Goal: Task Accomplishment & Management: Manage account settings

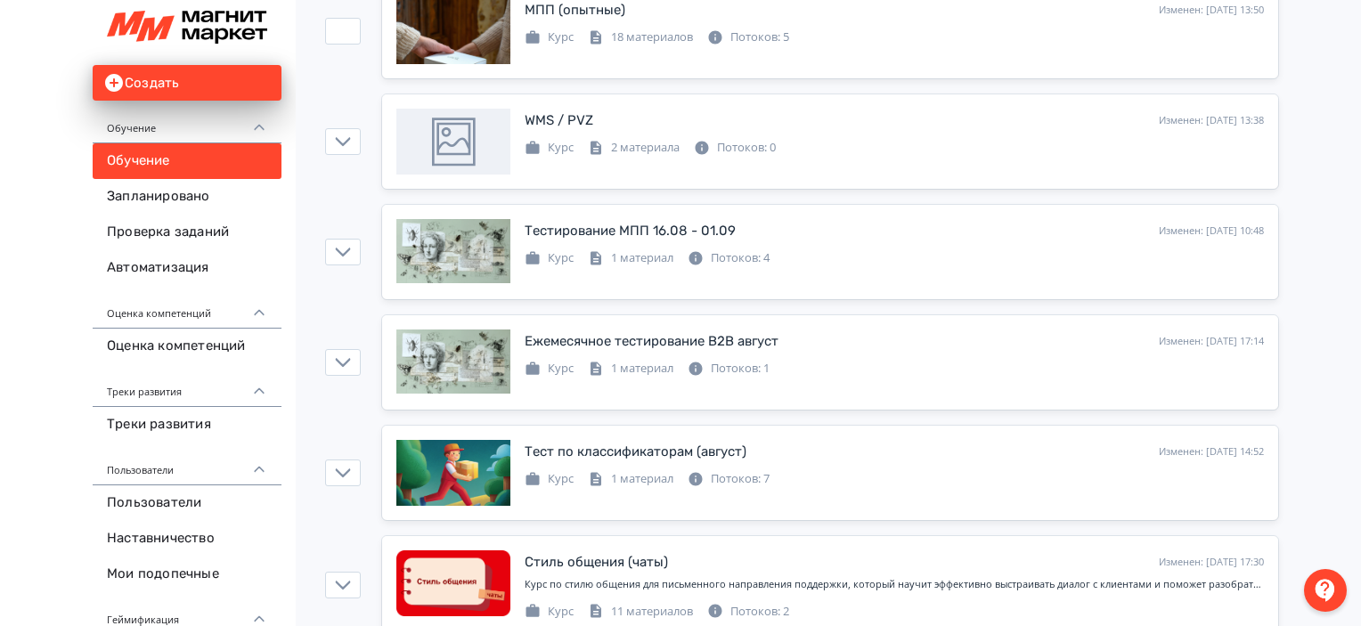
scroll to position [2045, 0]
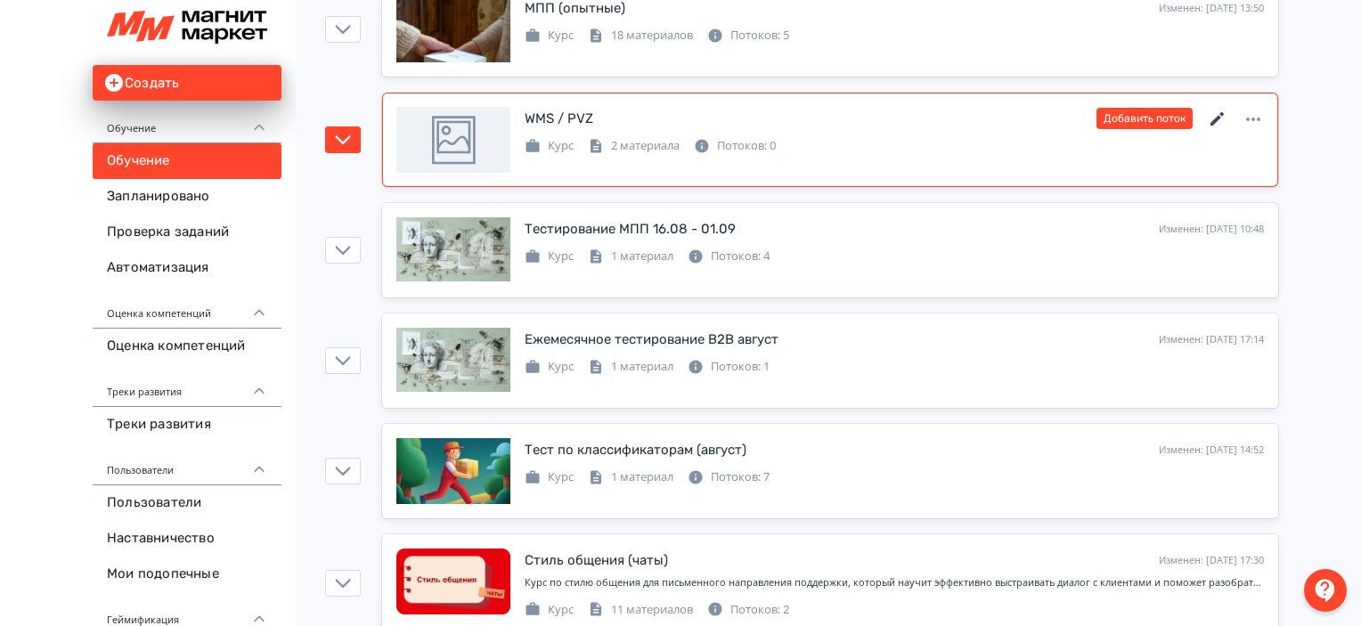
click at [1220, 117] on icon at bounding box center [1217, 119] width 21 height 21
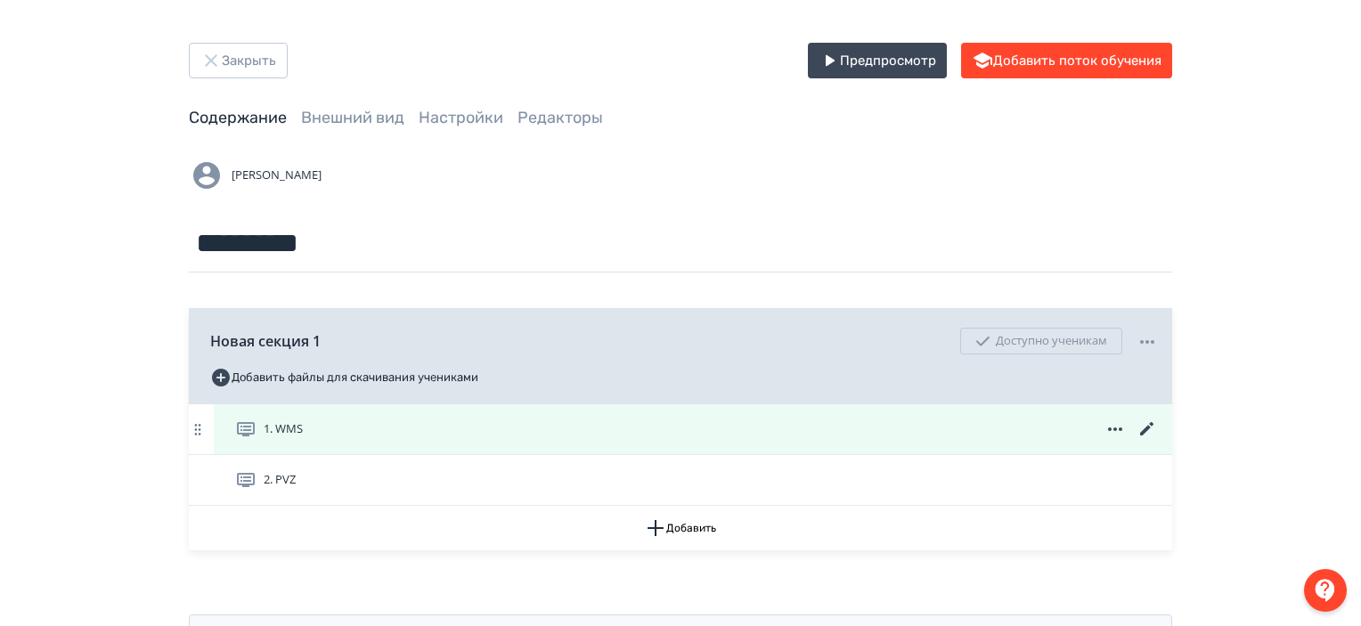
click at [1150, 429] on icon at bounding box center [1147, 429] width 21 height 21
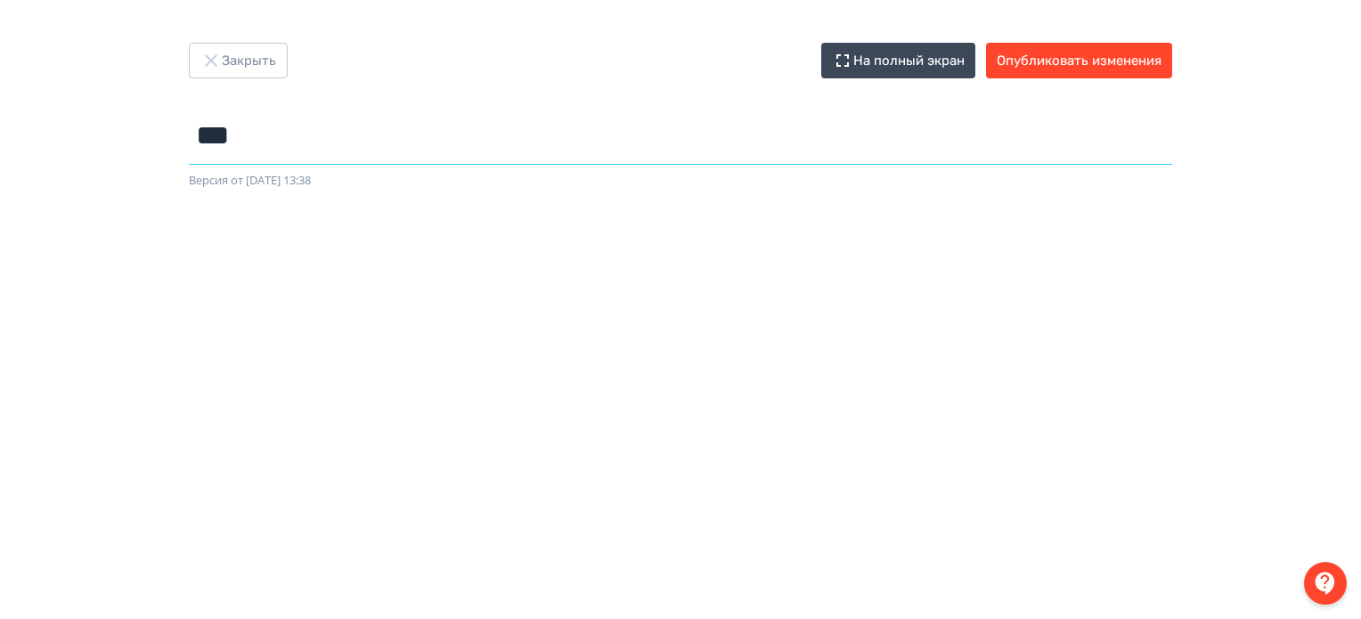
click at [265, 154] on input "***" at bounding box center [680, 136] width 983 height 58
click at [393, 113] on input "*********" at bounding box center [680, 136] width 983 height 58
type input "*********"
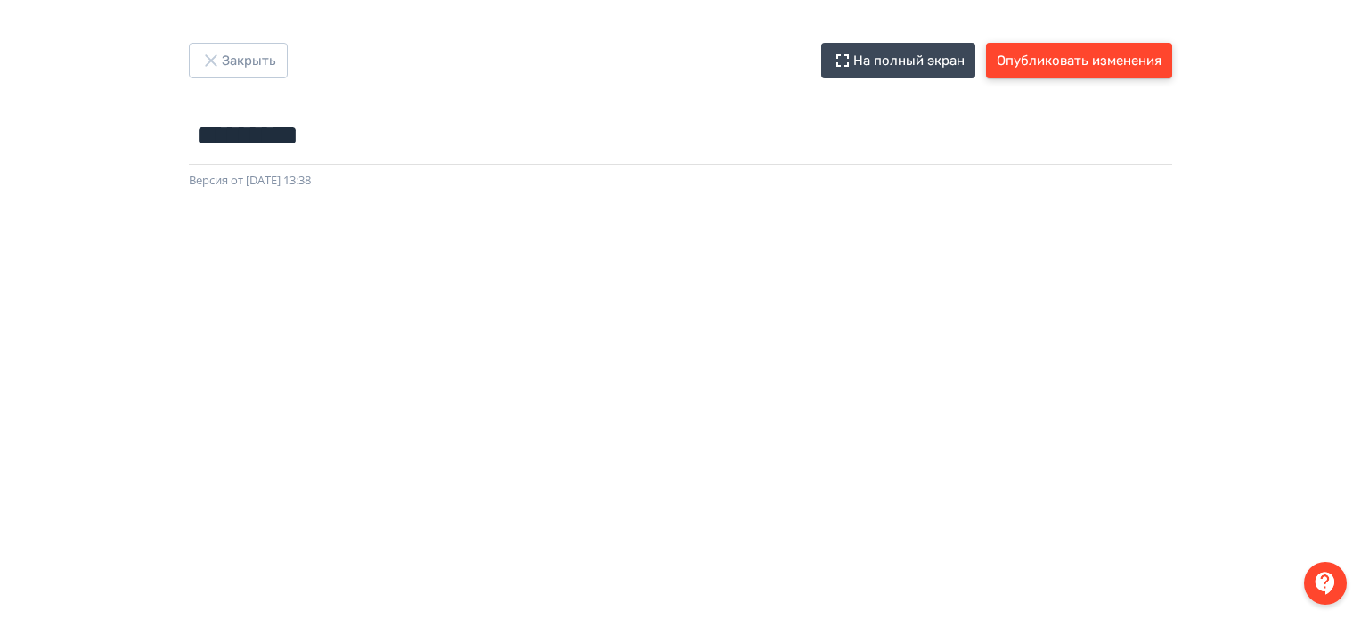
click at [1053, 63] on button "Опубликовать изменения" at bounding box center [1079, 61] width 186 height 36
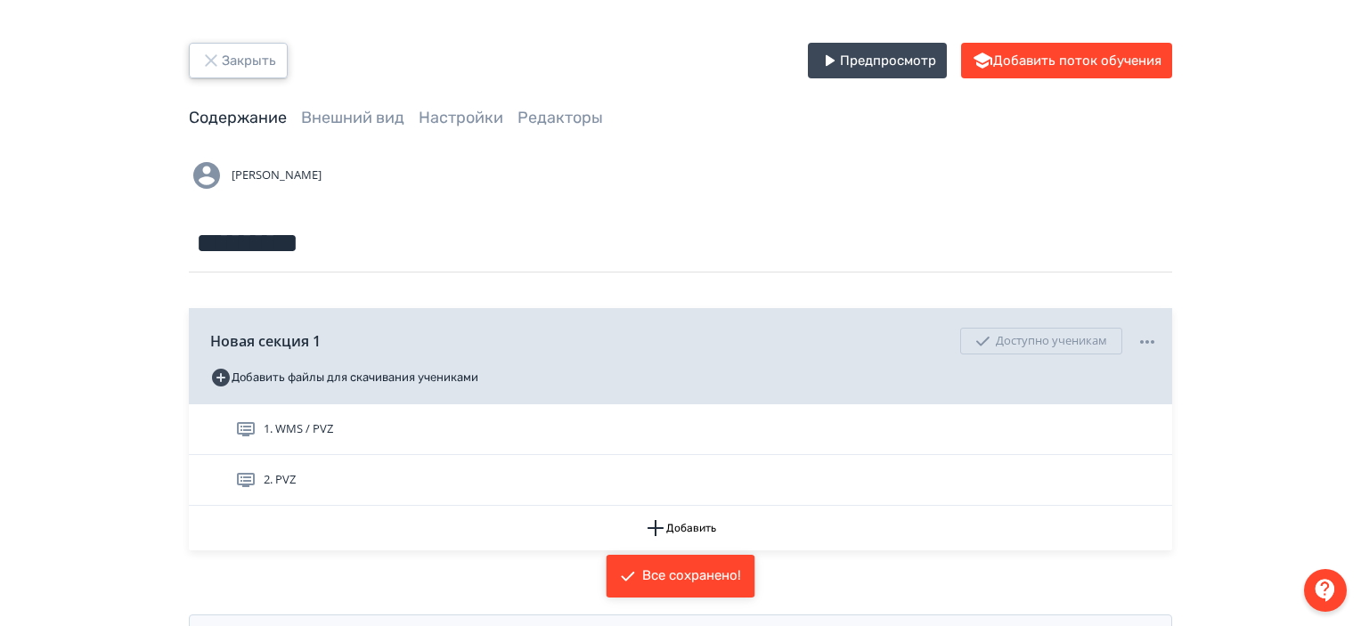
click at [255, 60] on button "Закрыть" at bounding box center [238, 61] width 99 height 36
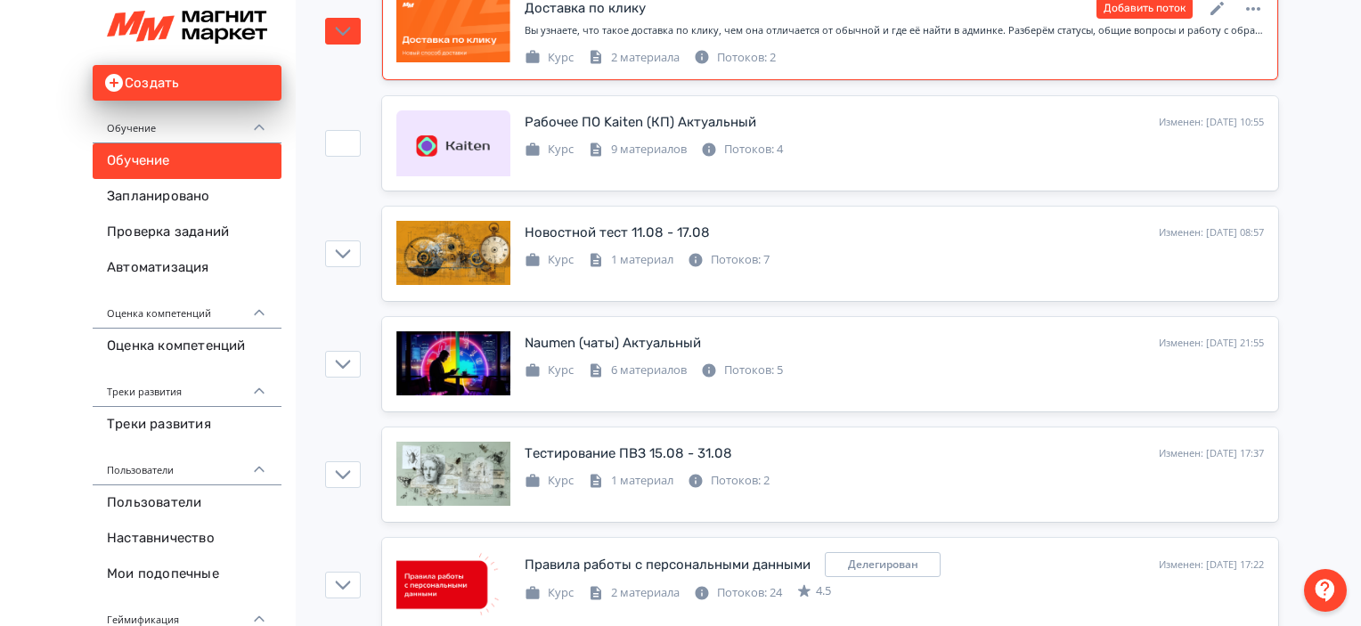
scroll to position [591, 0]
click at [1151, 12] on button "Добавить поток" at bounding box center [1145, 6] width 96 height 21
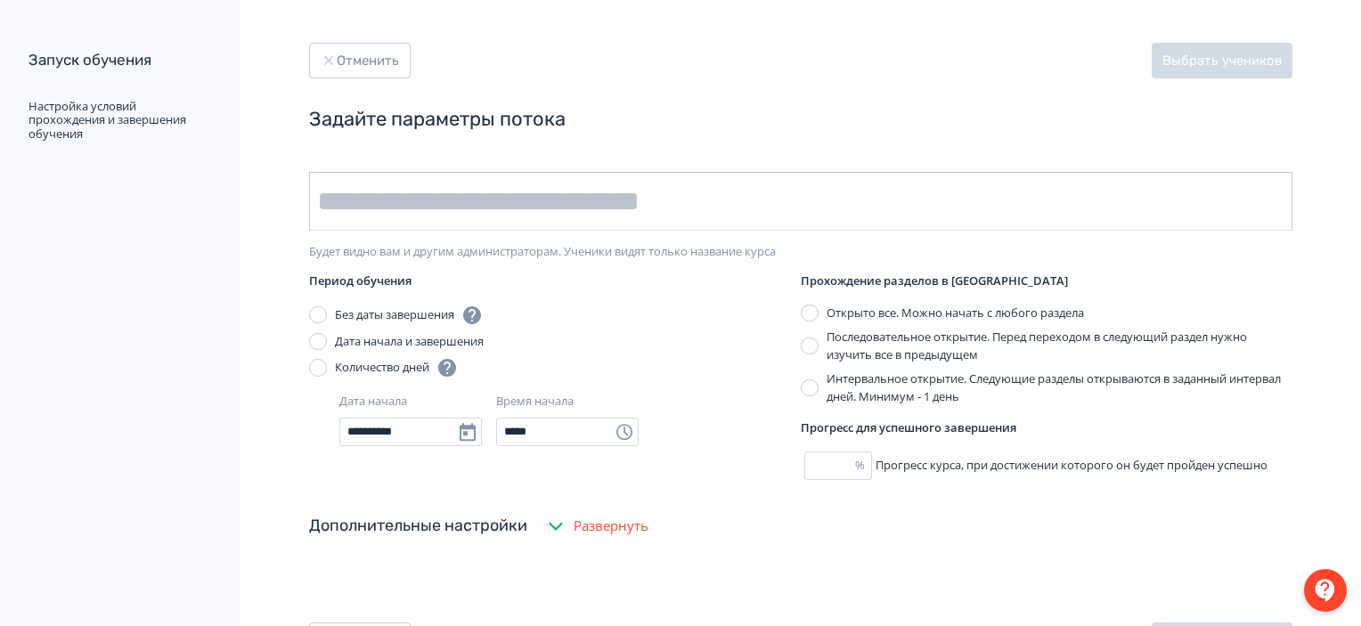
click at [697, 199] on input "text" at bounding box center [800, 201] width 983 height 59
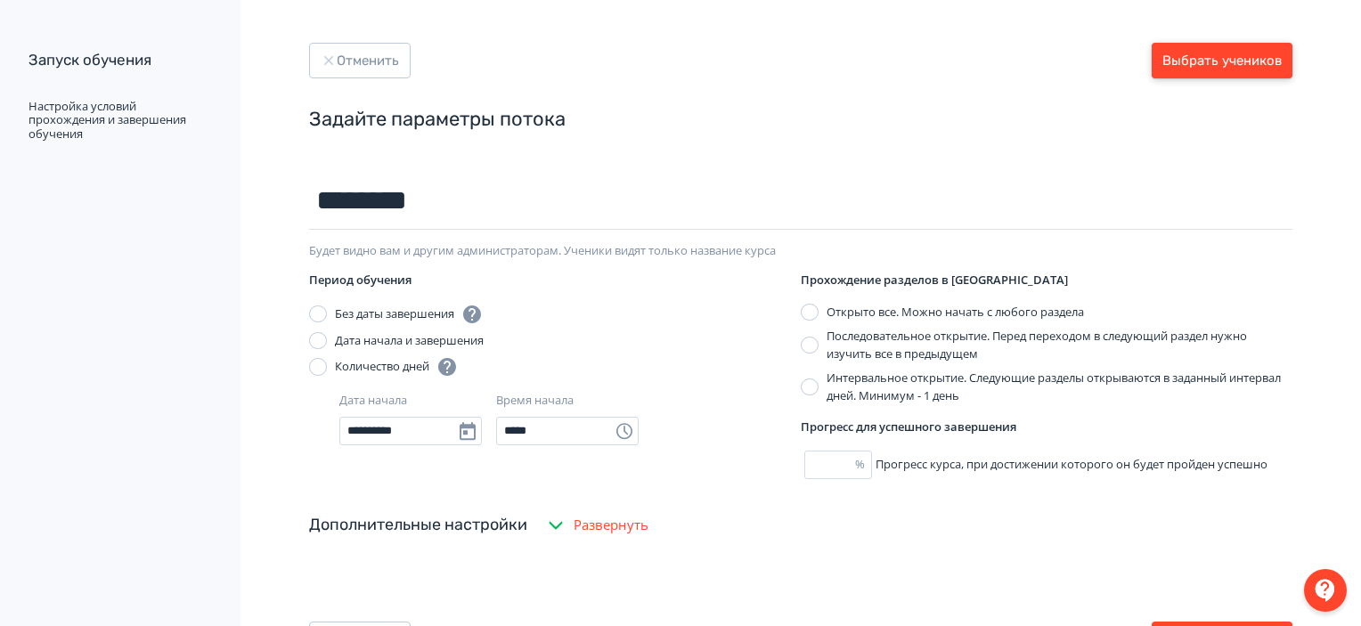
type input "********"
click at [1209, 69] on button "Выбрать учеников" at bounding box center [1222, 61] width 141 height 36
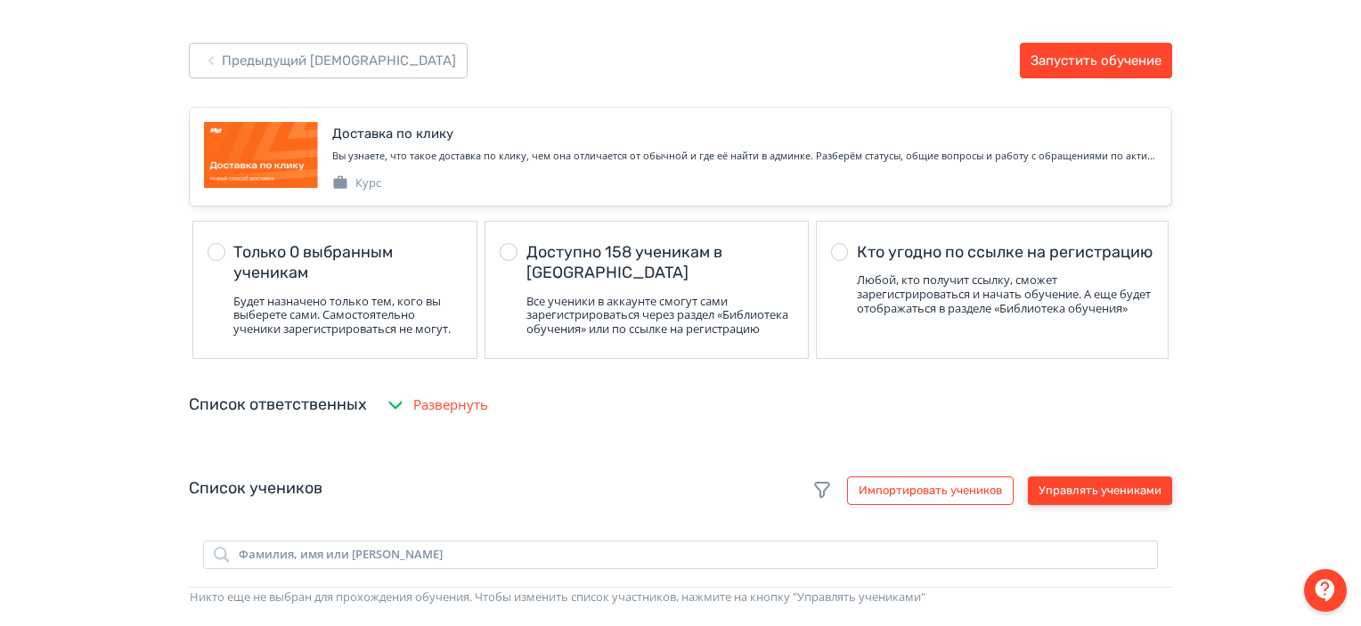
click at [1051, 498] on button "Управлять учениками" at bounding box center [1100, 491] width 144 height 29
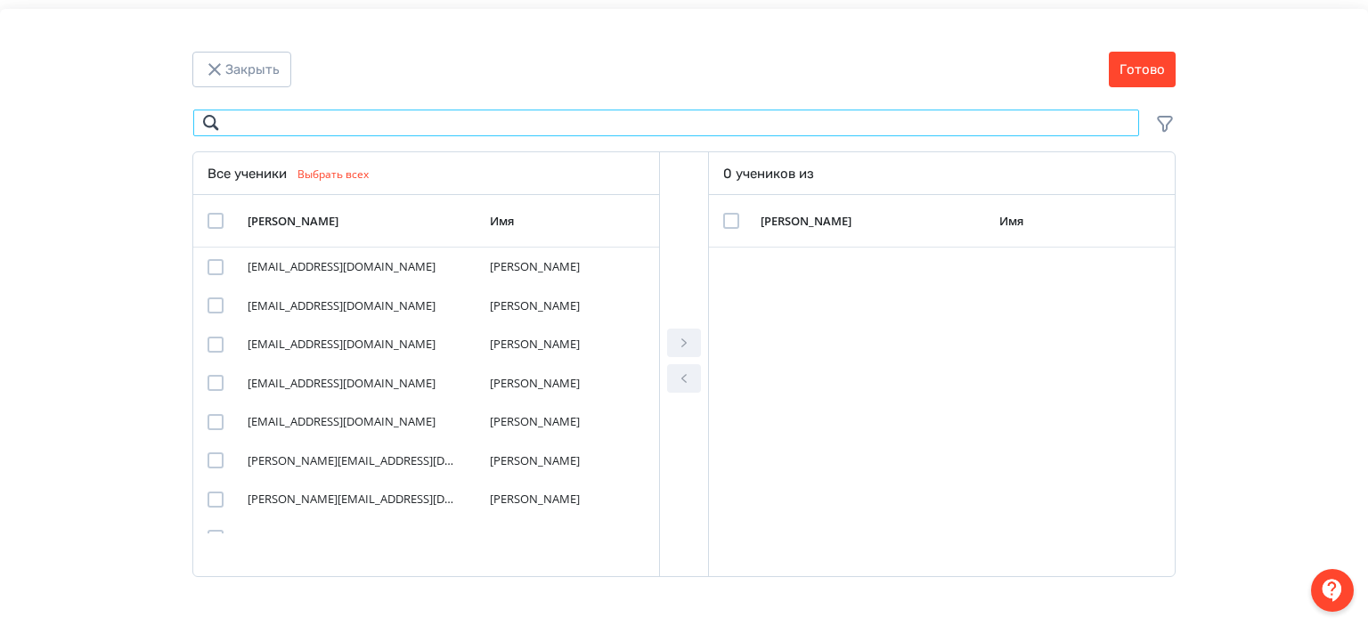
click at [404, 125] on input "Modal" at bounding box center [666, 123] width 948 height 29
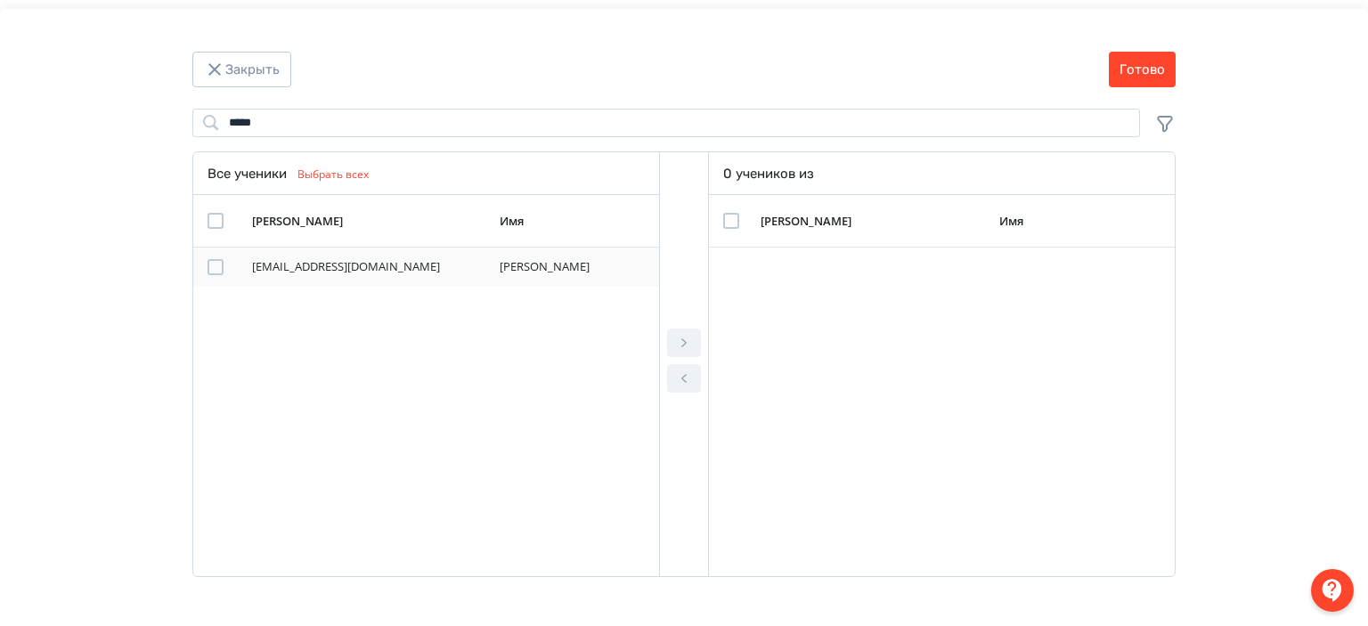
click at [217, 268] on div "Modal" at bounding box center [216, 267] width 16 height 16
click at [681, 339] on icon "Modal" at bounding box center [683, 342] width 21 height 21
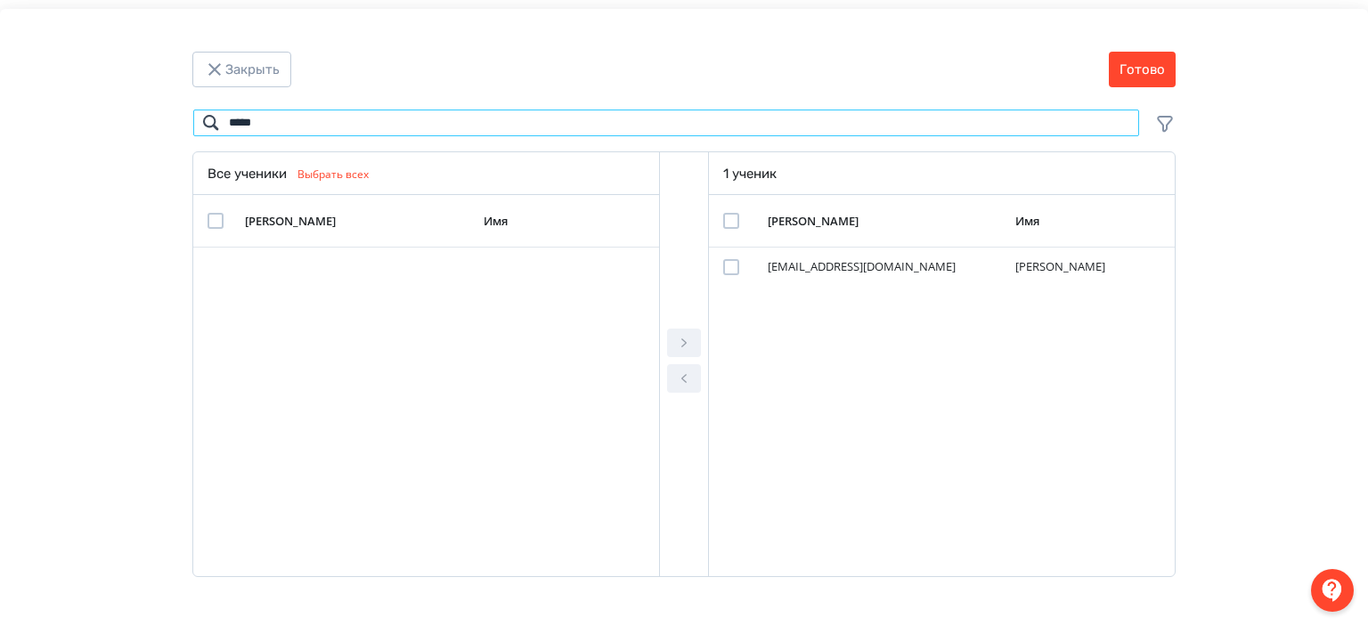
click at [257, 126] on input "*****" at bounding box center [666, 123] width 948 height 29
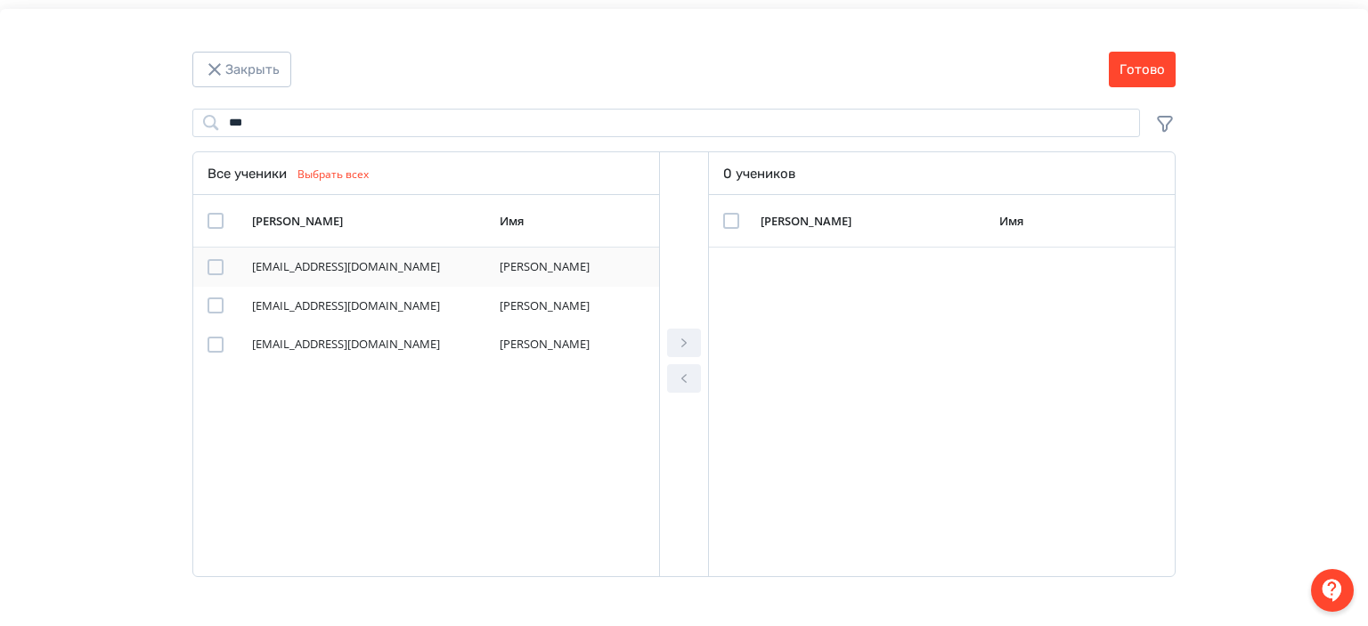
click at [207, 257] on td "Modal" at bounding box center [219, 267] width 52 height 39
click at [221, 266] on div "Modal" at bounding box center [216, 267] width 16 height 16
click at [692, 341] on icon "Modal" at bounding box center [683, 342] width 21 height 21
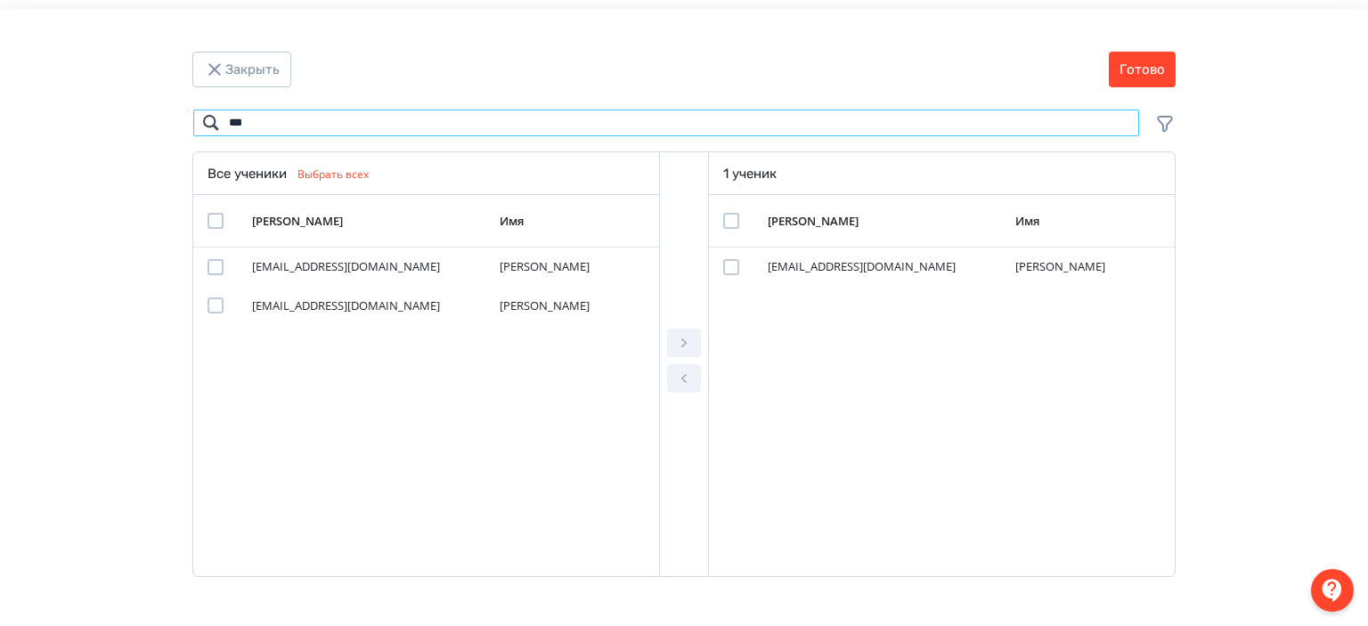
click at [485, 133] on input "***" at bounding box center [666, 123] width 948 height 29
paste input "**********"
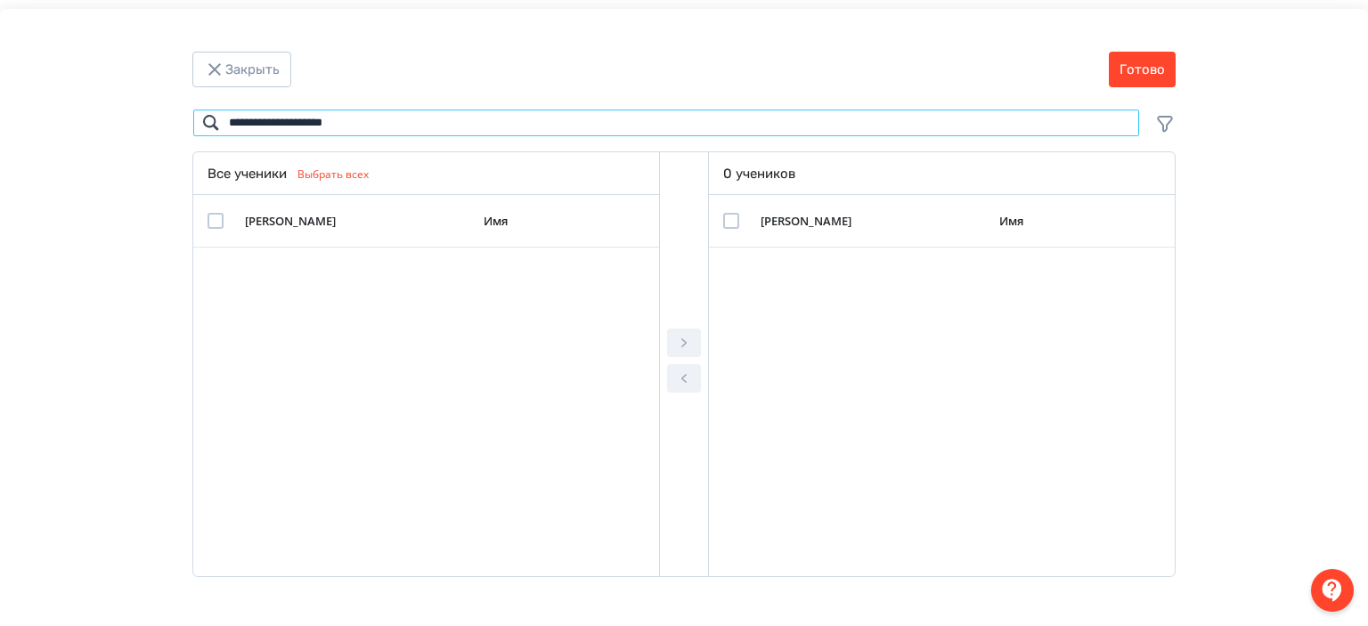
type input "**********"
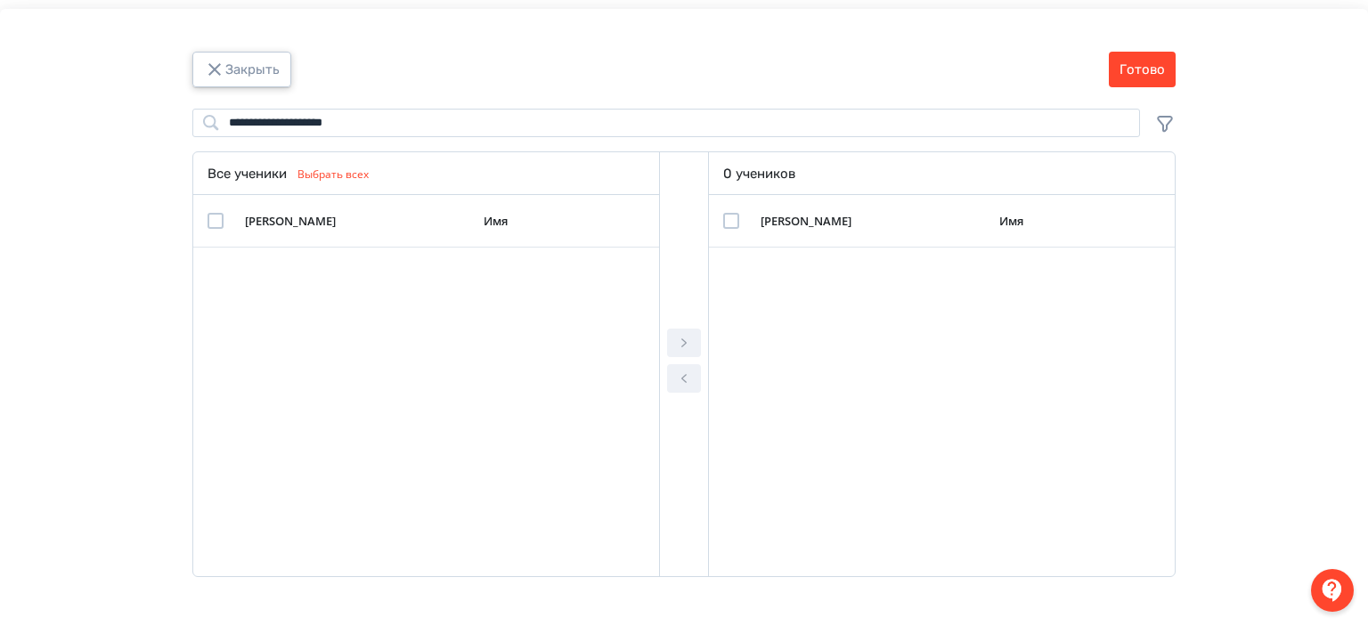
click at [210, 73] on icon "Modal" at bounding box center [214, 69] width 12 height 12
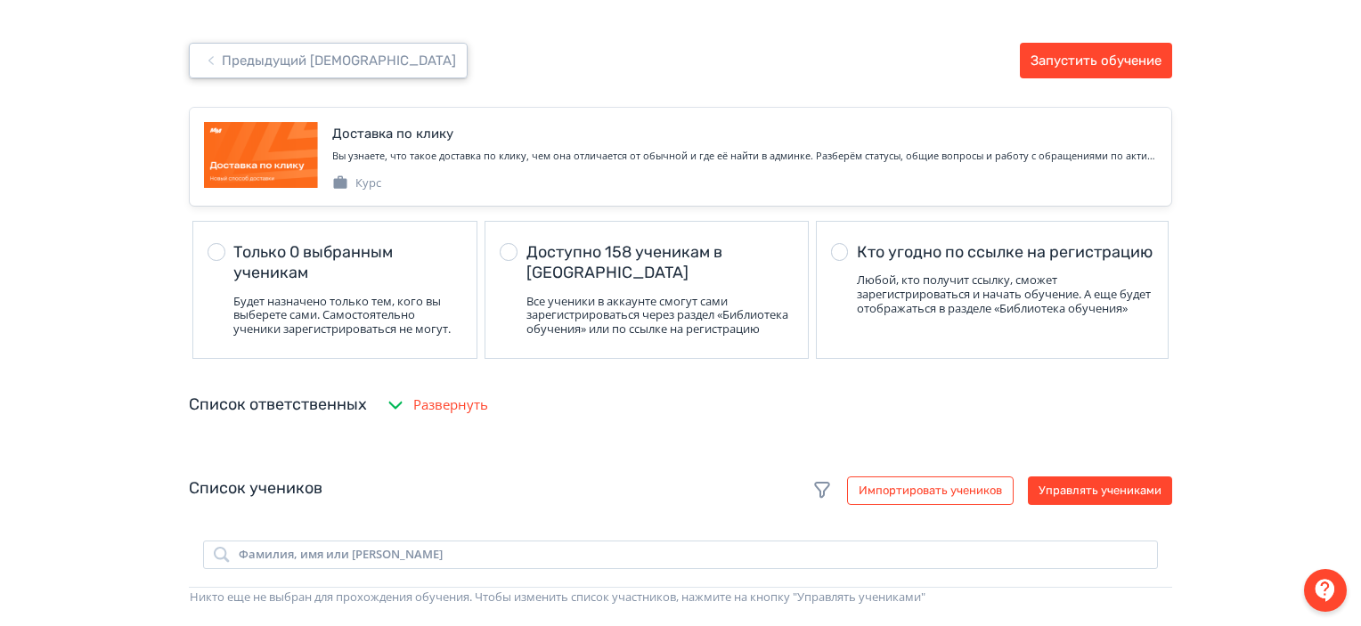
click at [241, 59] on button "Предыдущий [DEMOGRAPHIC_DATA]" at bounding box center [328, 61] width 279 height 36
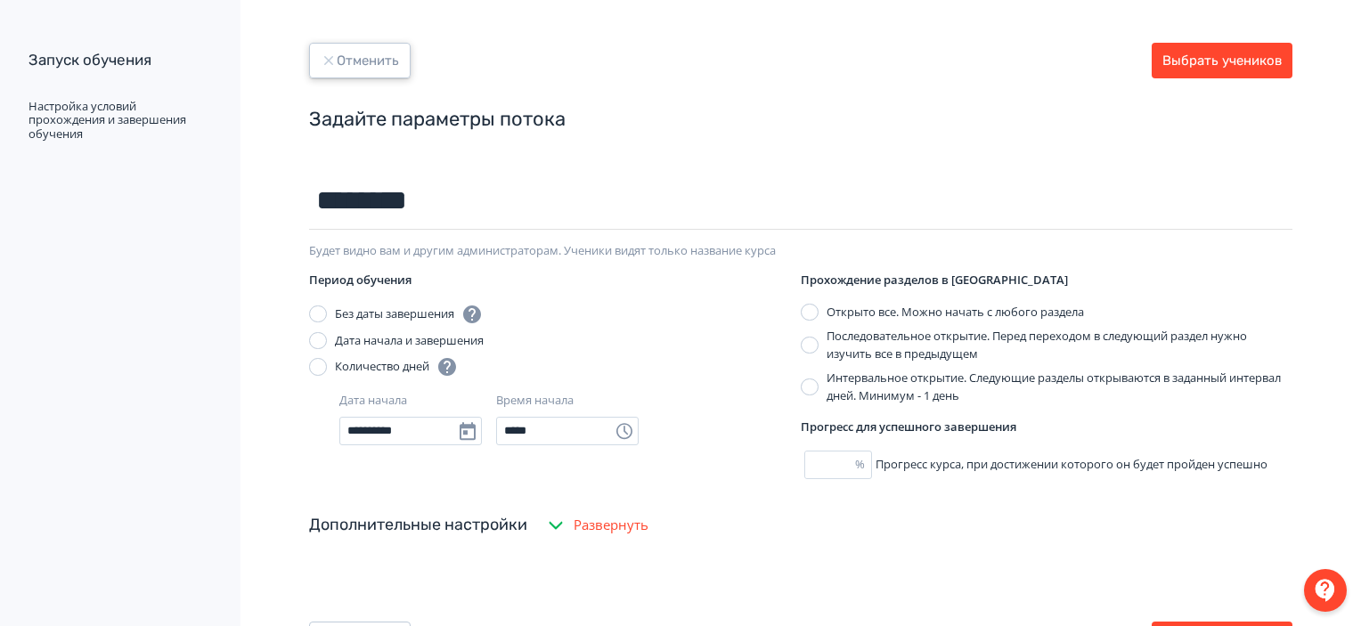
click at [349, 50] on button "Отменить" at bounding box center [360, 61] width 102 height 36
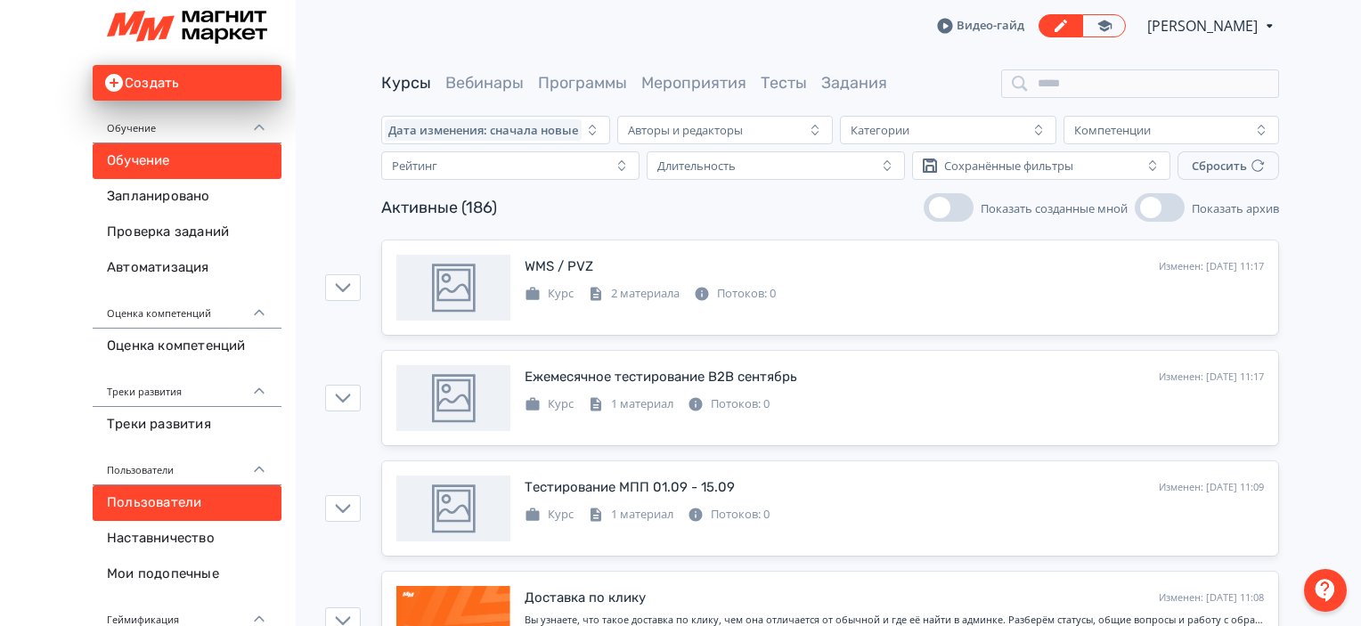
click at [192, 503] on link "Пользователи" at bounding box center [187, 503] width 189 height 36
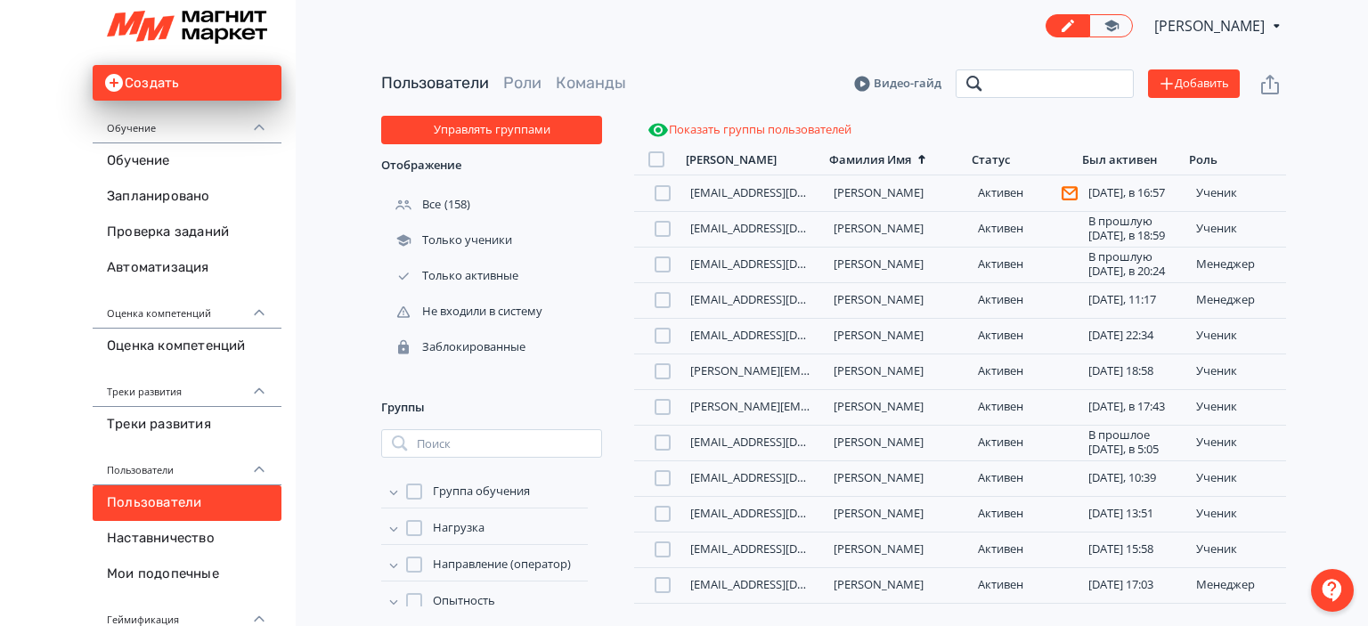
click at [1038, 92] on input "search" at bounding box center [1045, 83] width 178 height 29
type input "**********"
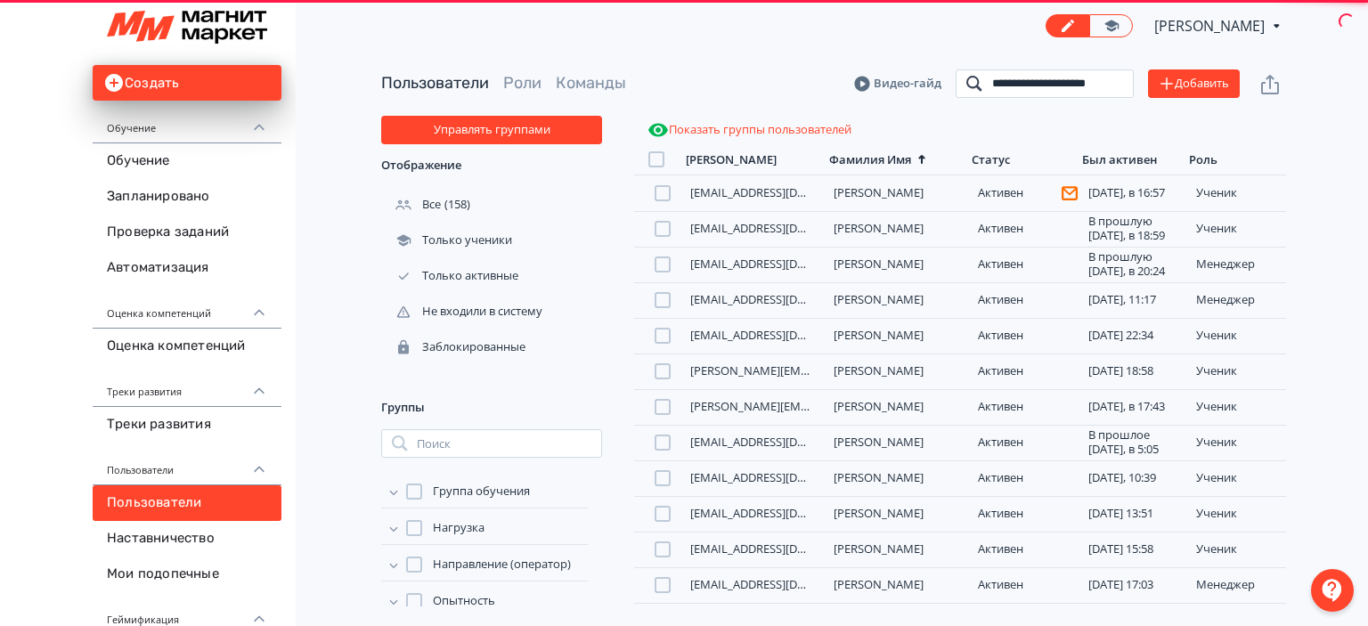
scroll to position [0, 12]
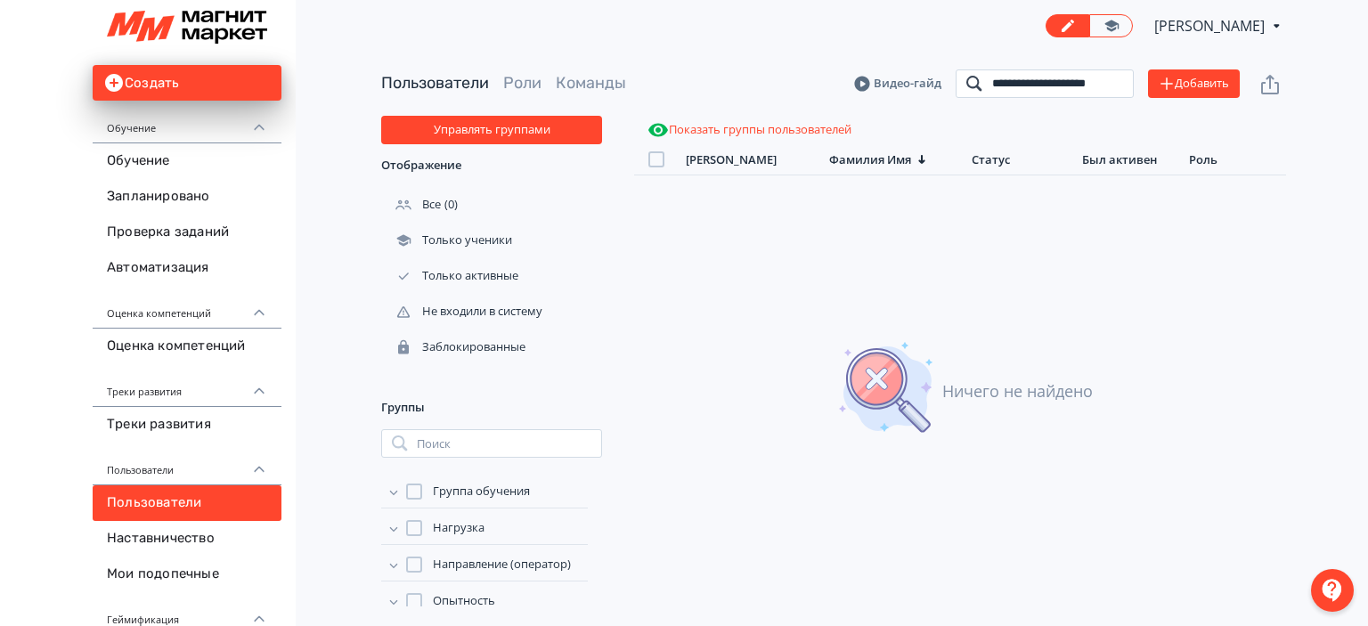
click at [1113, 86] on input "**********" at bounding box center [1045, 83] width 178 height 29
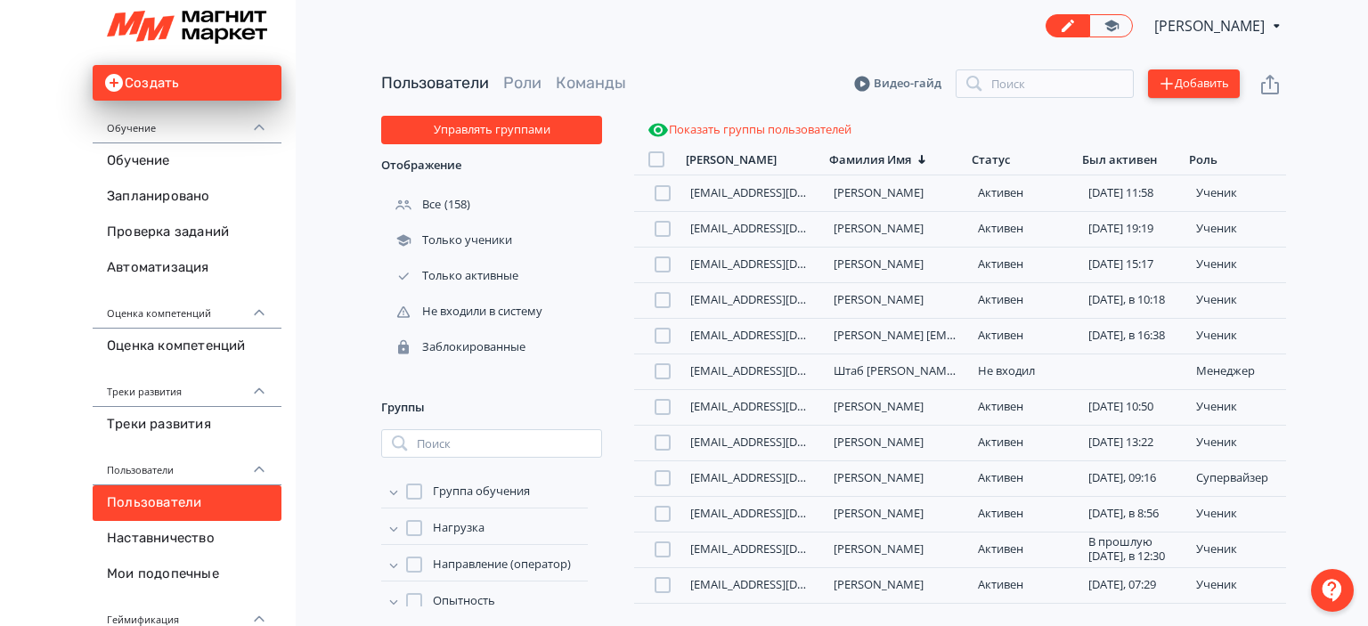
click at [1196, 83] on button "Добавить" at bounding box center [1194, 83] width 92 height 29
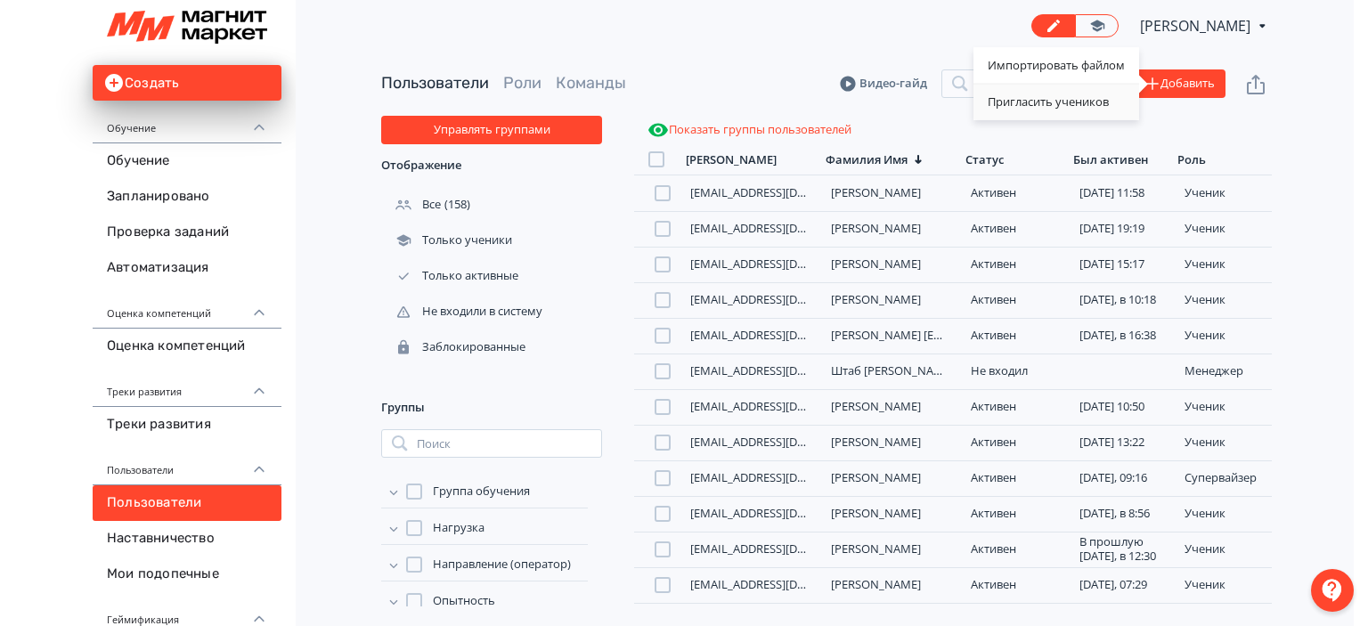
click at [1041, 104] on div "Пригласить учеников" at bounding box center [1057, 103] width 166 height 36
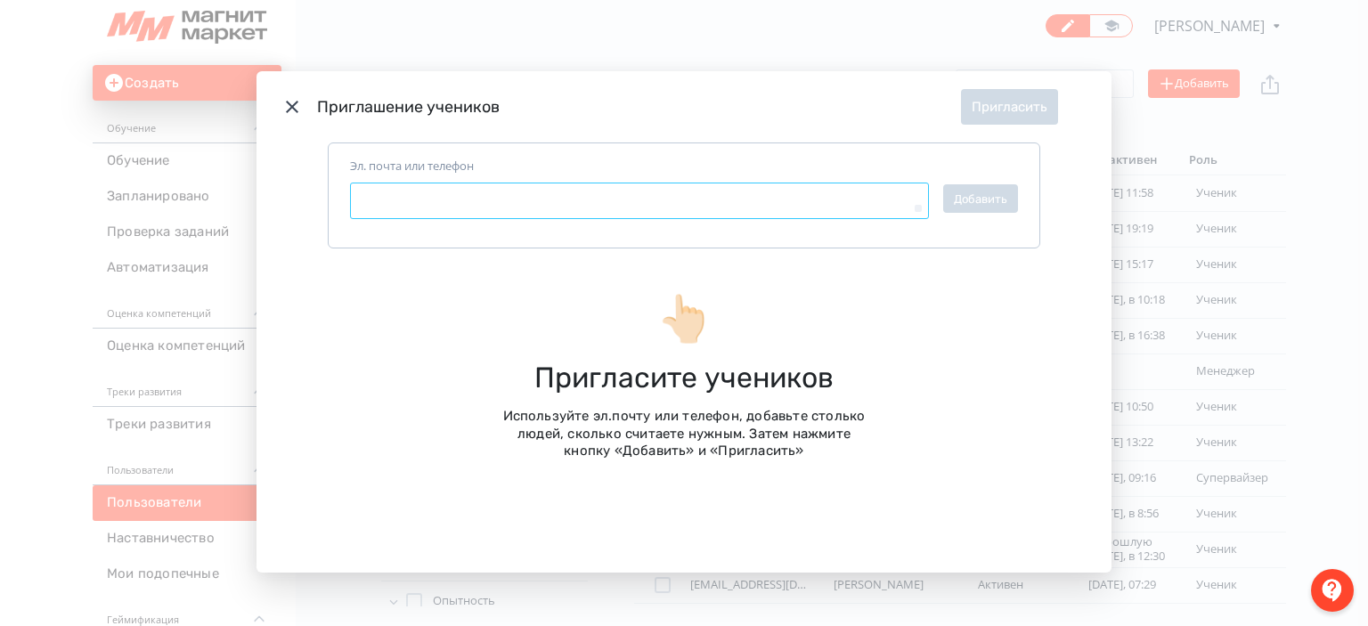
click at [626, 199] on textarea "Эл. почта или телефон" at bounding box center [639, 201] width 579 height 37
paste textarea "**********"
type textarea "*"
type textarea "**********"
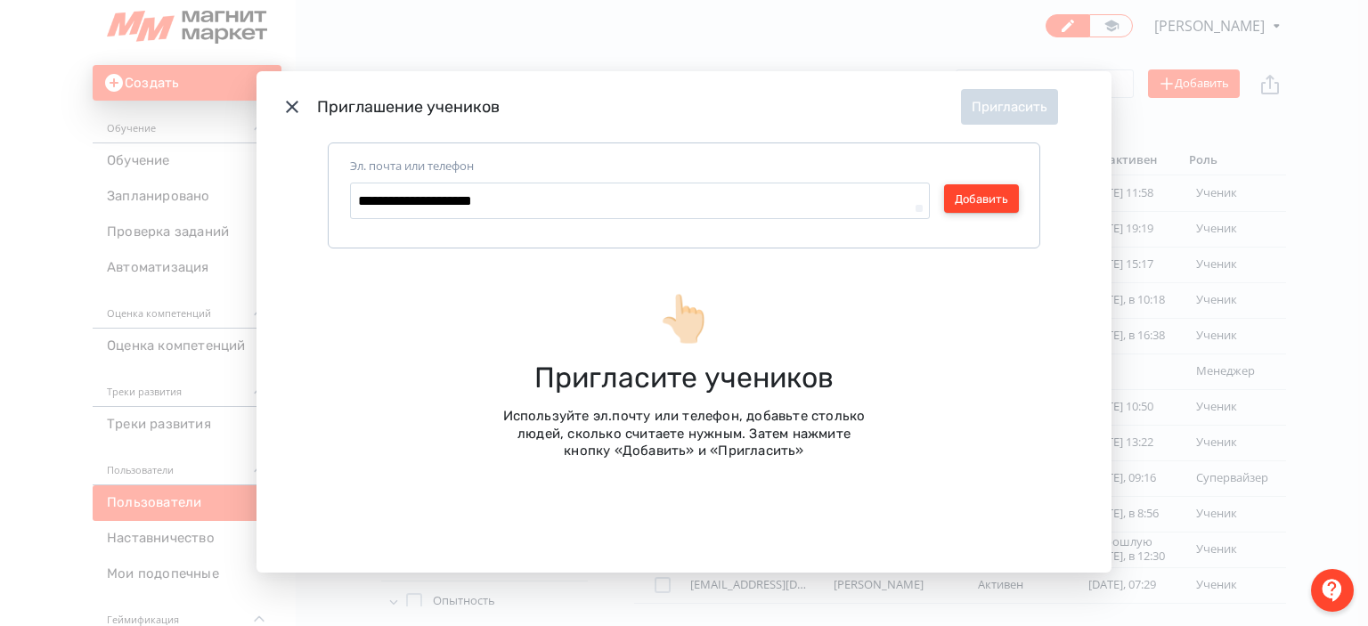
click at [997, 201] on button "Добавить" at bounding box center [981, 198] width 75 height 29
type textarea "*"
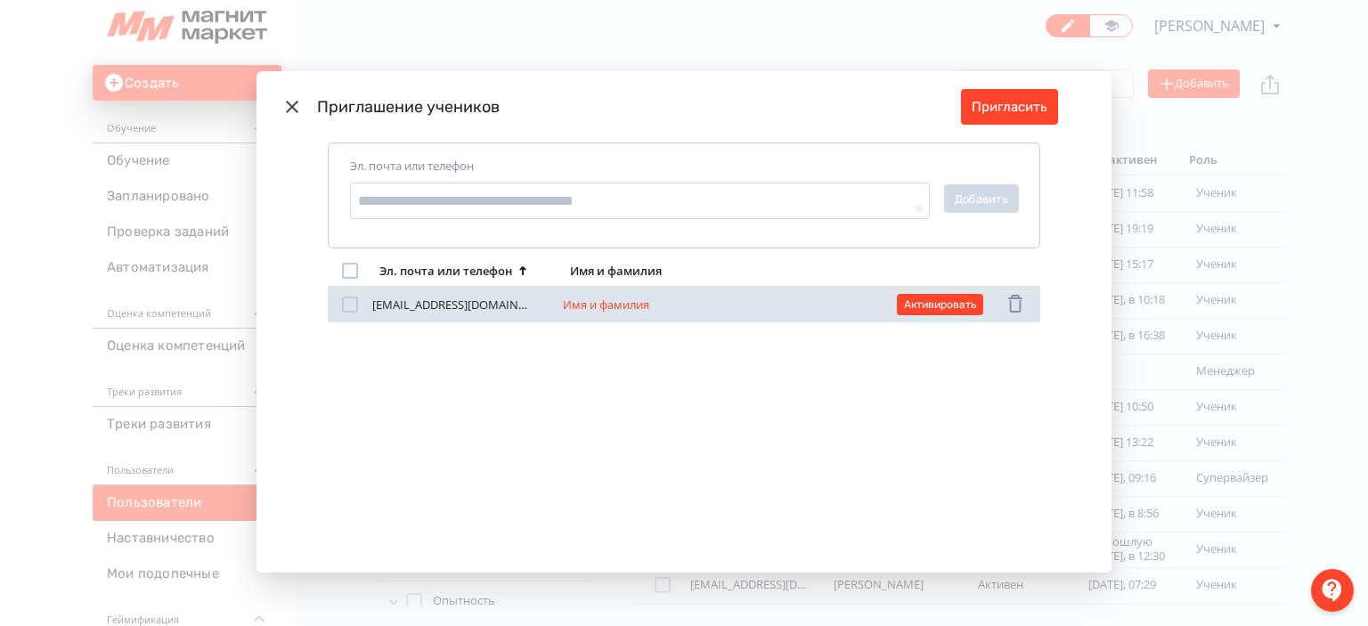
click at [345, 306] on div "Modal" at bounding box center [350, 305] width 16 height 16
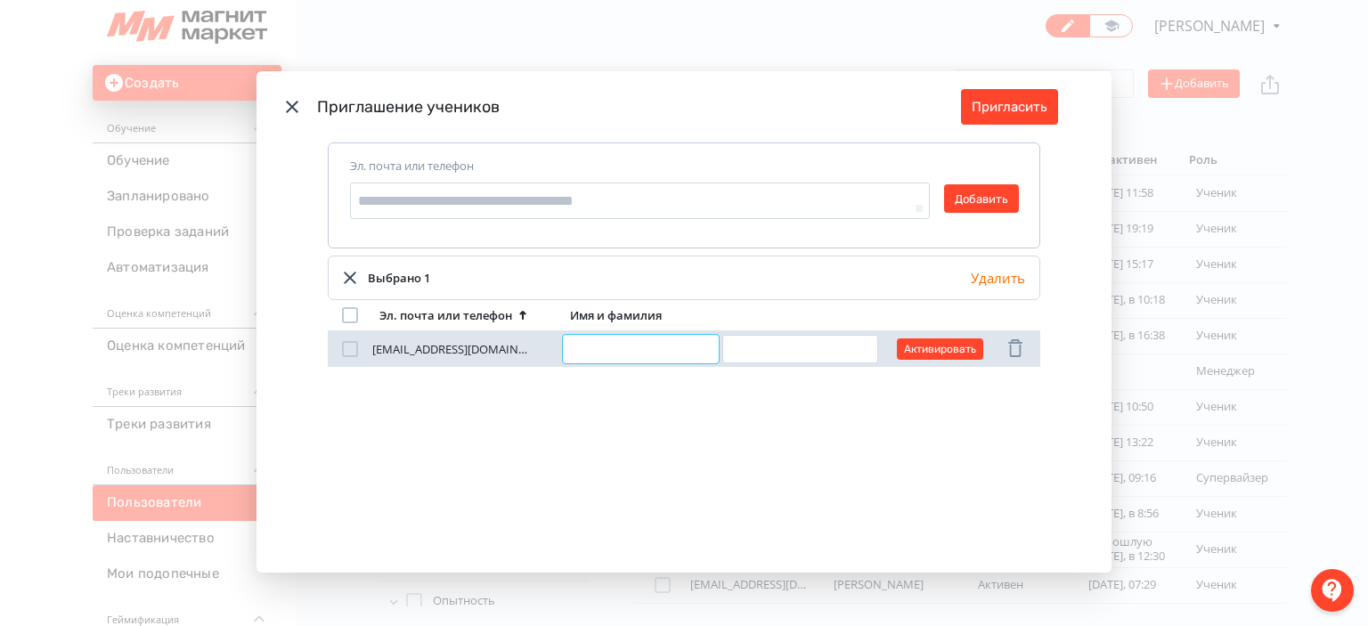
click at [620, 348] on input "Modal" at bounding box center [641, 349] width 156 height 29
click at [666, 354] on input "Modal" at bounding box center [641, 349] width 156 height 29
type input "*********"
click at [826, 338] on input "Modal" at bounding box center [800, 349] width 156 height 29
type input "*********"
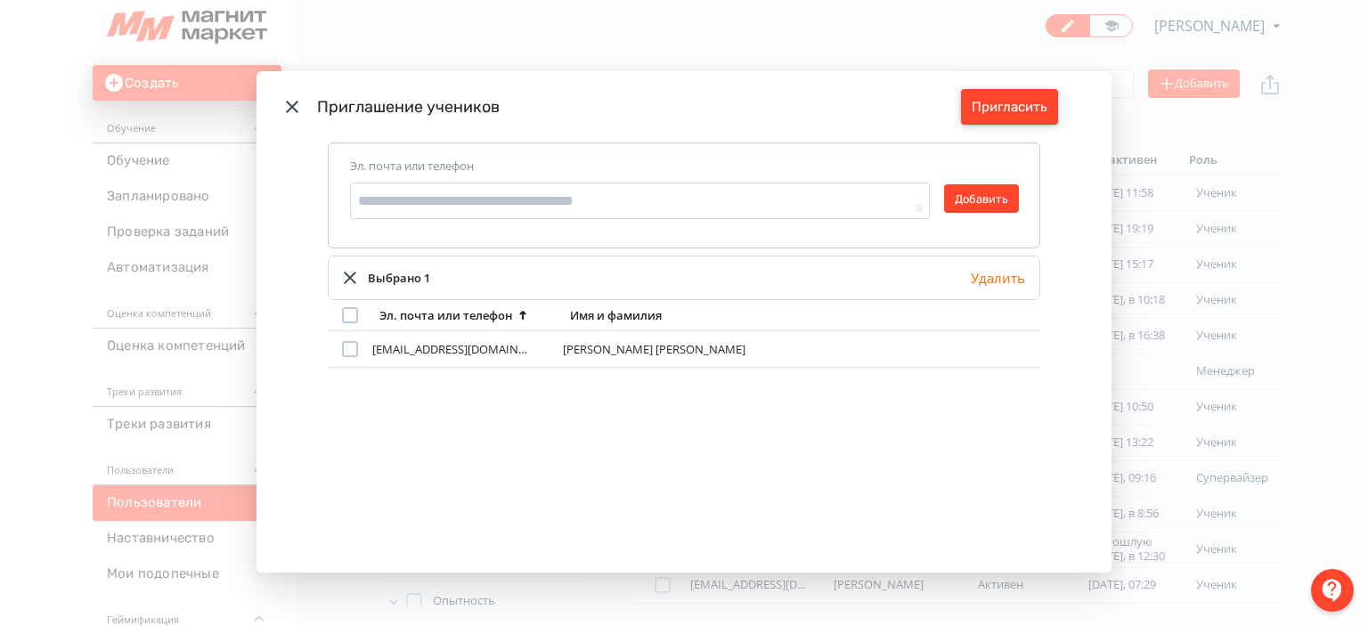
click at [1040, 99] on button "Пригласить" at bounding box center [1009, 107] width 97 height 36
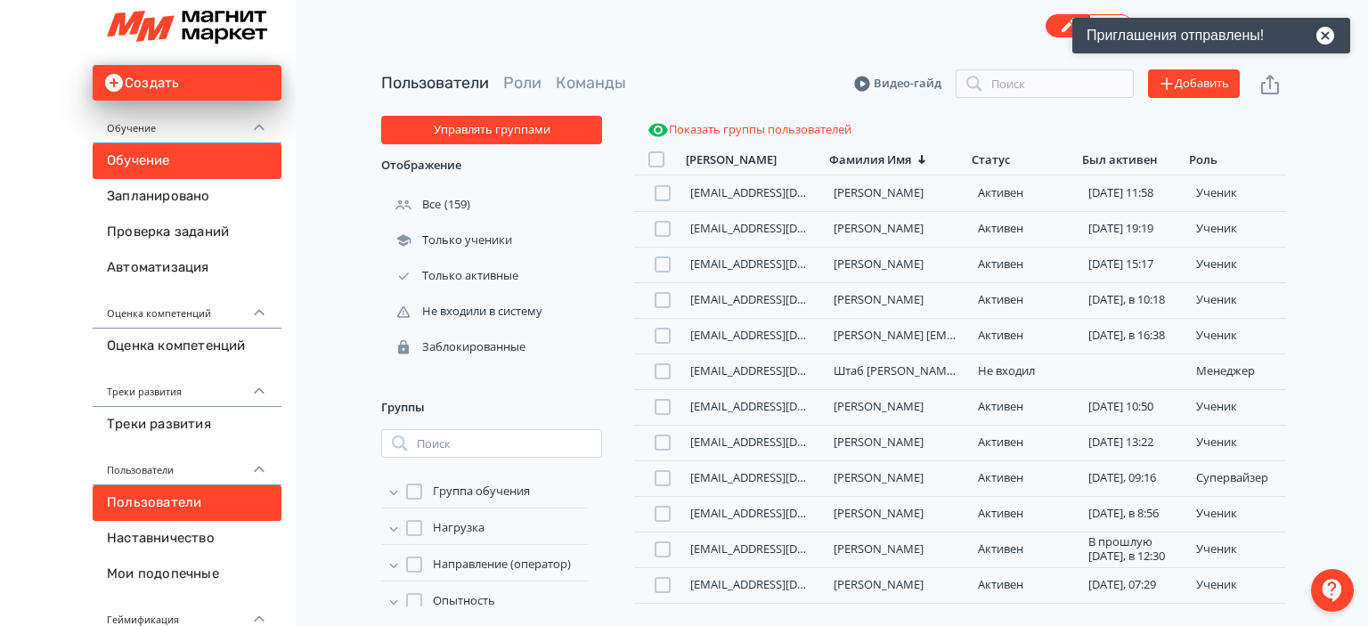
click at [134, 159] on link "Обучение" at bounding box center [187, 161] width 189 height 36
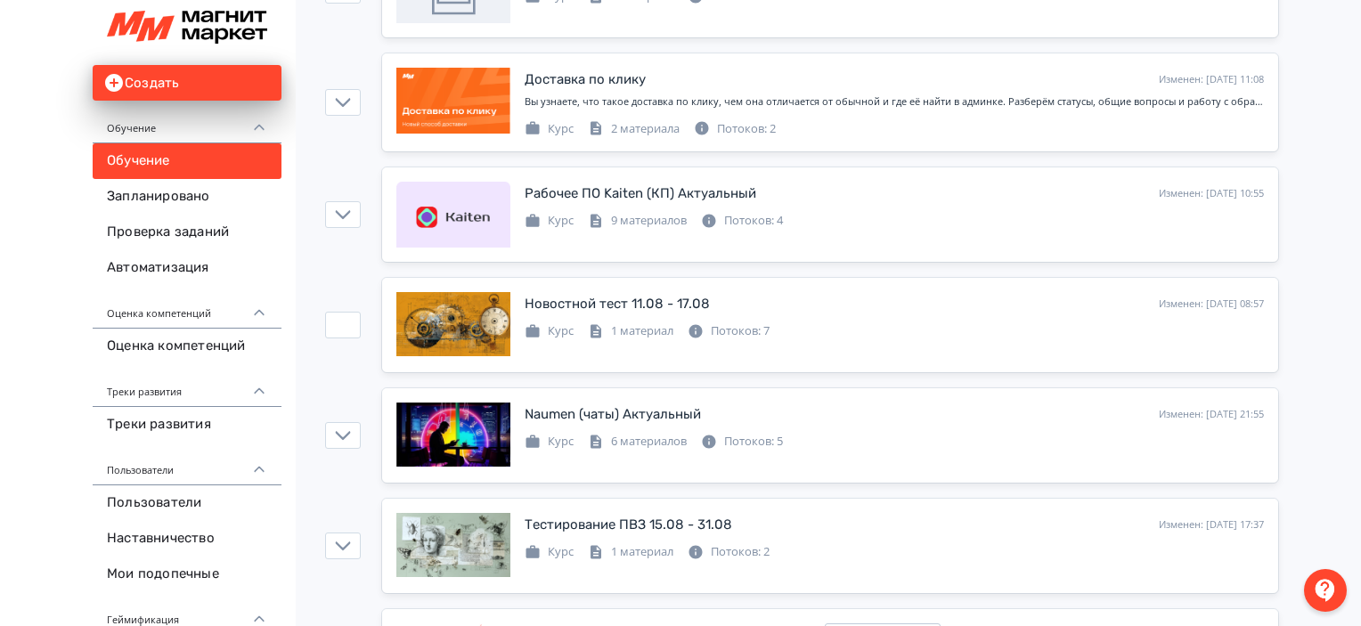
scroll to position [519, 0]
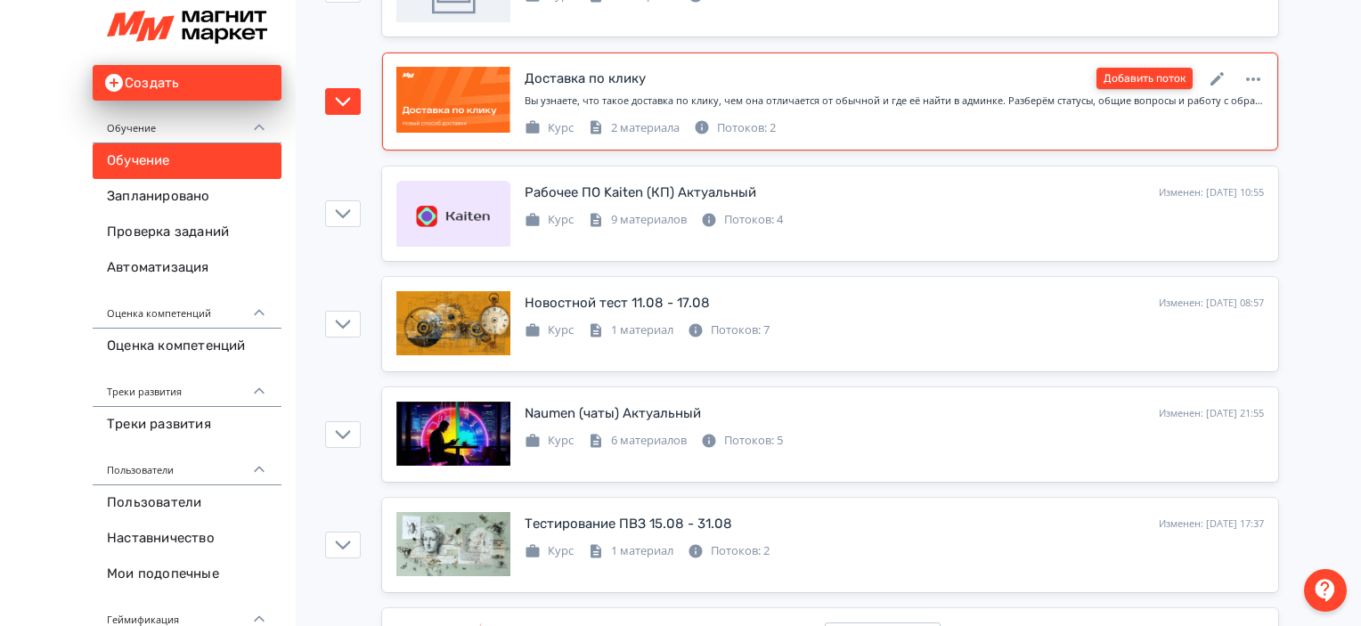
click at [1156, 69] on button "Добавить поток" at bounding box center [1145, 78] width 96 height 21
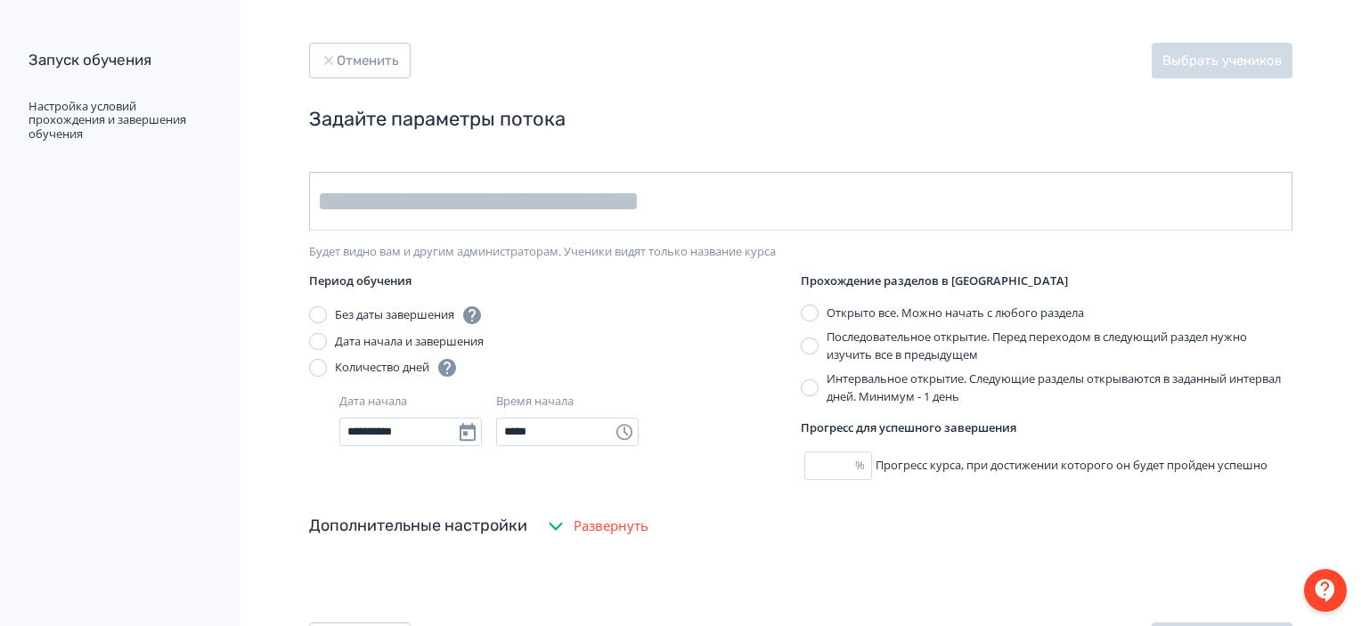
click at [696, 196] on input "text" at bounding box center [800, 201] width 983 height 59
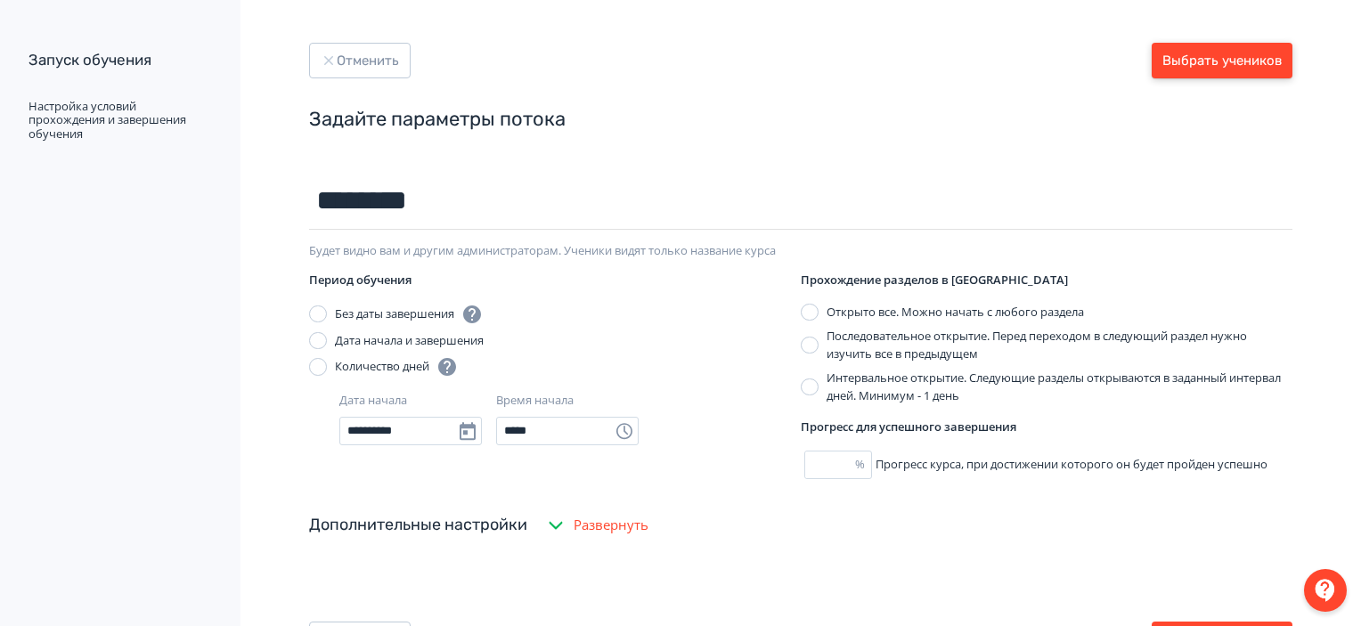
type input "********"
click at [1195, 63] on button "Выбрать учеников" at bounding box center [1222, 61] width 141 height 36
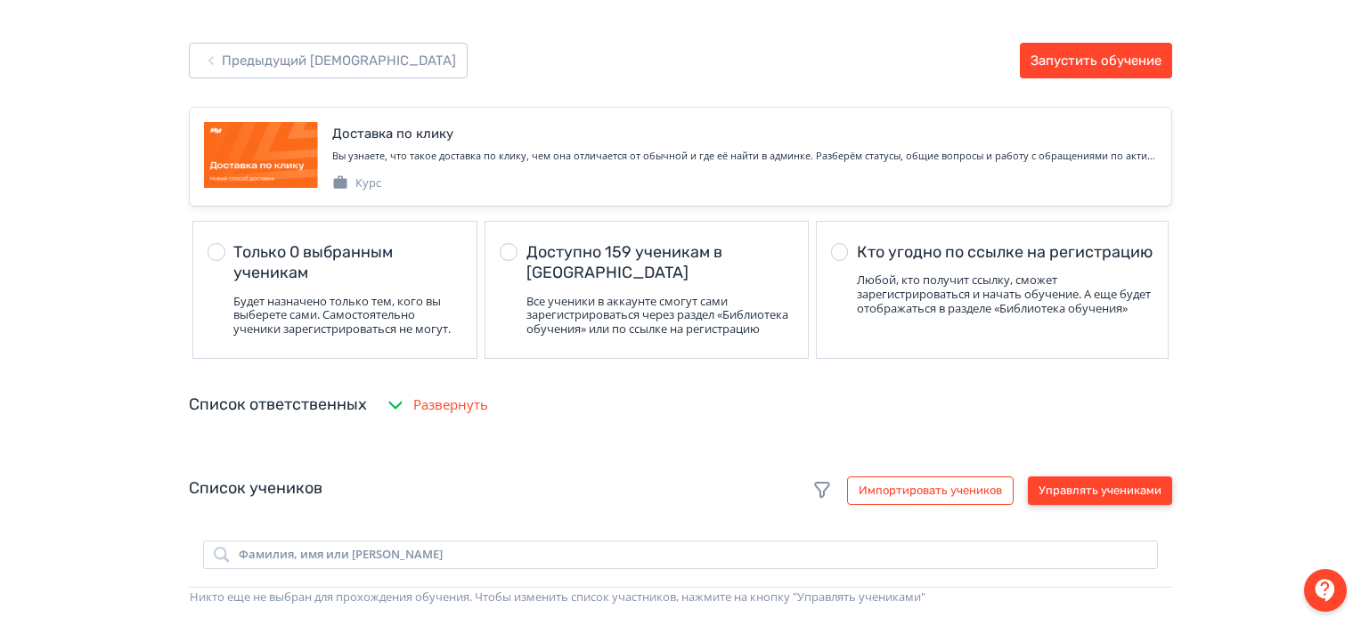
click at [1038, 505] on button "Управлять учениками" at bounding box center [1100, 491] width 144 height 29
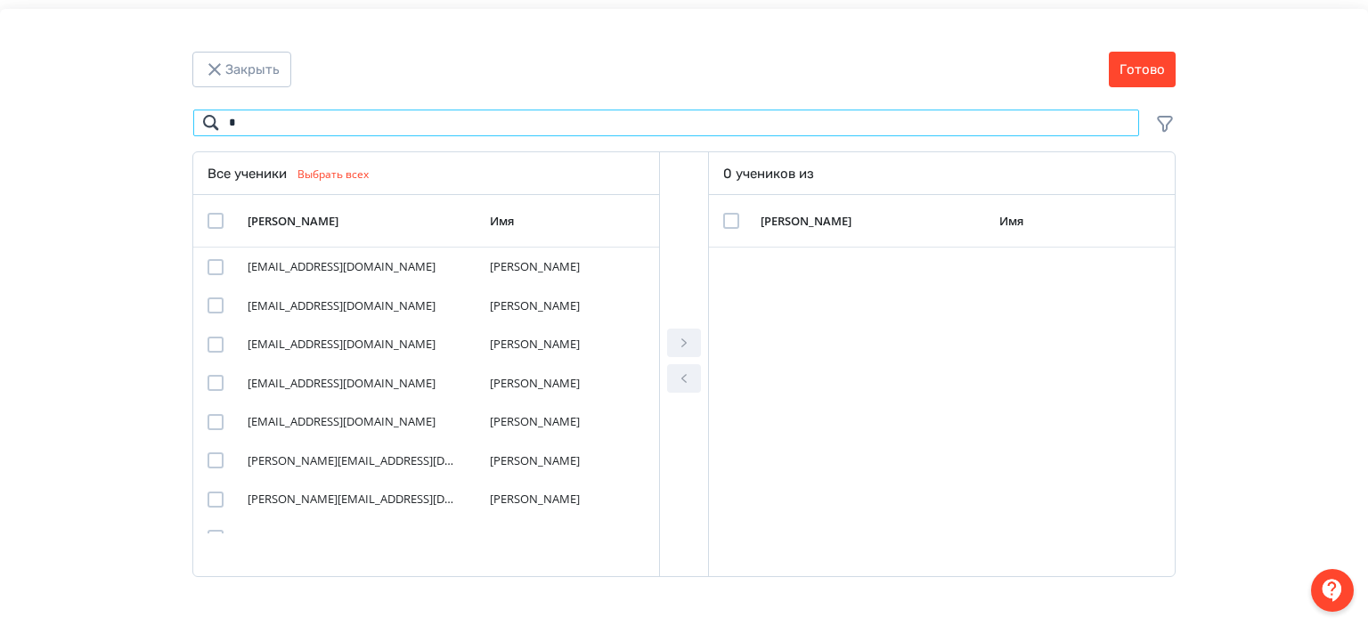
click at [428, 110] on input "*" at bounding box center [666, 123] width 948 height 29
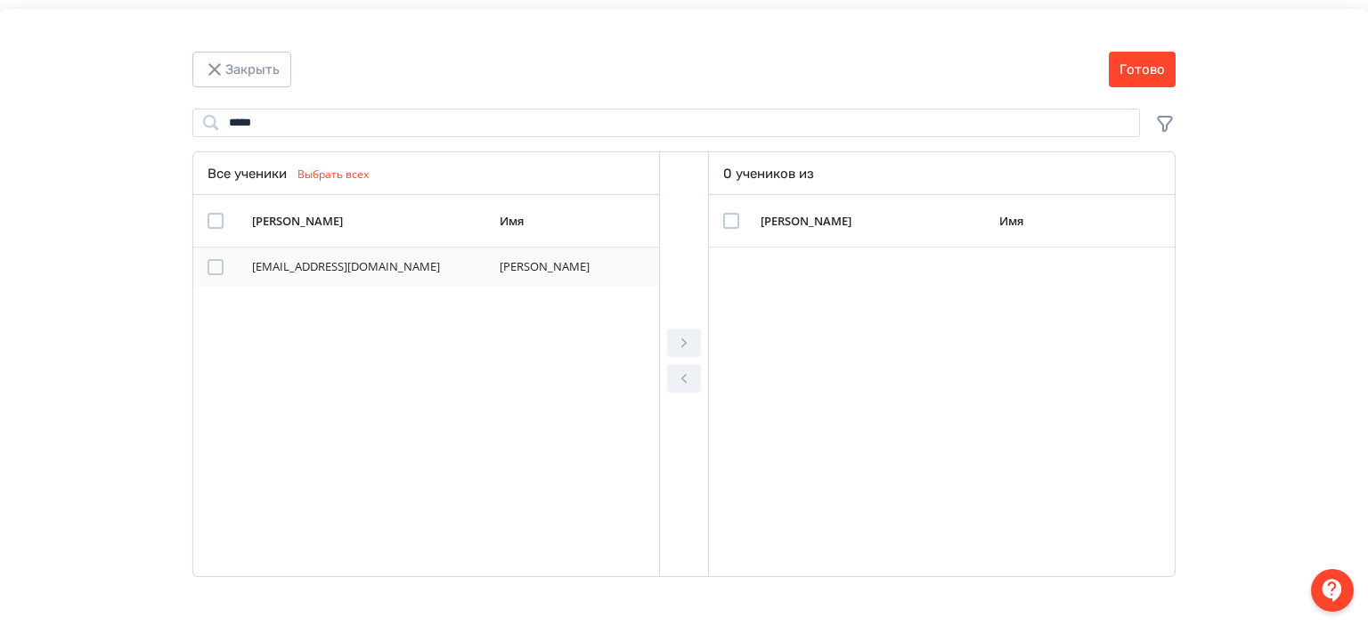
click at [215, 267] on div "Modal" at bounding box center [216, 267] width 16 height 16
click at [673, 340] on icon "Modal" at bounding box center [683, 342] width 21 height 21
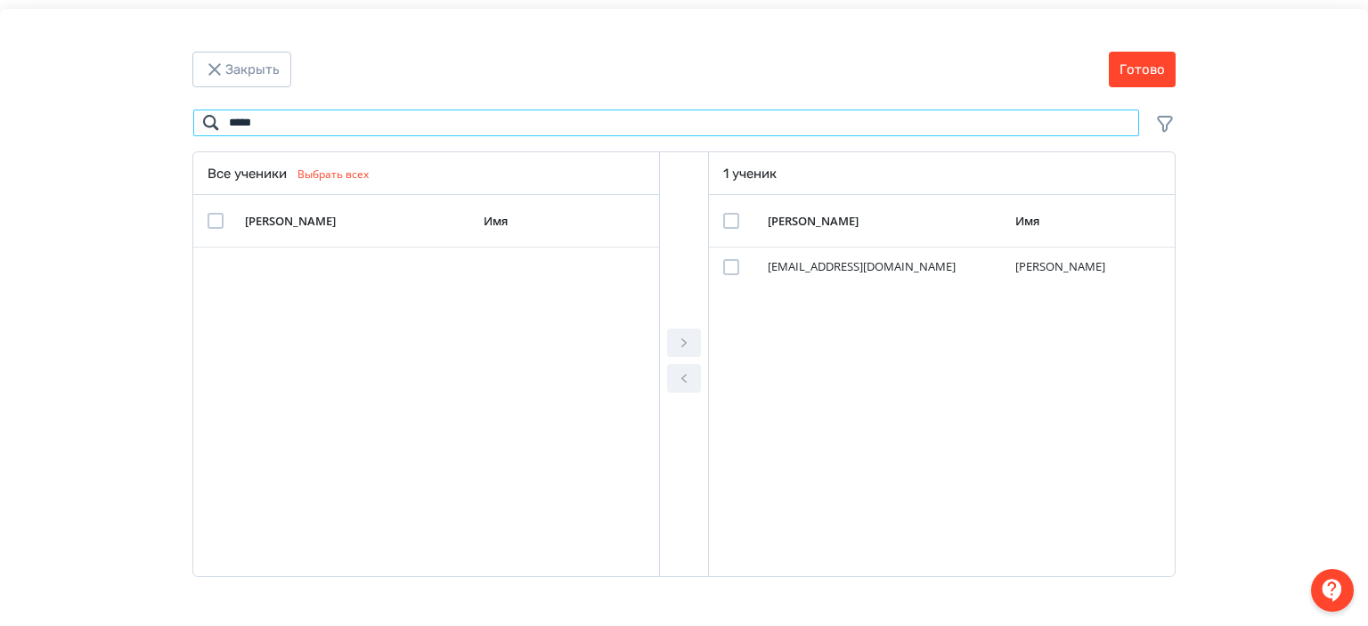
click at [249, 124] on input "*****" at bounding box center [666, 123] width 948 height 29
type input "*"
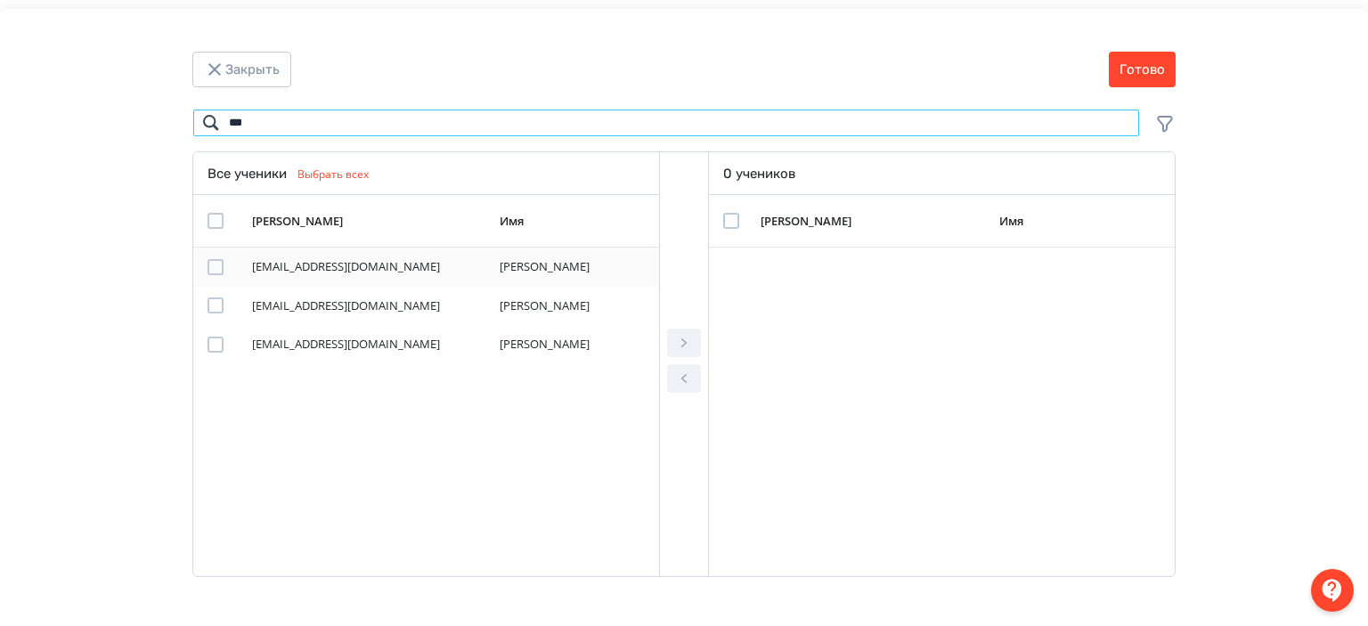
type input "***"
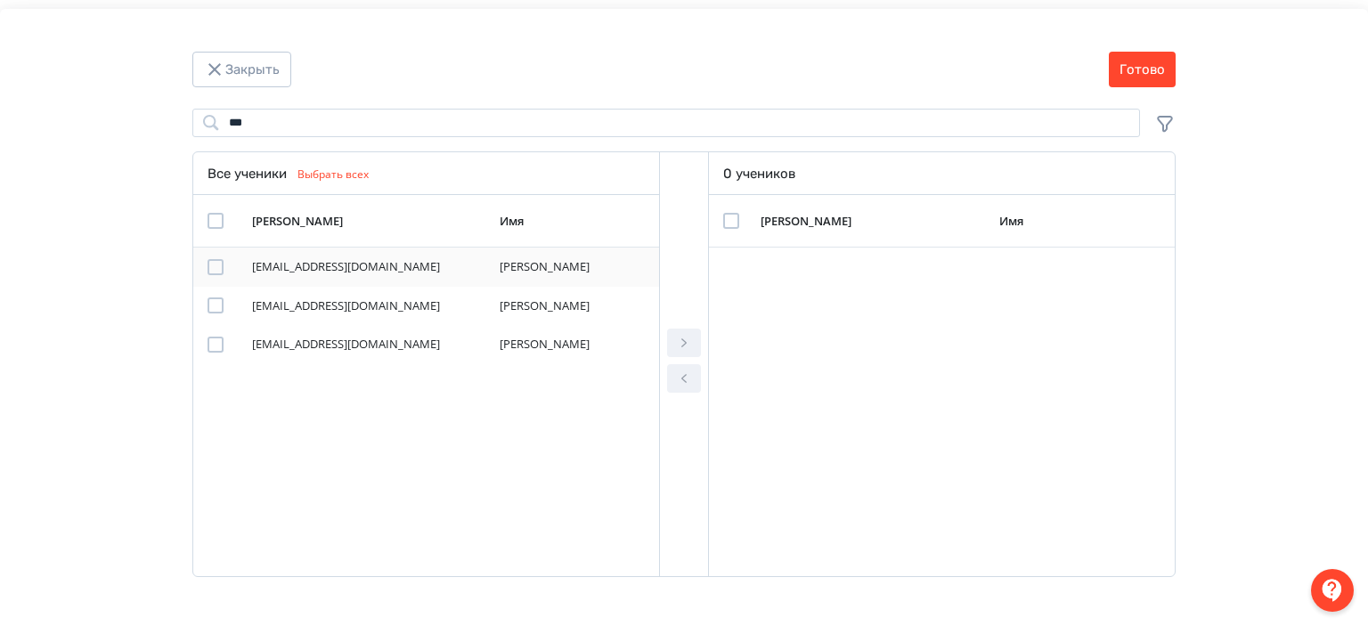
click at [208, 270] on div "Modal" at bounding box center [216, 267] width 16 height 16
click at [673, 345] on button "Modal" at bounding box center [684, 343] width 34 height 29
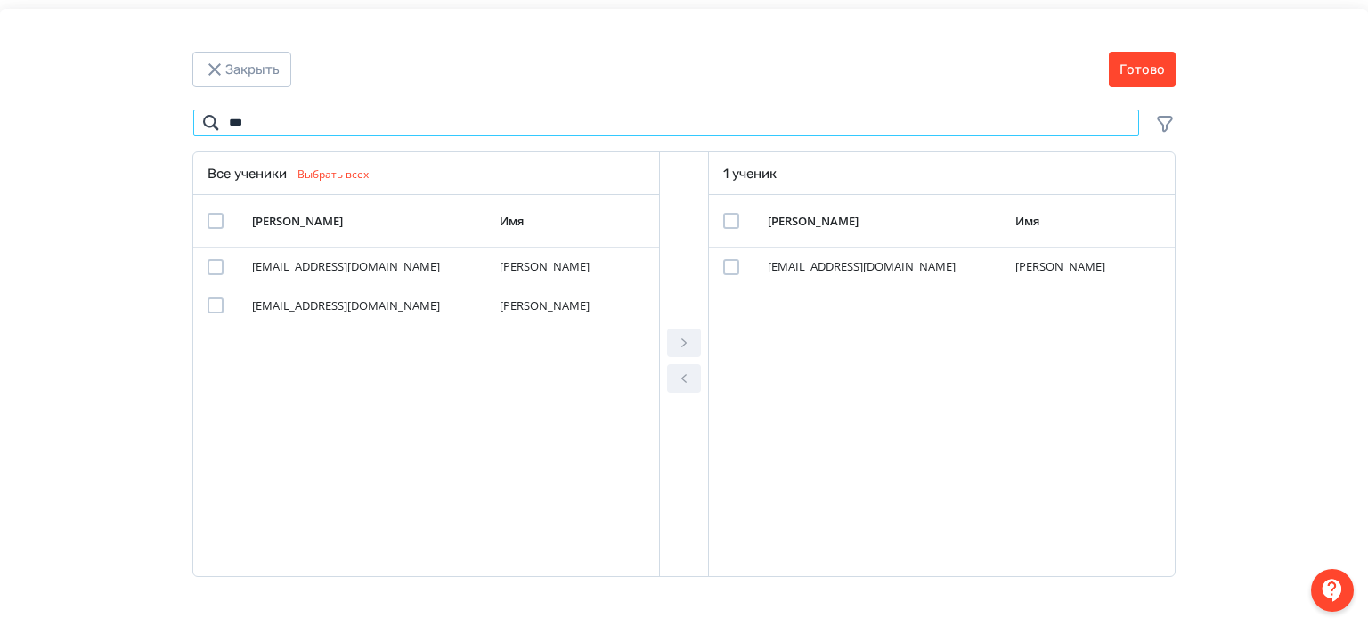
click at [281, 126] on input "***" at bounding box center [666, 123] width 948 height 29
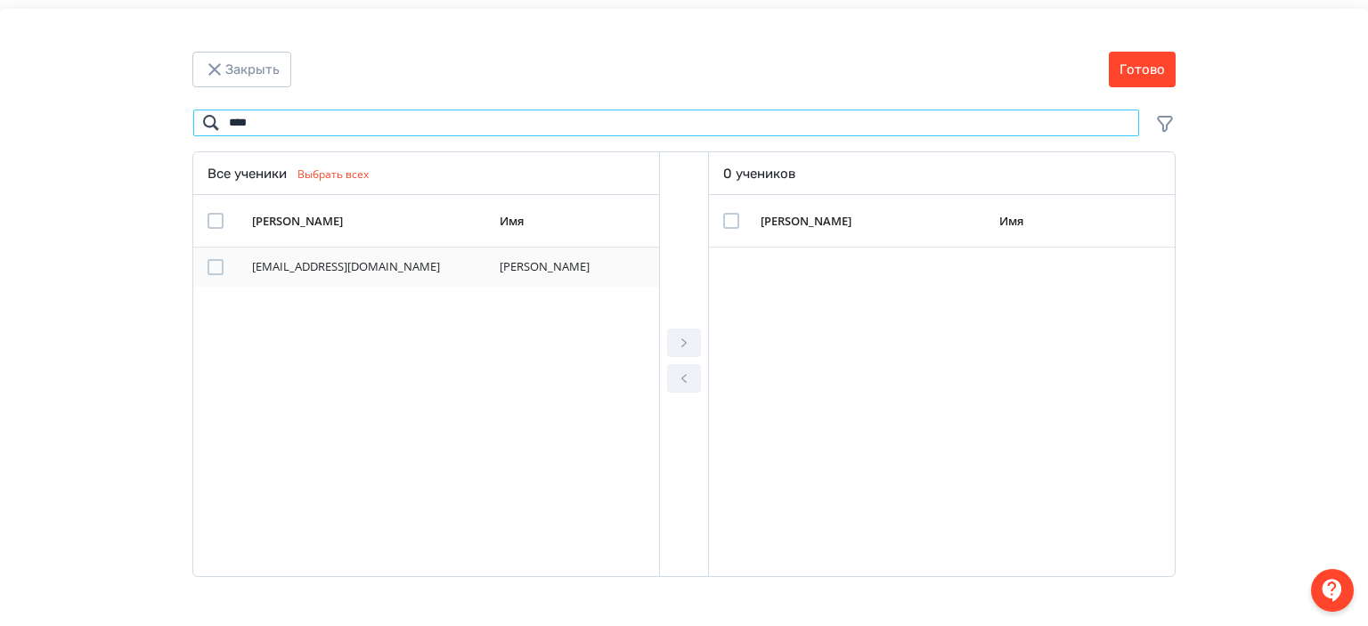
type input "****"
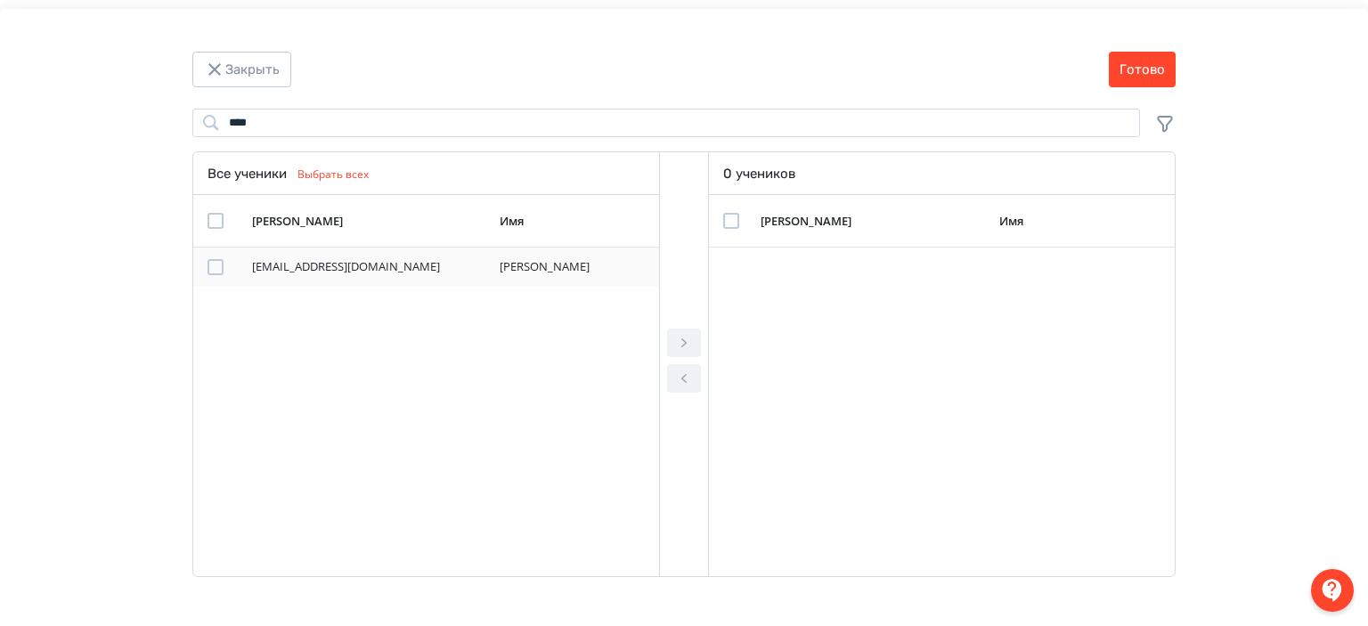
click at [220, 270] on div "Modal" at bounding box center [216, 267] width 16 height 16
click at [676, 336] on icon "Modal" at bounding box center [683, 342] width 21 height 21
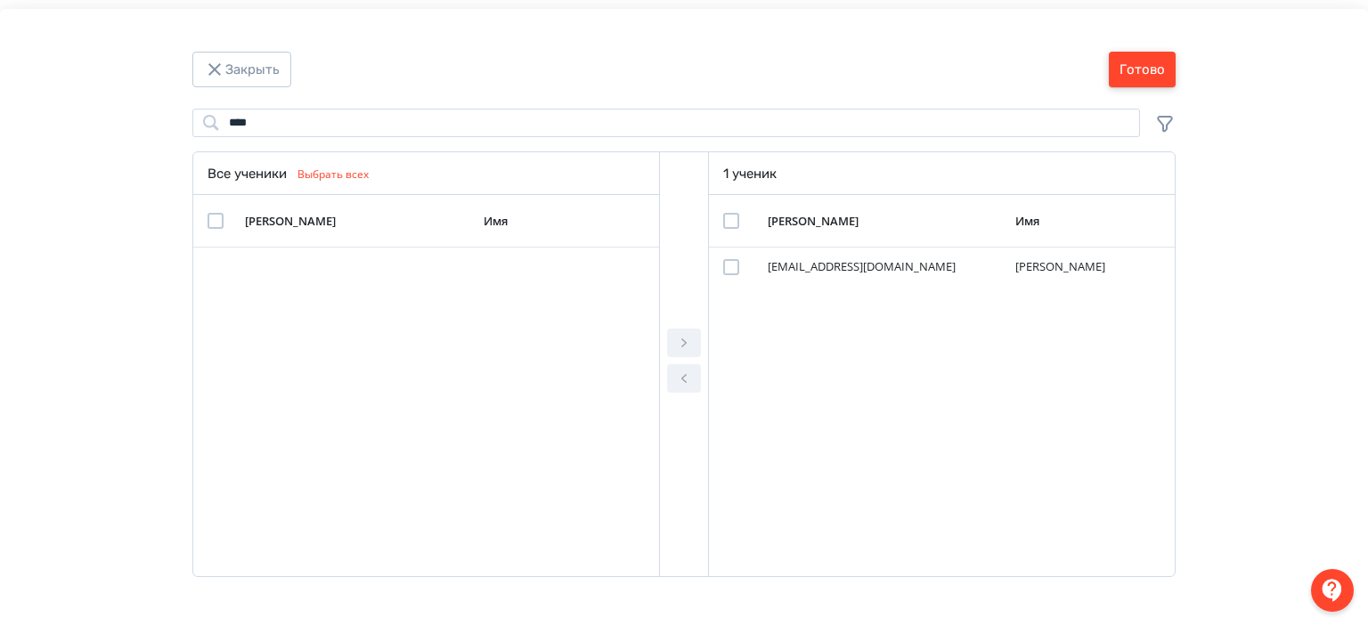
click at [1144, 70] on button "Готово" at bounding box center [1142, 70] width 67 height 36
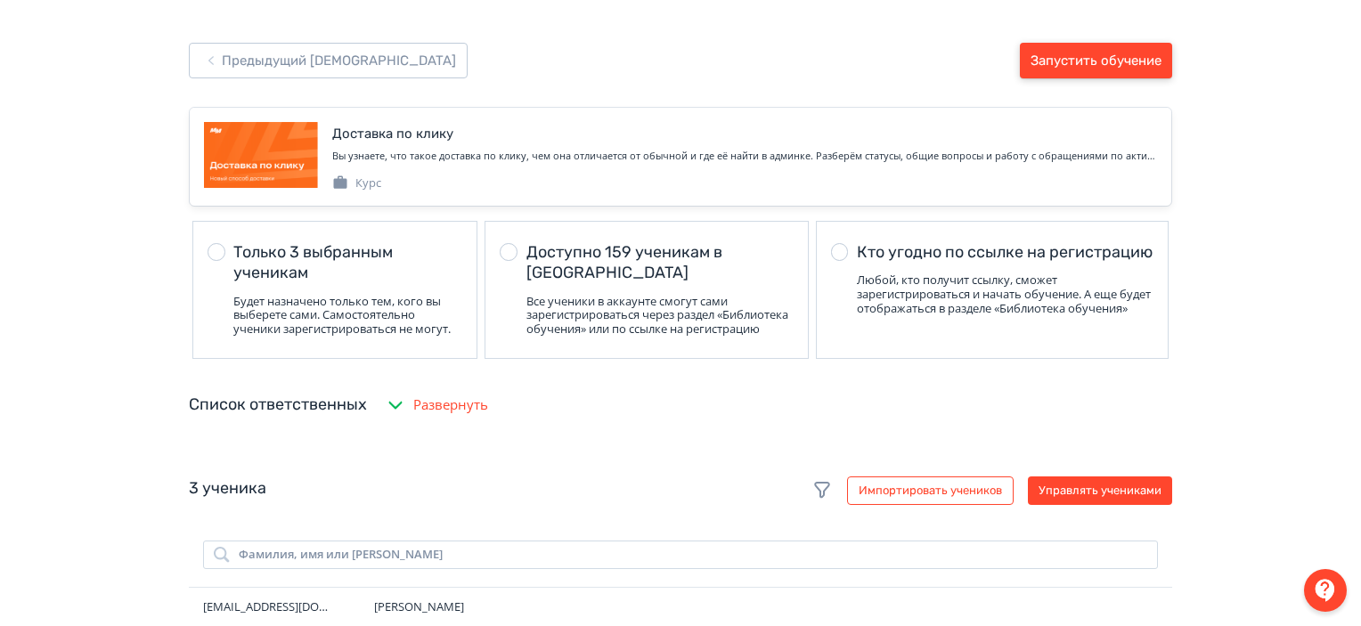
click at [1144, 70] on button "Запустить обучение" at bounding box center [1096, 61] width 152 height 36
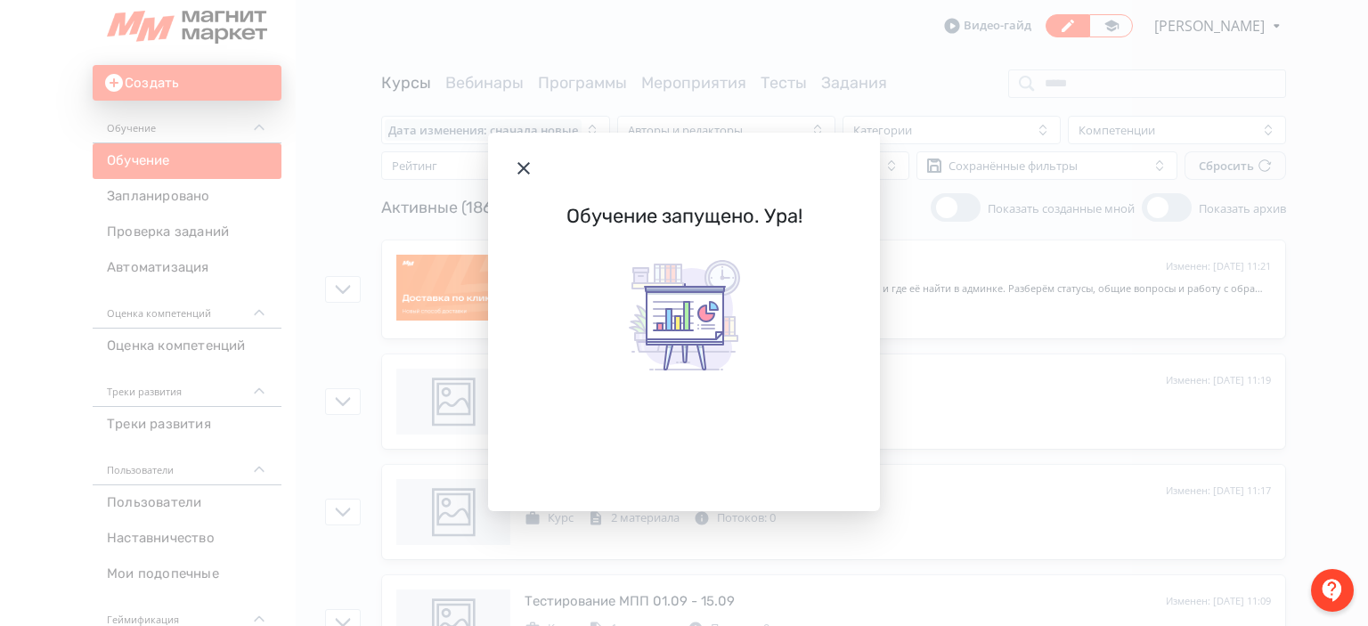
click at [520, 168] on icon "Modal" at bounding box center [523, 168] width 21 height 21
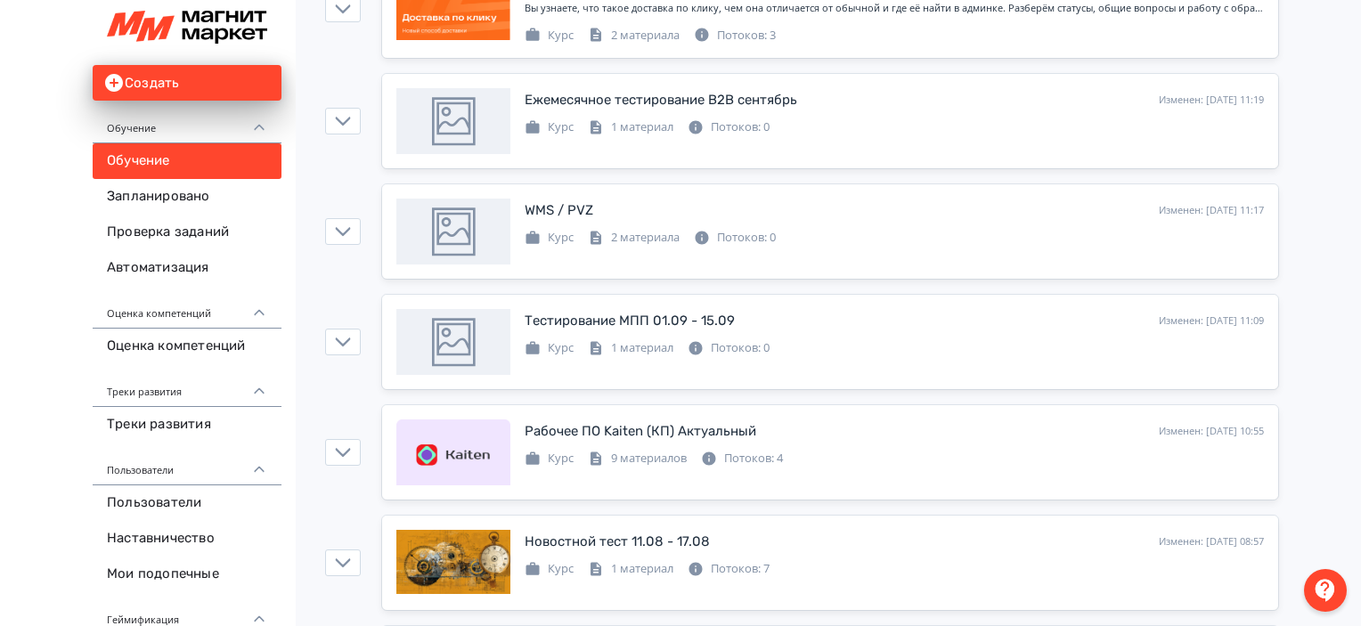
scroll to position [281, 0]
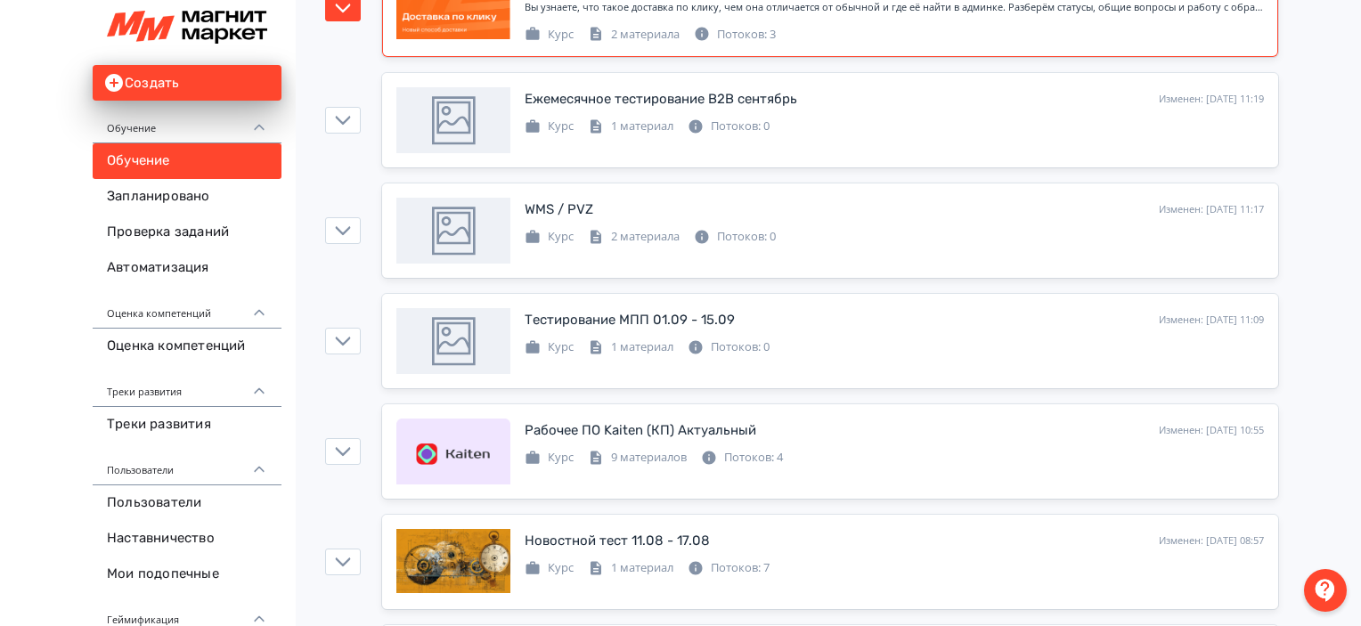
click at [1000, 53] on link "Доставка по клику Изменен: [DATE] 11:21 Добавить поток Вы узнаете, что такое до…" at bounding box center [830, 8] width 896 height 98
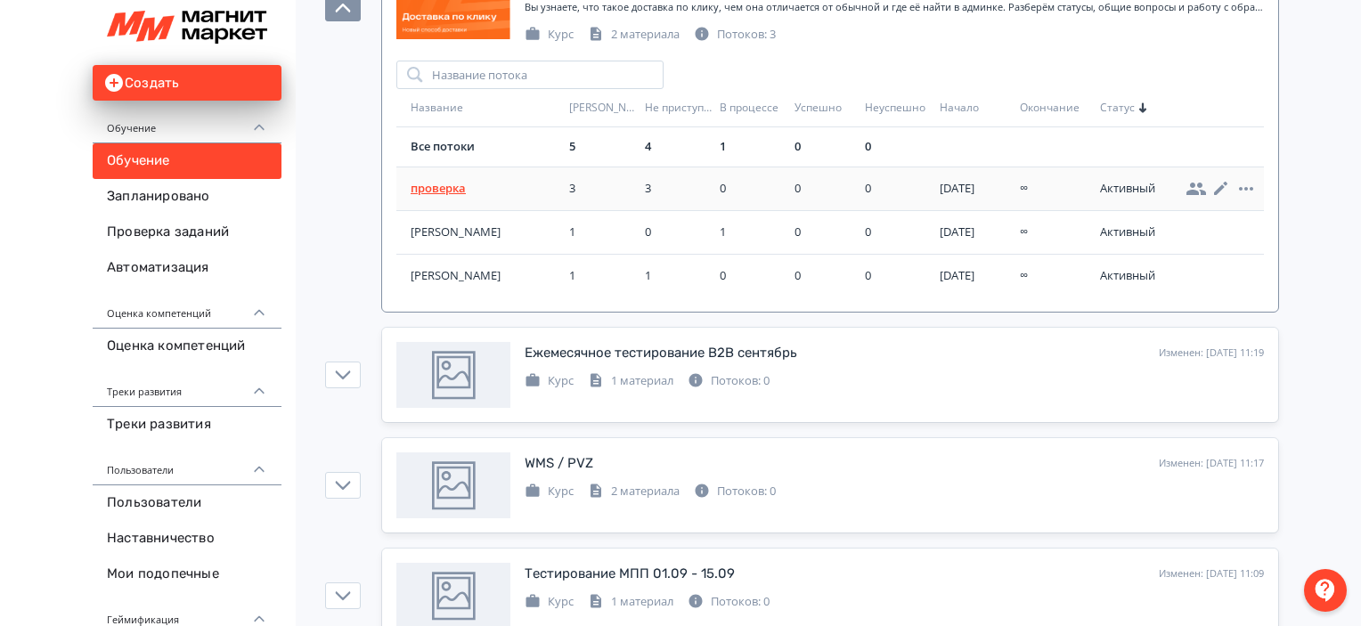
click at [440, 192] on span "проверка" at bounding box center [486, 189] width 151 height 18
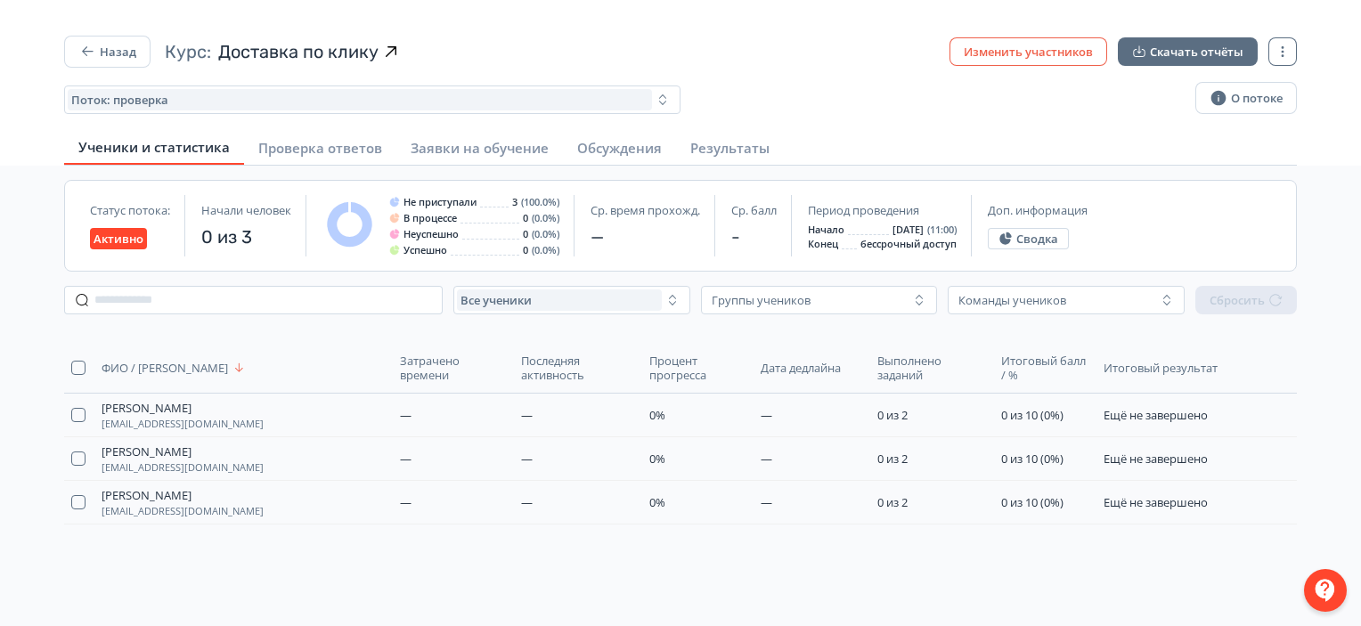
click at [1033, 58] on button "Изменить участников" at bounding box center [1029, 51] width 158 height 29
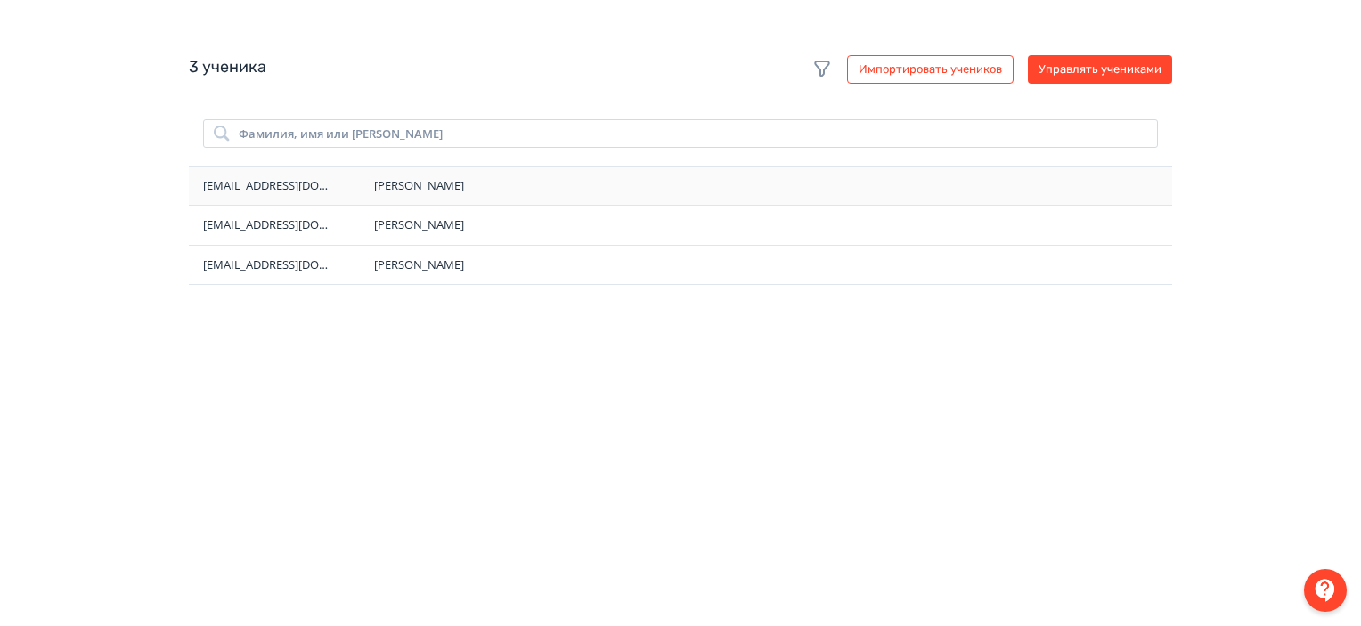
scroll to position [483, 0]
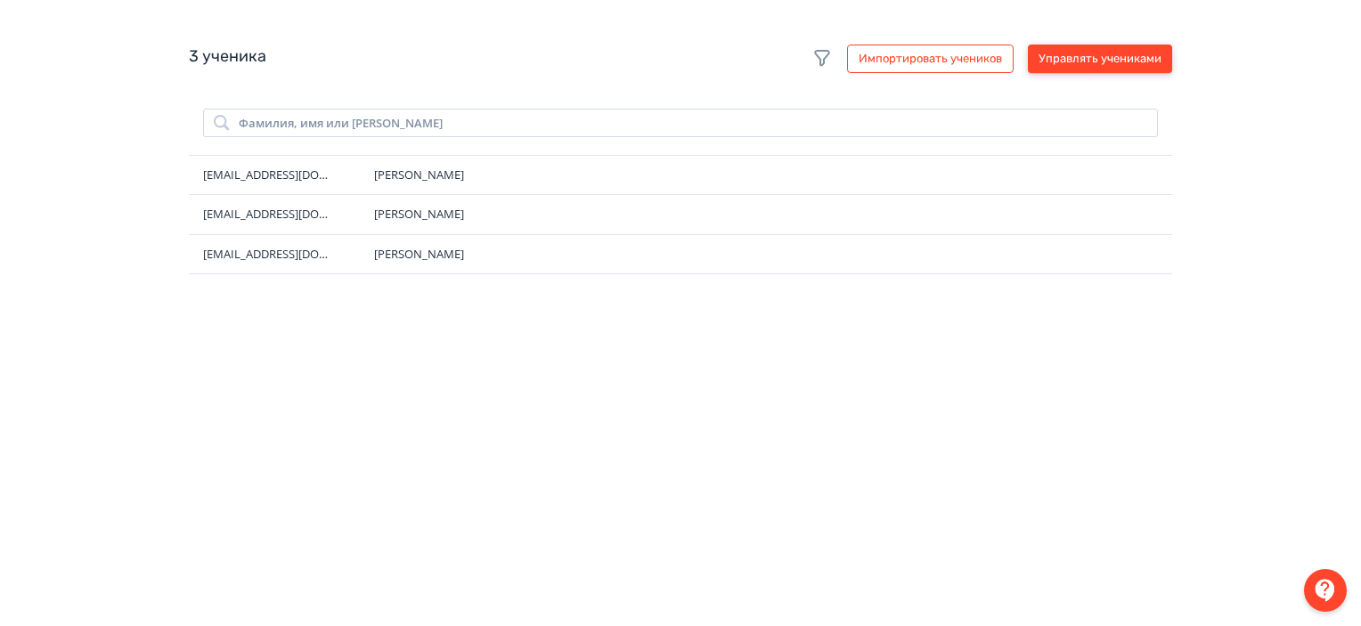
click at [1067, 73] on button "Управлять учениками" at bounding box center [1100, 59] width 144 height 29
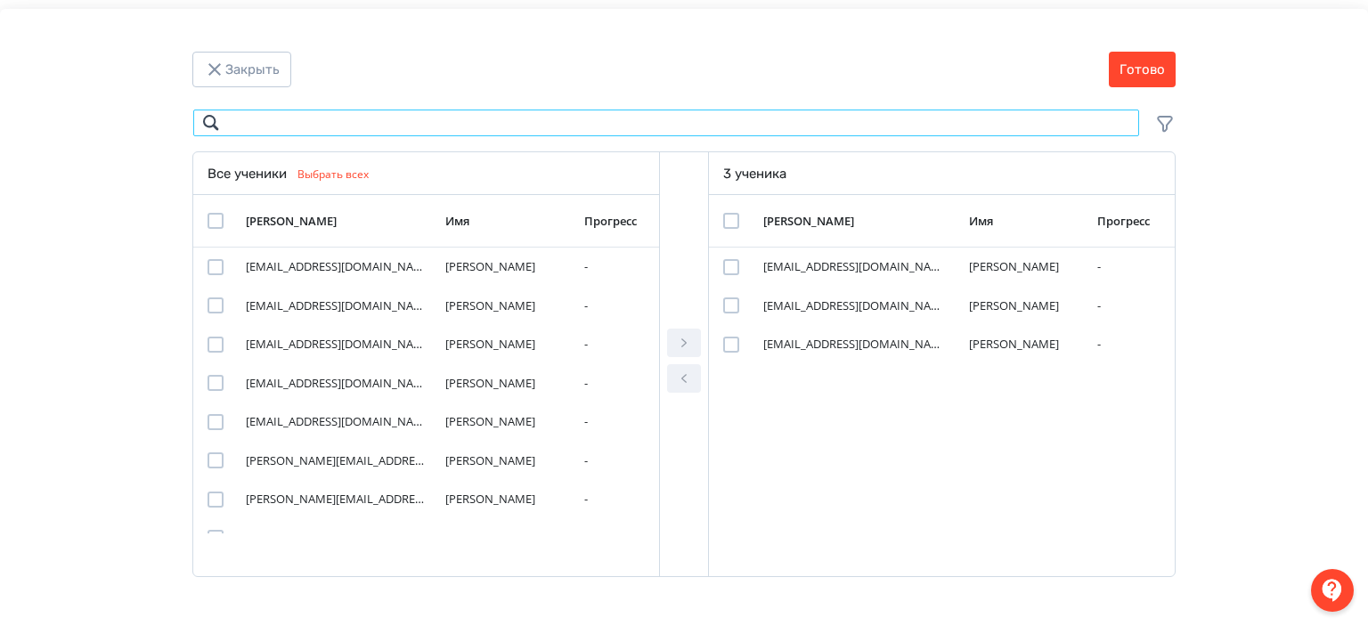
click at [477, 128] on input "Modal" at bounding box center [666, 123] width 948 height 29
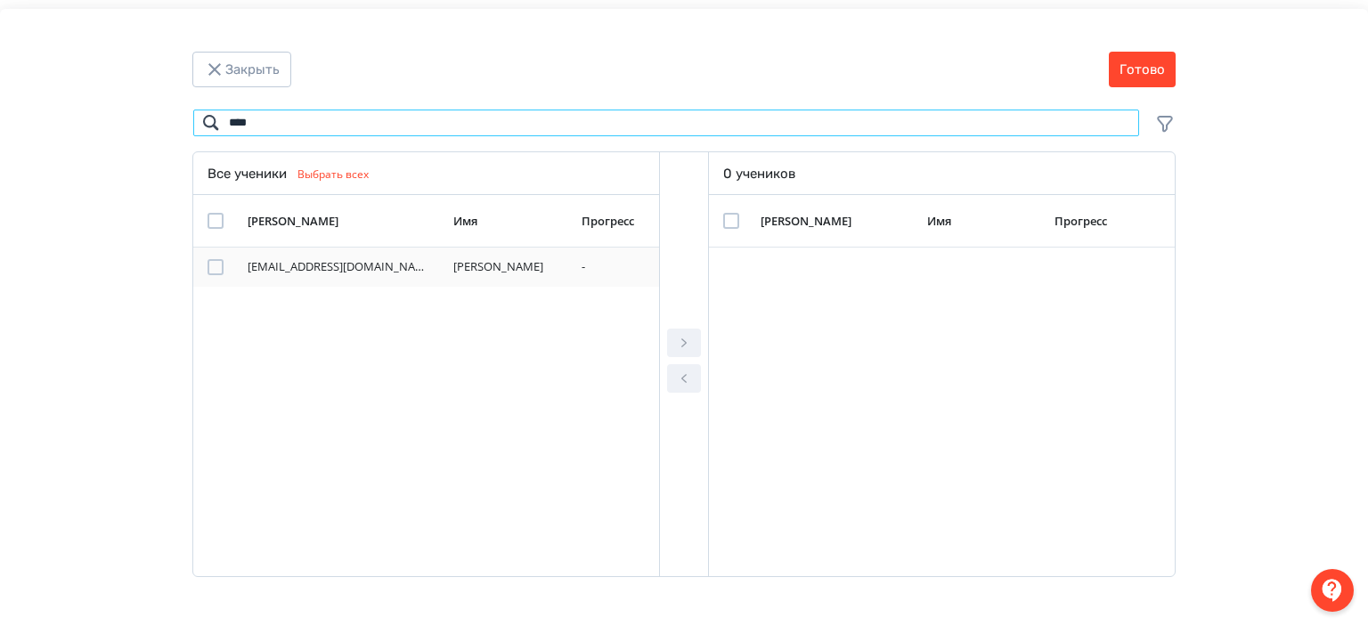
type input "****"
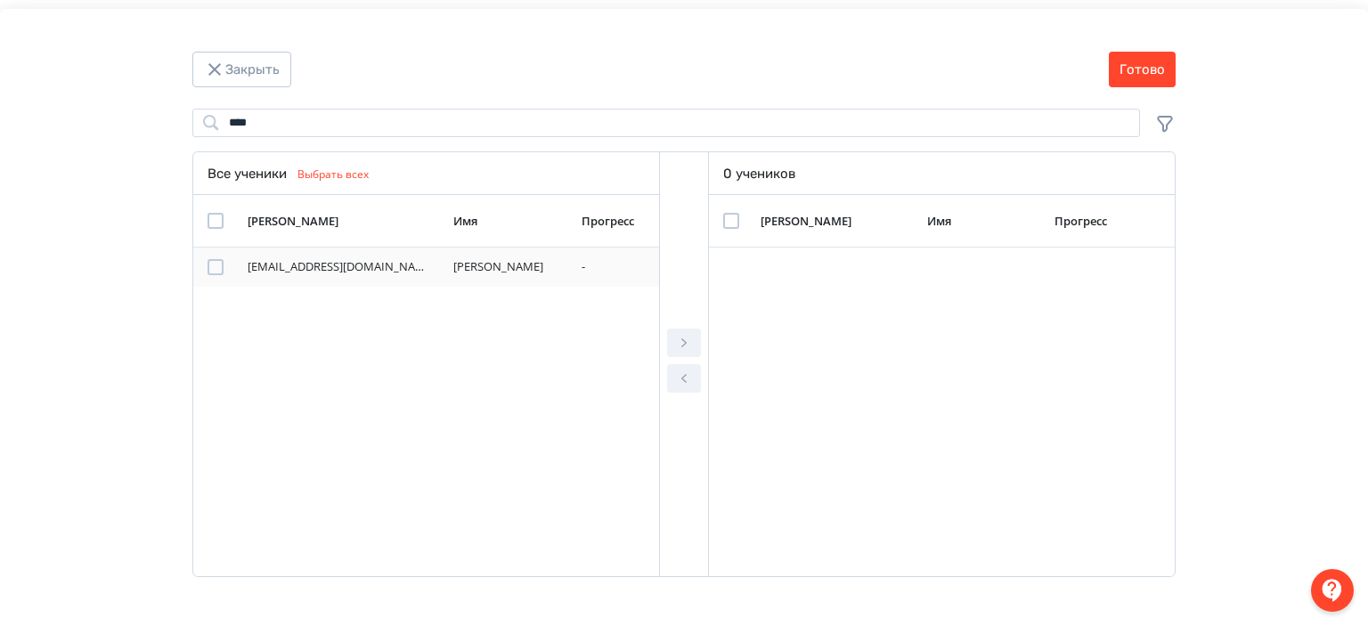
click at [214, 265] on div "Modal" at bounding box center [216, 267] width 16 height 16
click at [684, 341] on icon "Modal" at bounding box center [683, 342] width 5 height 9
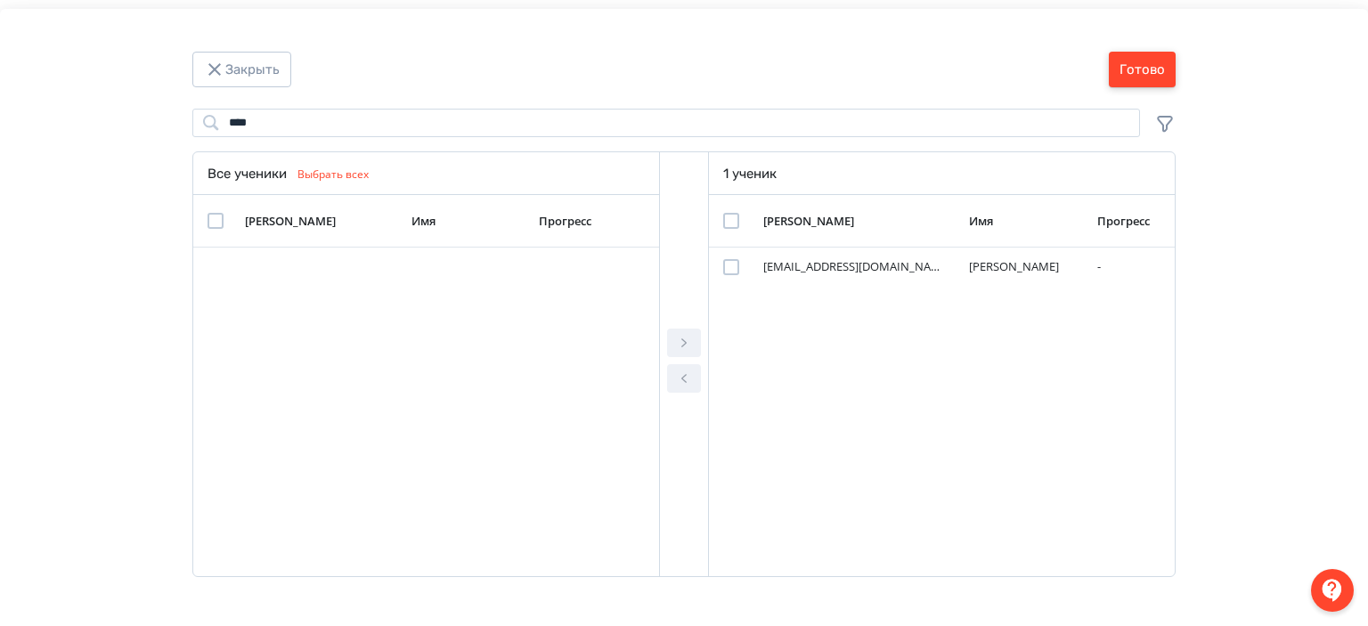
click at [1158, 65] on button "Готово" at bounding box center [1142, 70] width 67 height 36
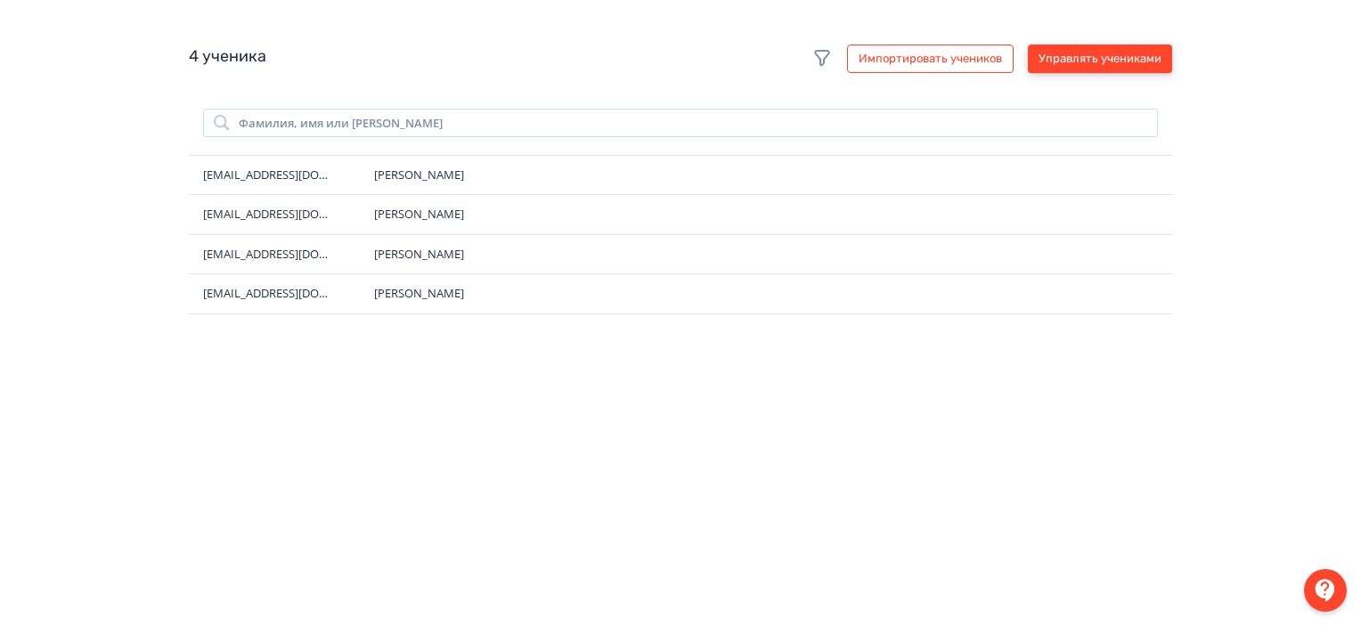
click at [1158, 65] on button "Управлять учениками" at bounding box center [1100, 59] width 144 height 29
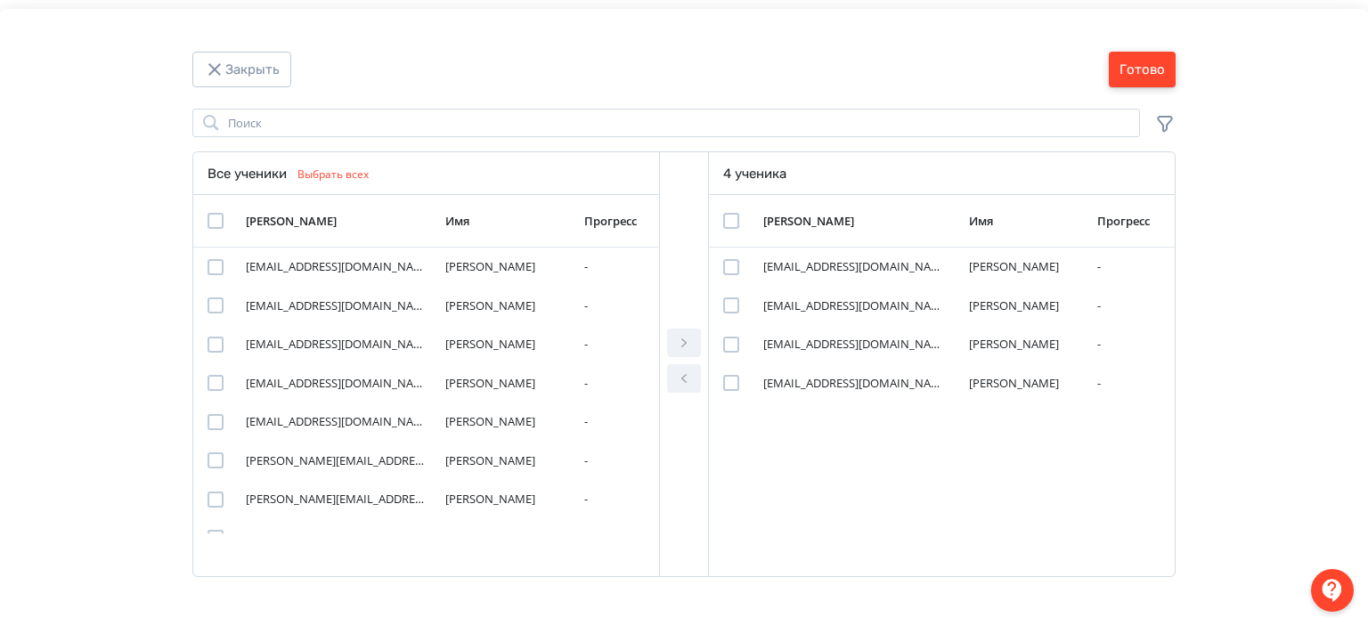
click at [1158, 62] on button "Готово" at bounding box center [1142, 70] width 67 height 36
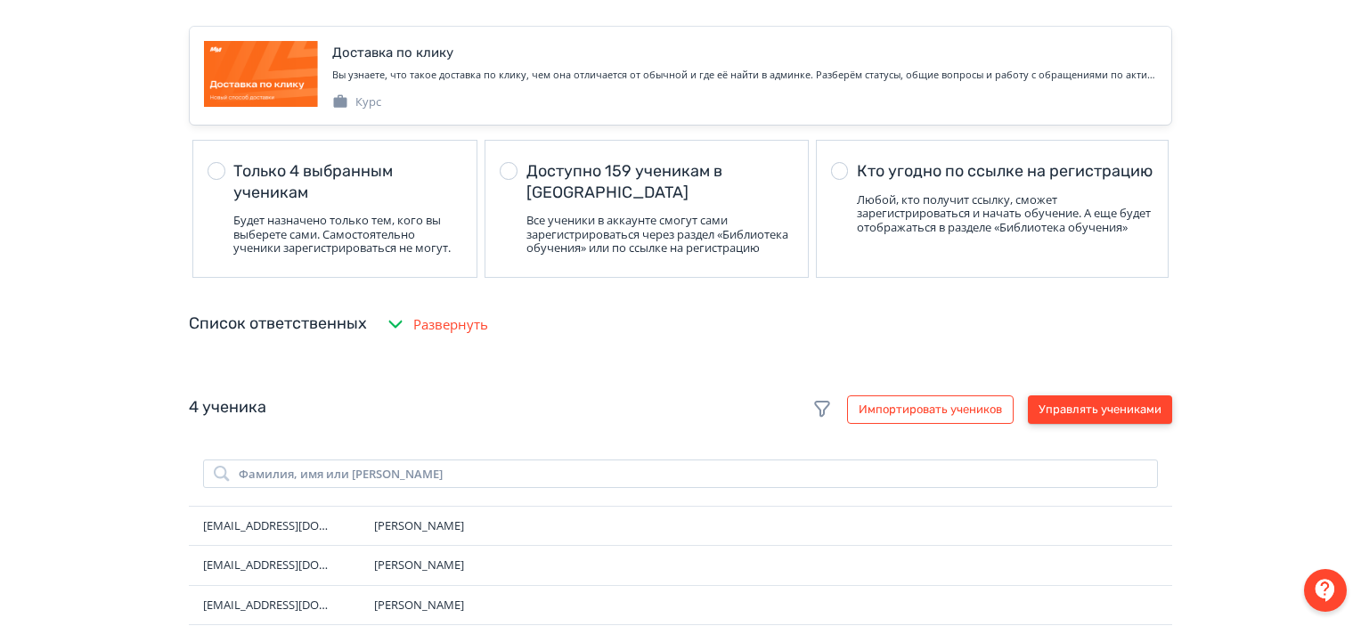
scroll to position [0, 0]
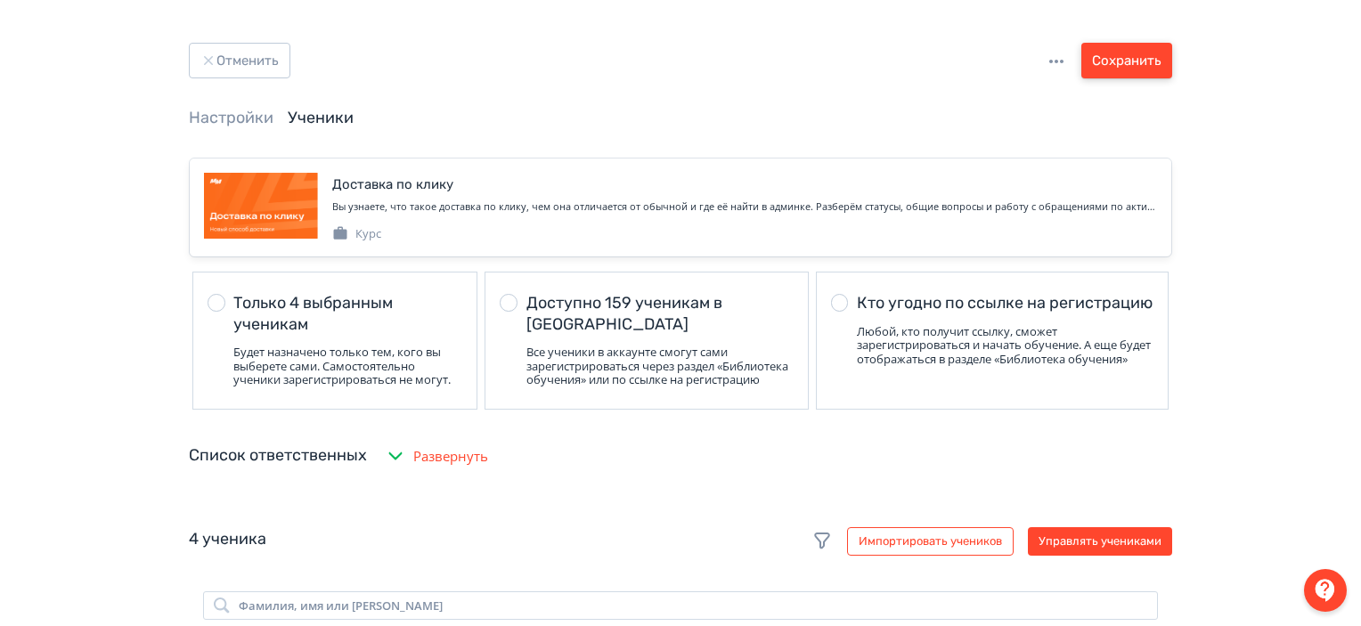
click at [1117, 54] on button "Сохранить" at bounding box center [1126, 61] width 91 height 36
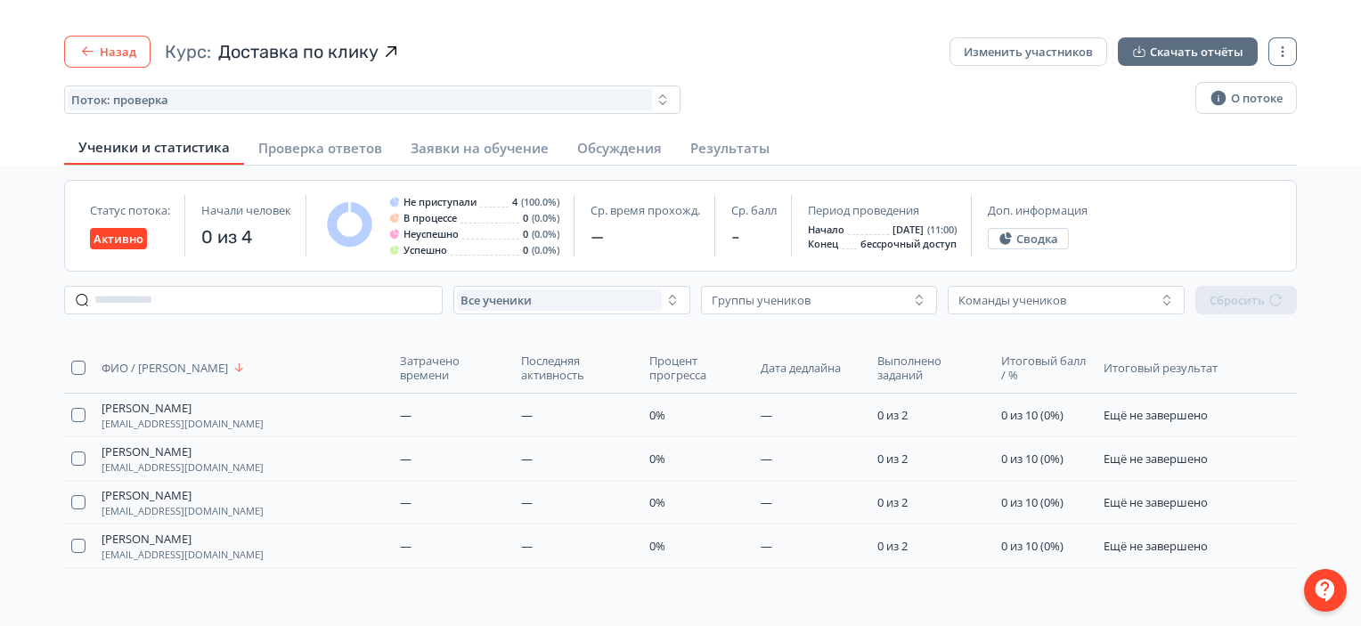
click at [79, 53] on icon "button" at bounding box center [87, 52] width 18 height 18
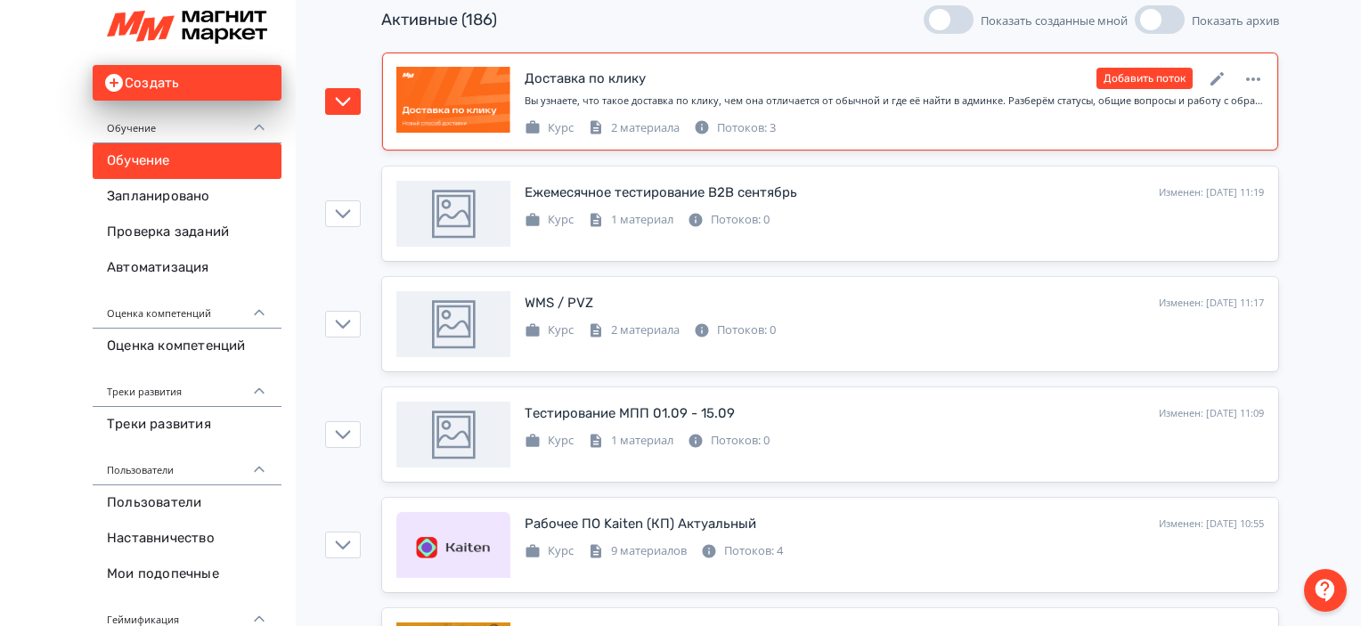
scroll to position [198, 0]
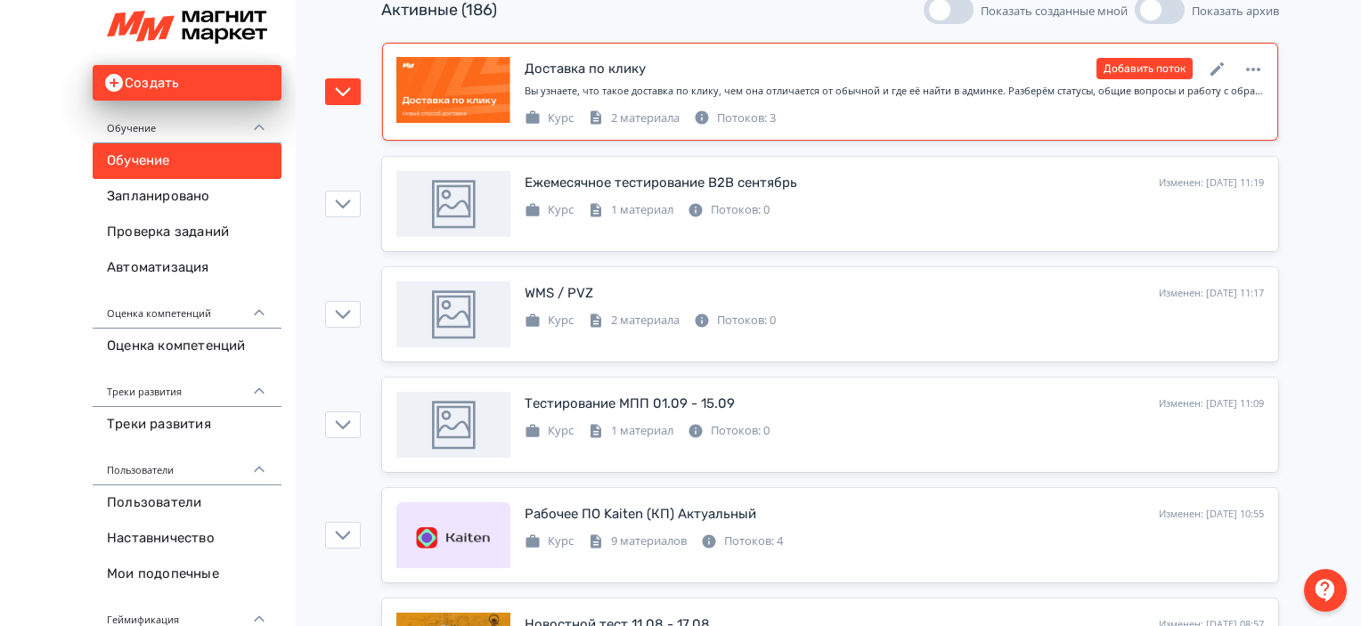
click at [1033, 63] on div "Доставка по клику Изменен: [DATE] 11:23 Добавить поток" at bounding box center [894, 68] width 739 height 23
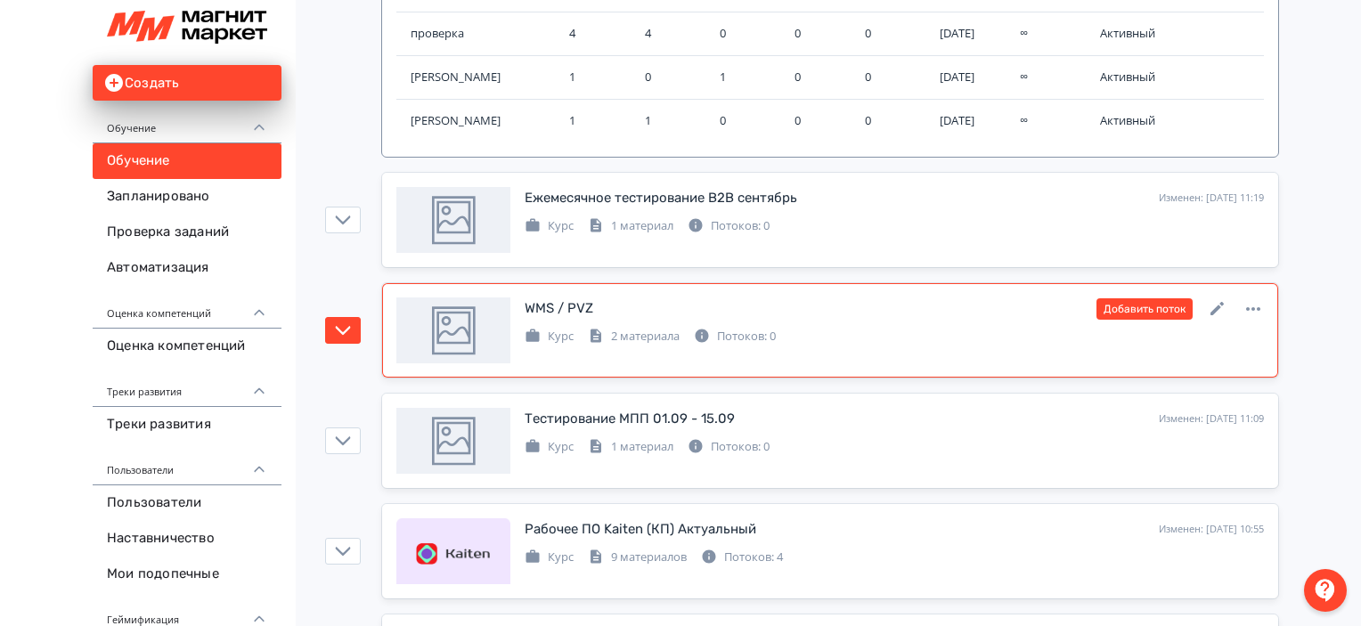
scroll to position [213, 0]
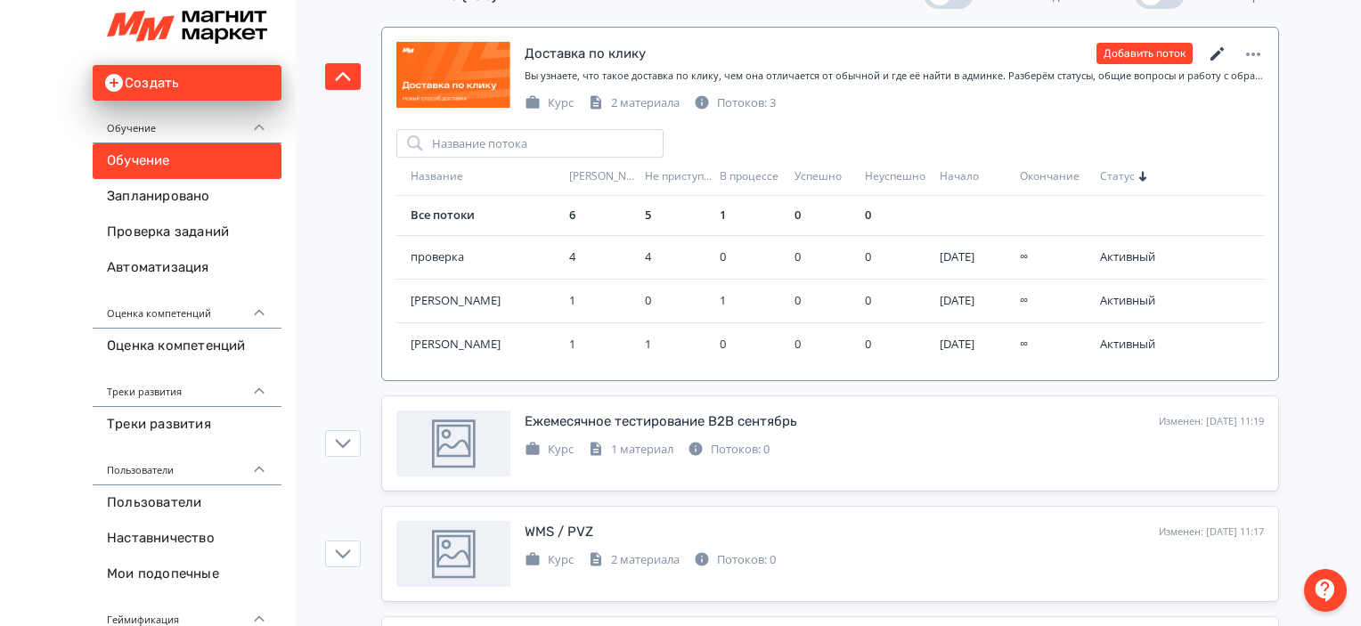
click at [1220, 49] on icon at bounding box center [1217, 54] width 21 height 21
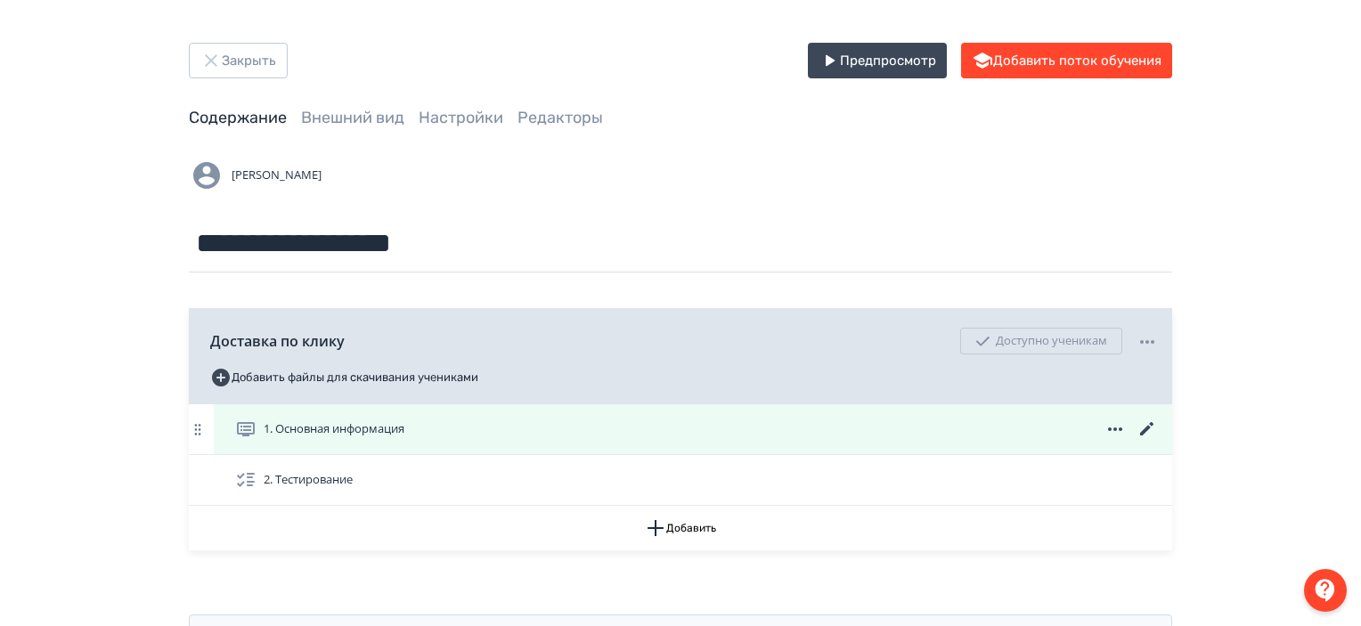
click at [709, 427] on div "1. Основная информация" at bounding box center [696, 429] width 923 height 21
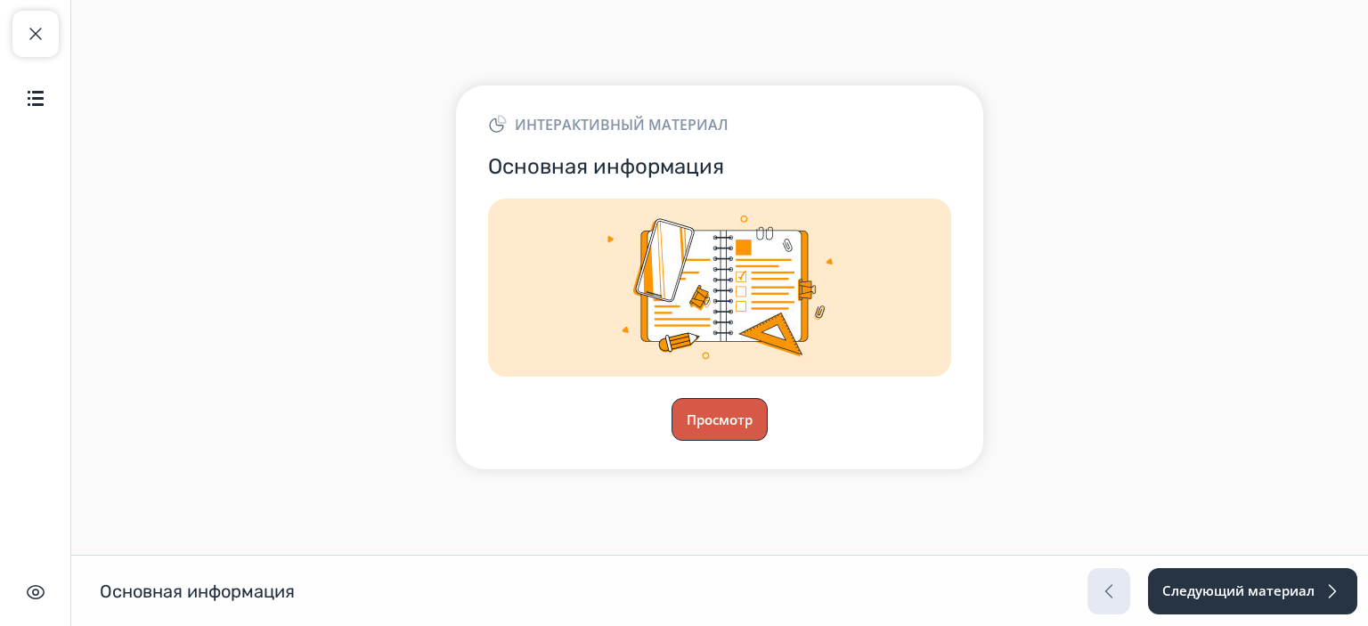
click at [709, 427] on button "Просмотр" at bounding box center [720, 419] width 96 height 43
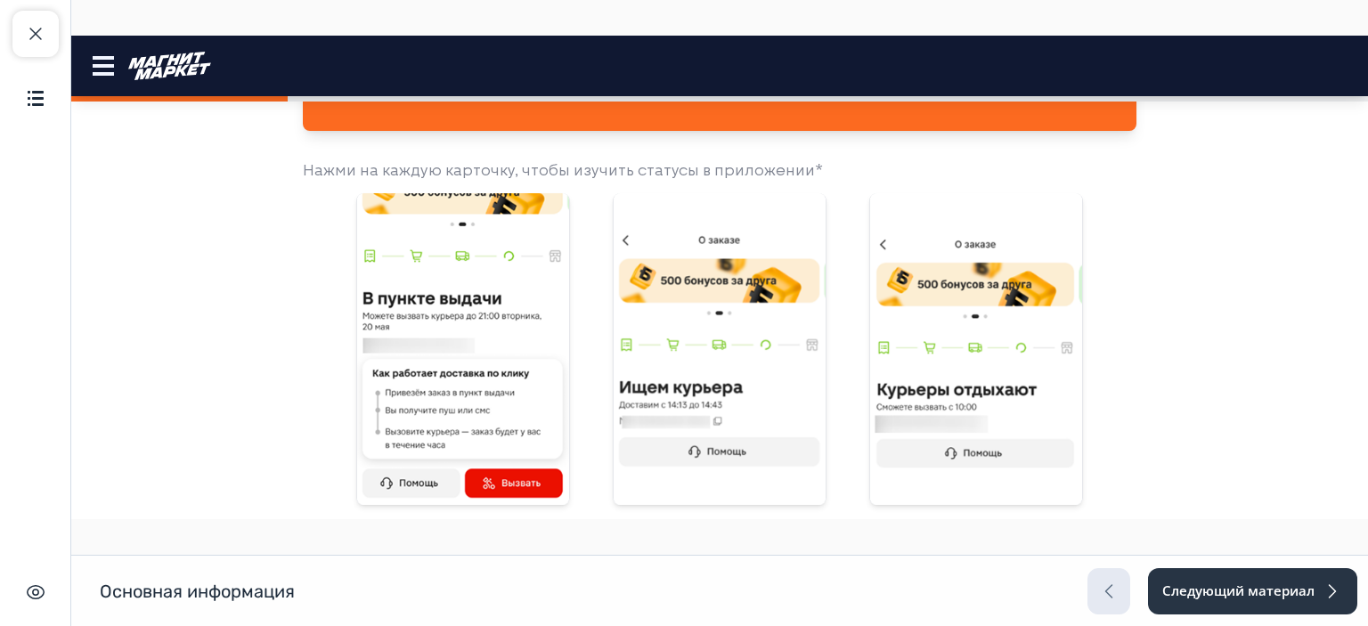
scroll to position [939, 0]
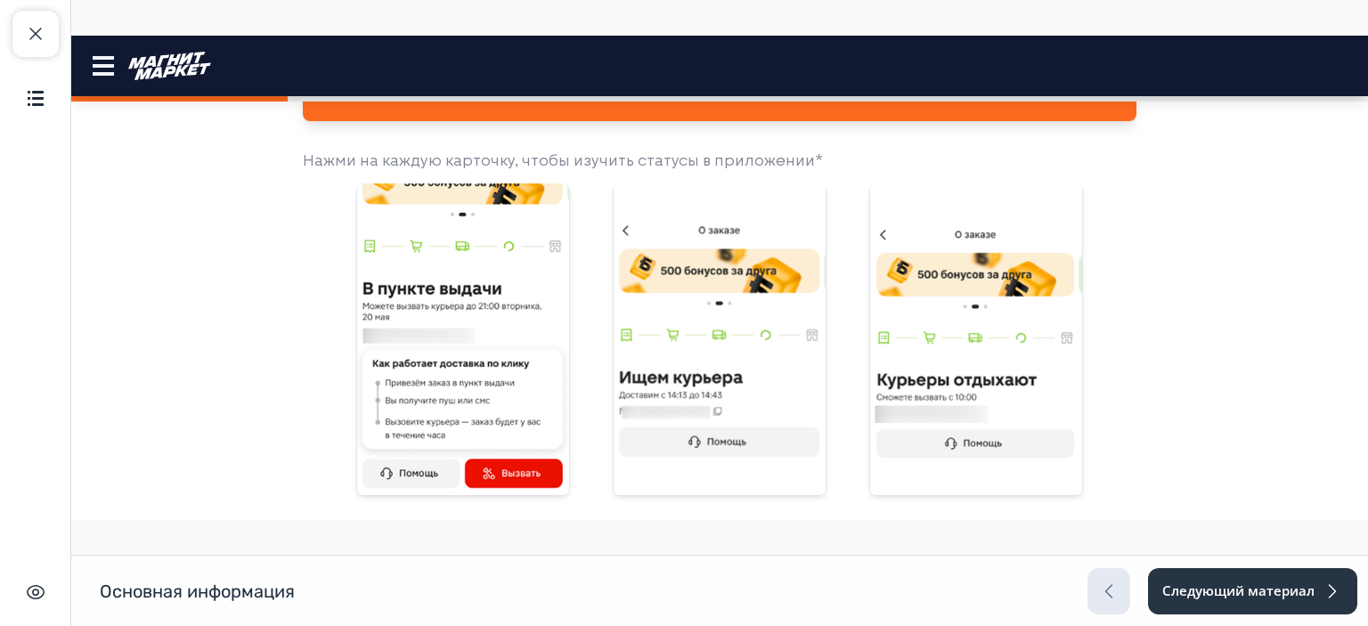
click at [436, 352] on img at bounding box center [463, 340] width 212 height 316
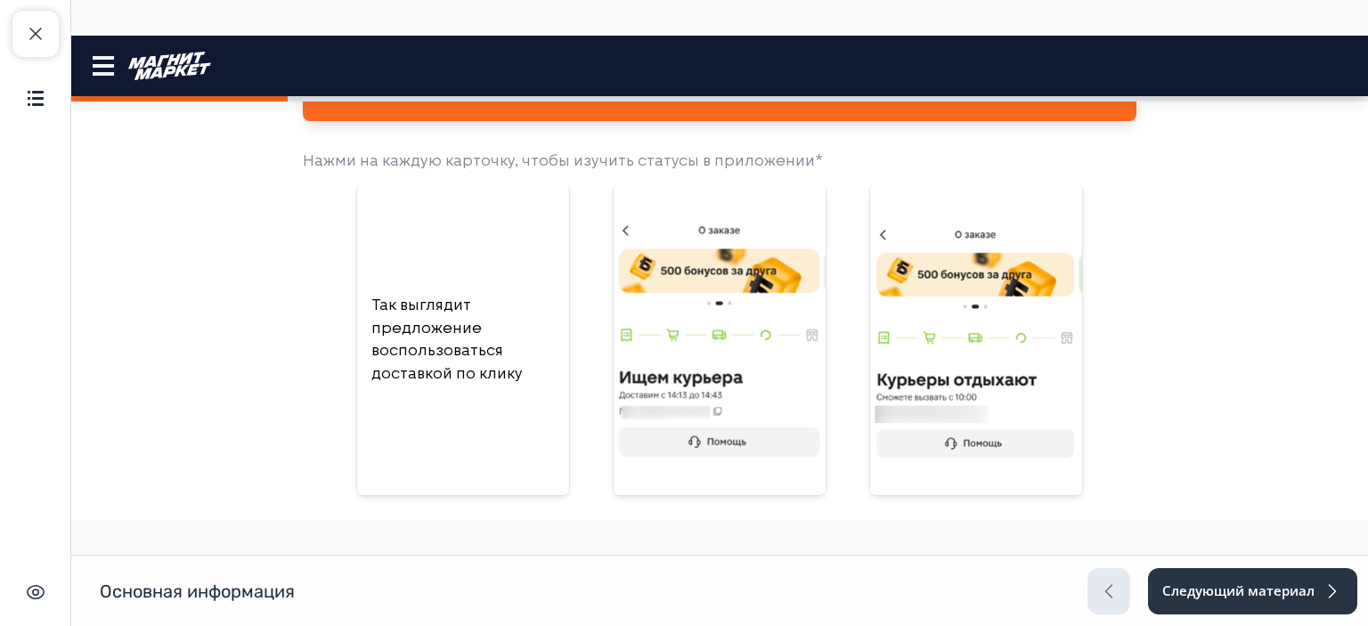
click at [491, 312] on p "Так выглядит предложение воспользоваться доставкой по клику" at bounding box center [462, 339] width 183 height 91
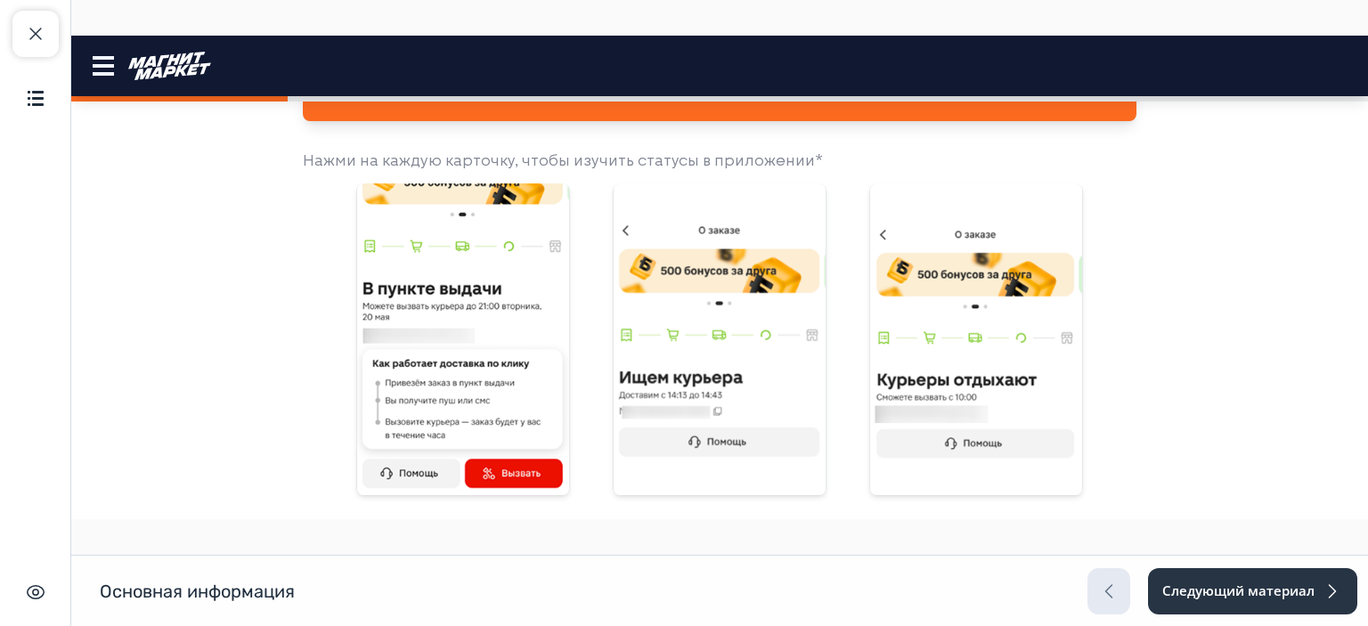
click at [671, 361] on img at bounding box center [720, 340] width 212 height 316
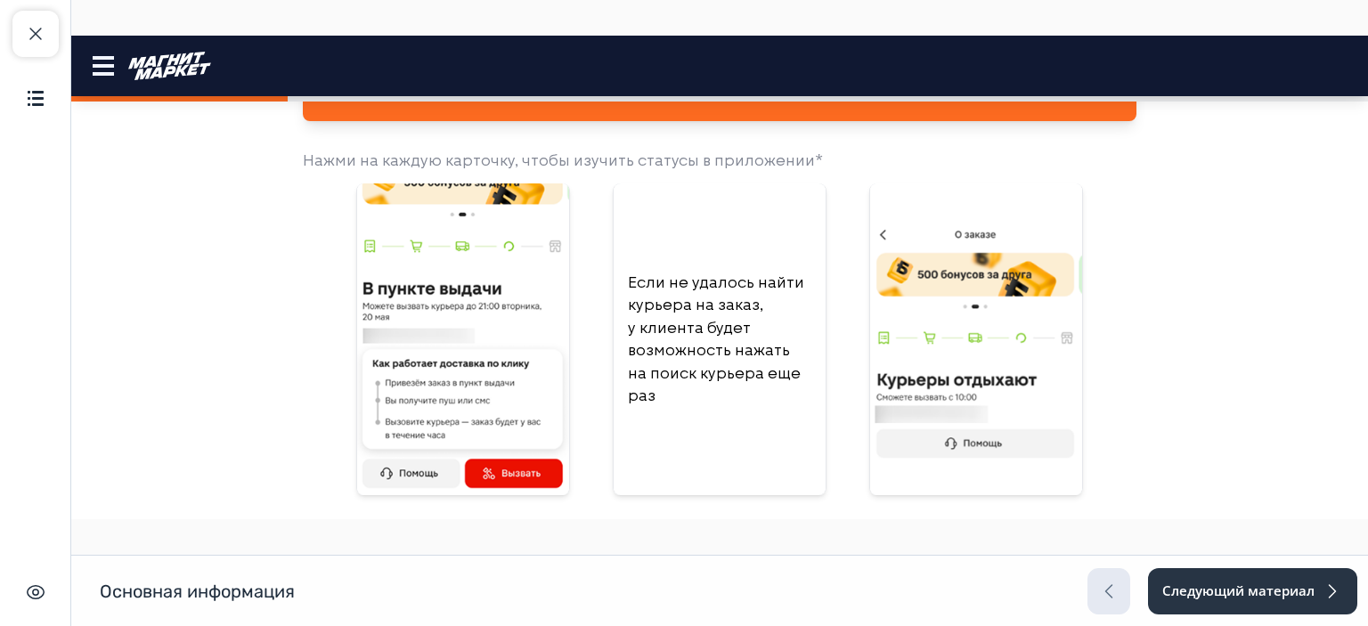
click at [746, 368] on p "Если не удалось найти курьера на заказ, у клиента будет возможность нажать на п…" at bounding box center [719, 339] width 183 height 136
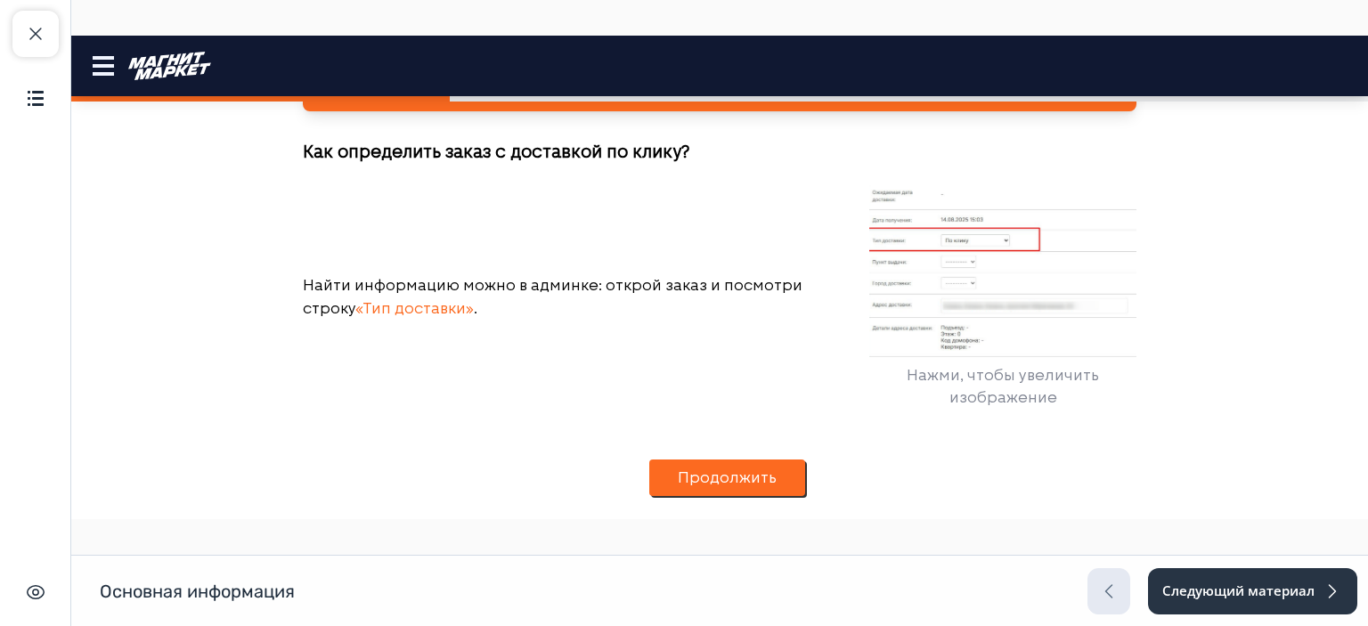
scroll to position [1835, 0]
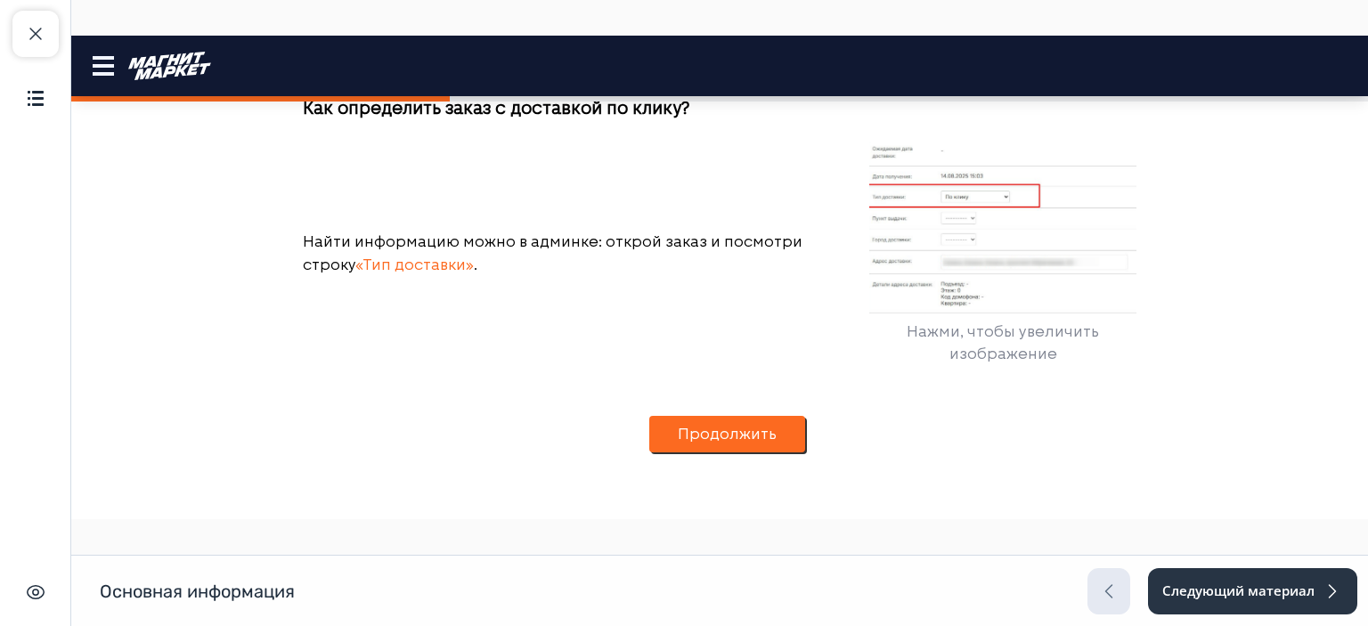
click at [748, 435] on button "Продолжить" at bounding box center [727, 434] width 156 height 37
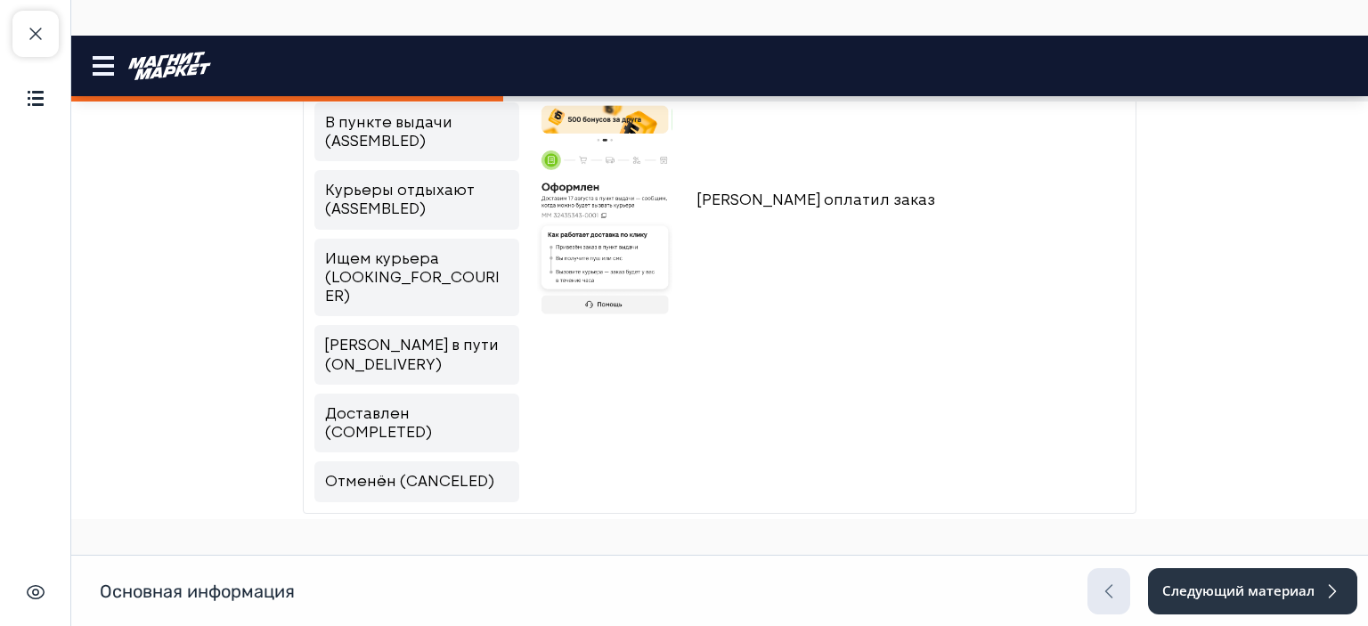
scroll to position [591, 0]
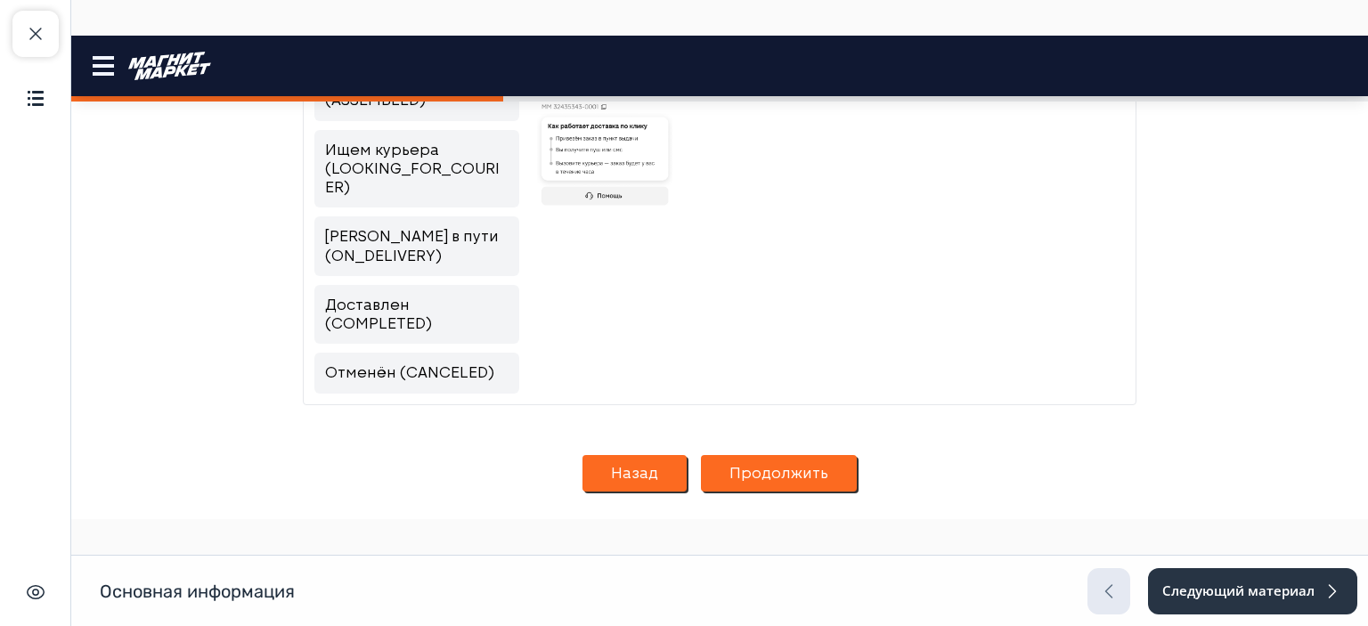
click at [777, 475] on button "Продолжить" at bounding box center [779, 473] width 156 height 37
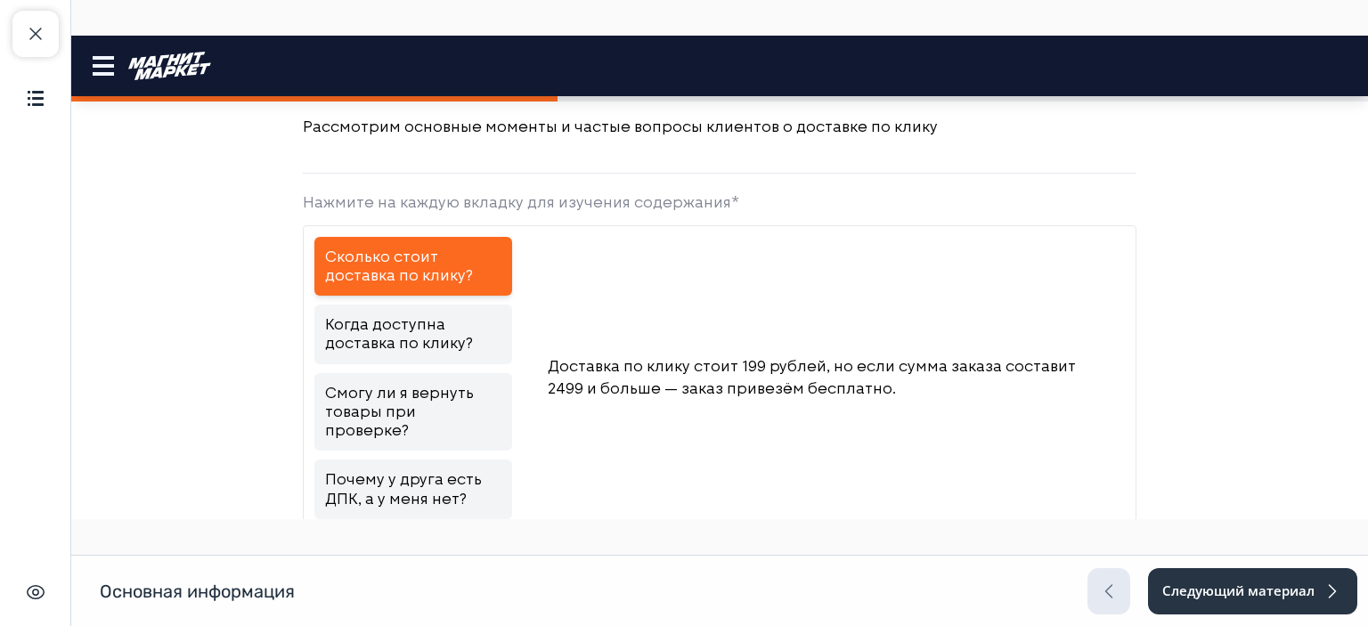
scroll to position [143, 0]
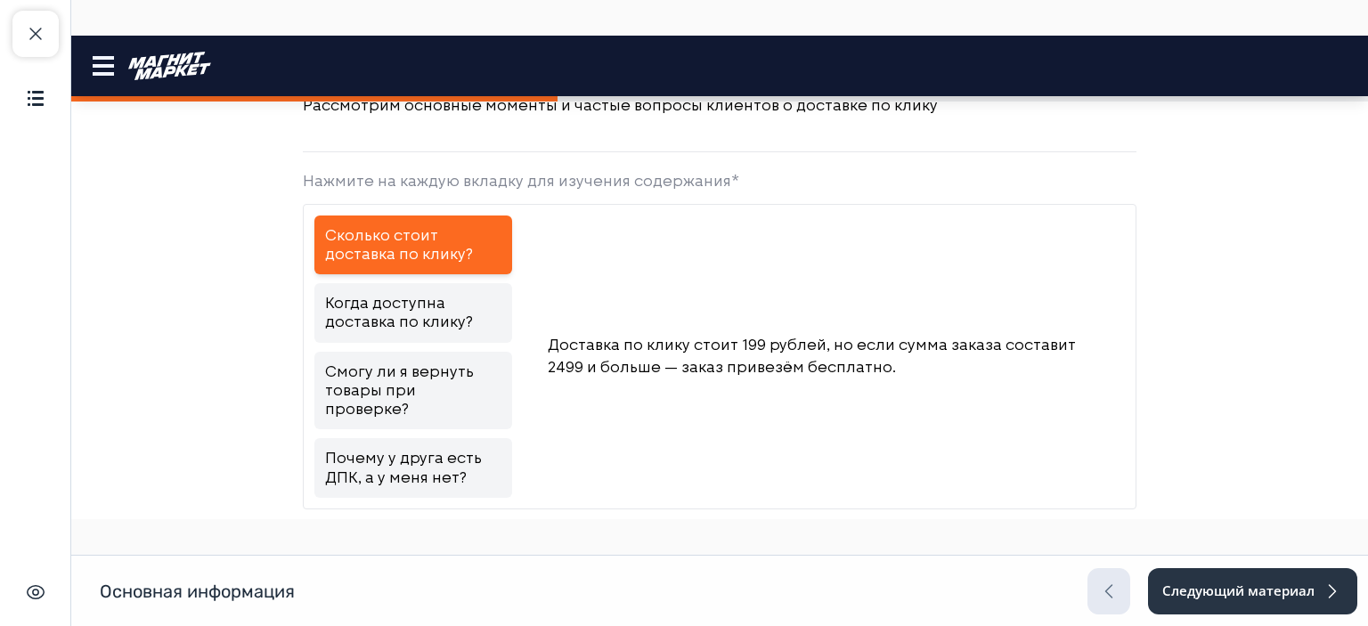
click at [437, 315] on link "Когда доступна доставка по клику?" at bounding box center [413, 313] width 198 height 60
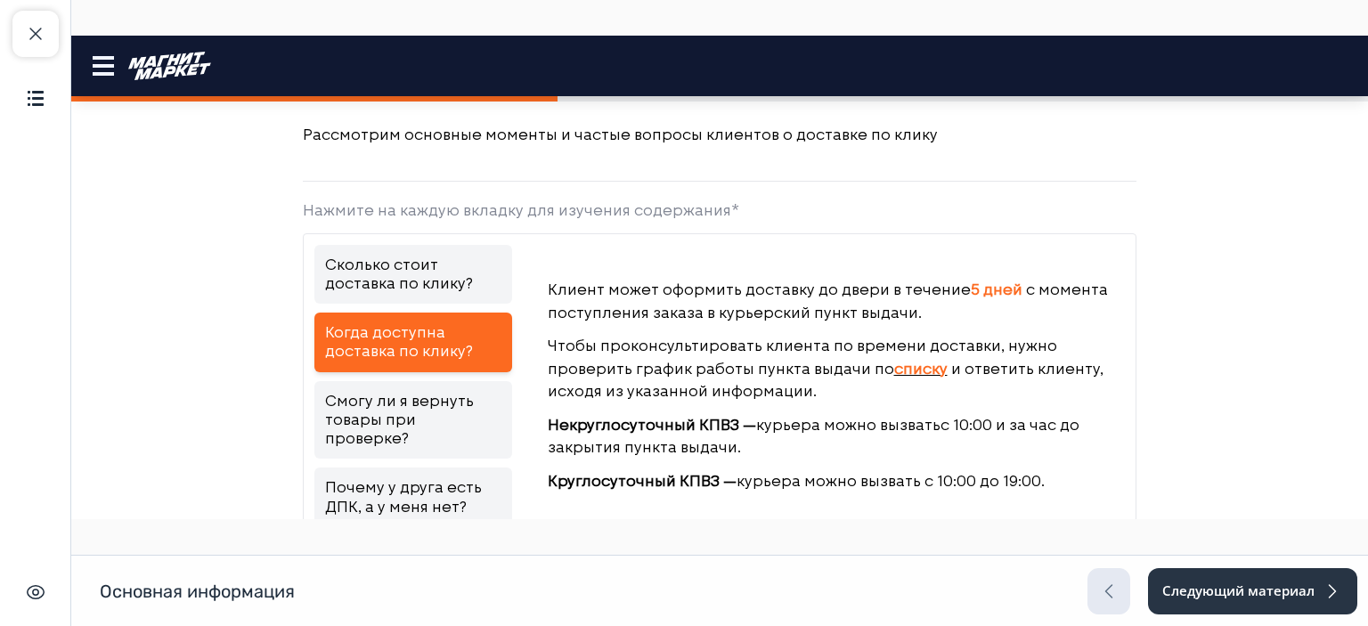
scroll to position [118, 0]
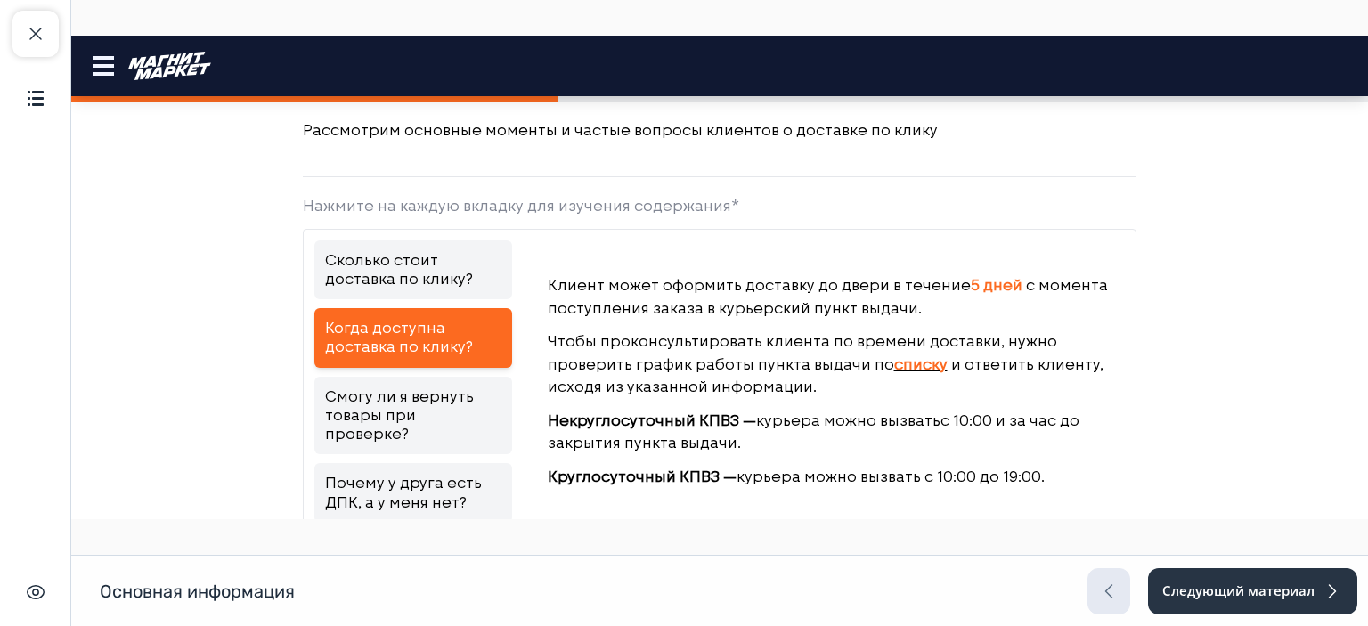
click at [369, 404] on link "Смогу ли я вернуть товары при проверке?" at bounding box center [413, 416] width 198 height 78
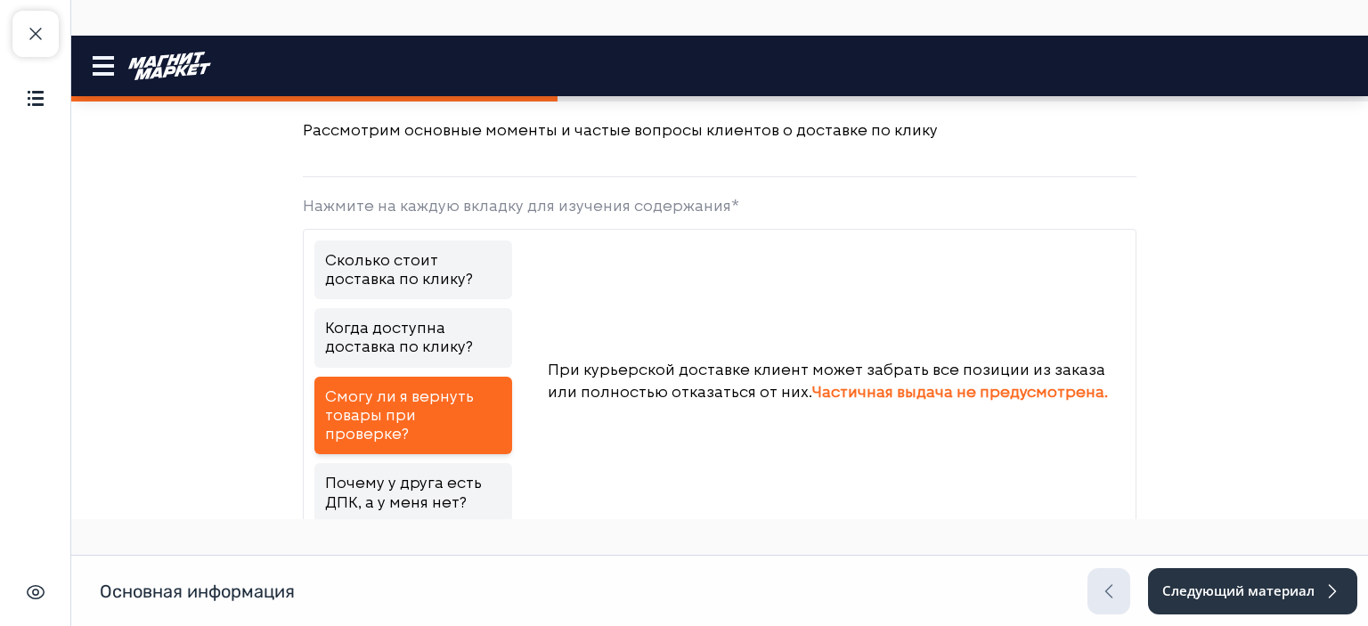
click at [461, 337] on link "Когда доступна доставка по клику?" at bounding box center [413, 338] width 198 height 60
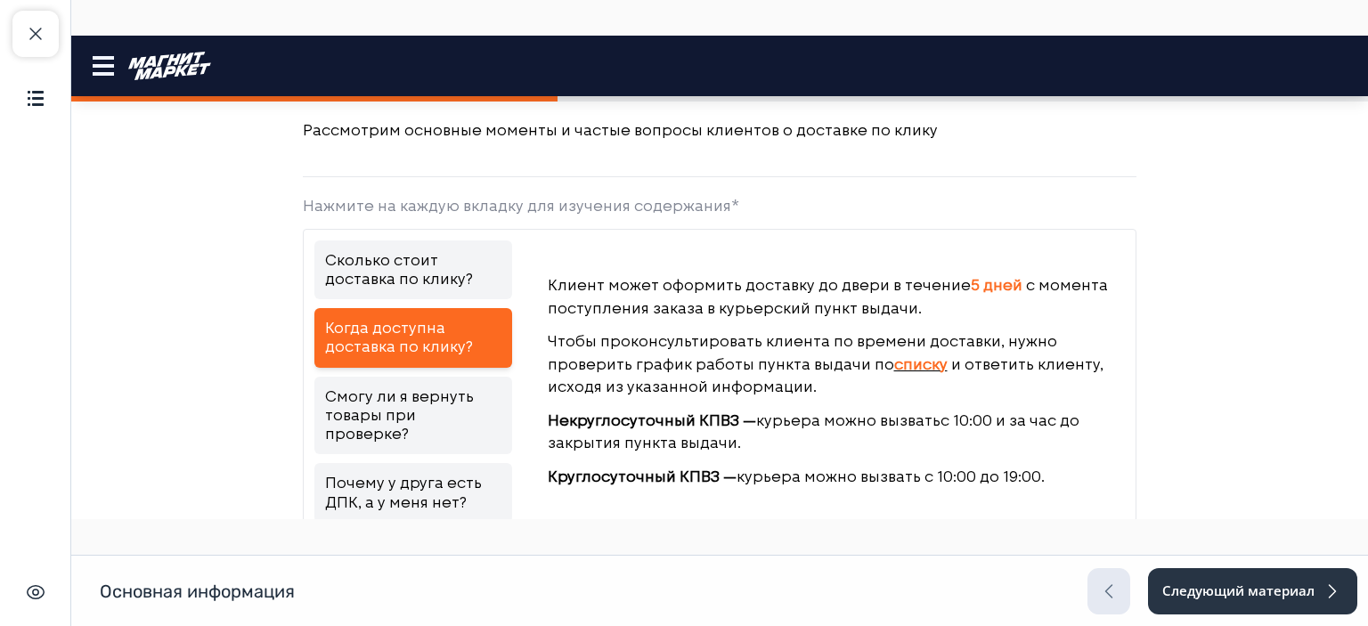
click at [435, 431] on link "Смогу ли я вернуть товары при проверке?" at bounding box center [413, 416] width 198 height 78
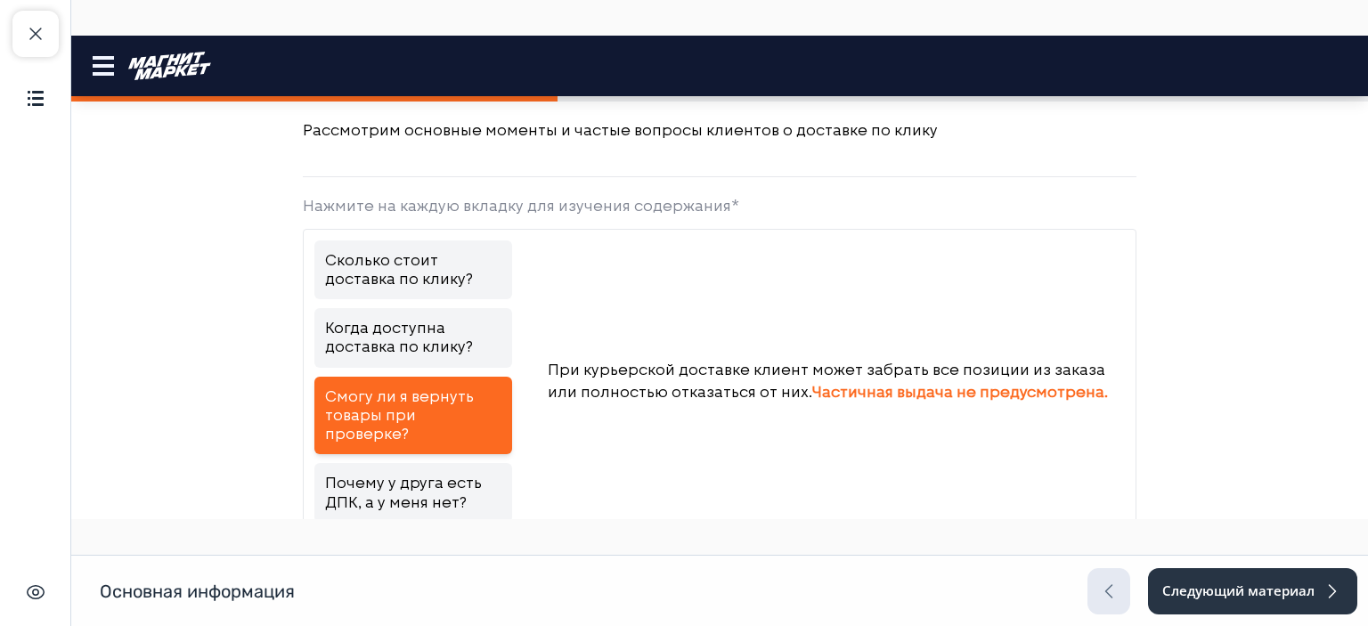
click at [444, 464] on link "Почему у друга есть ДПК, а у меня нет?" at bounding box center [413, 493] width 198 height 60
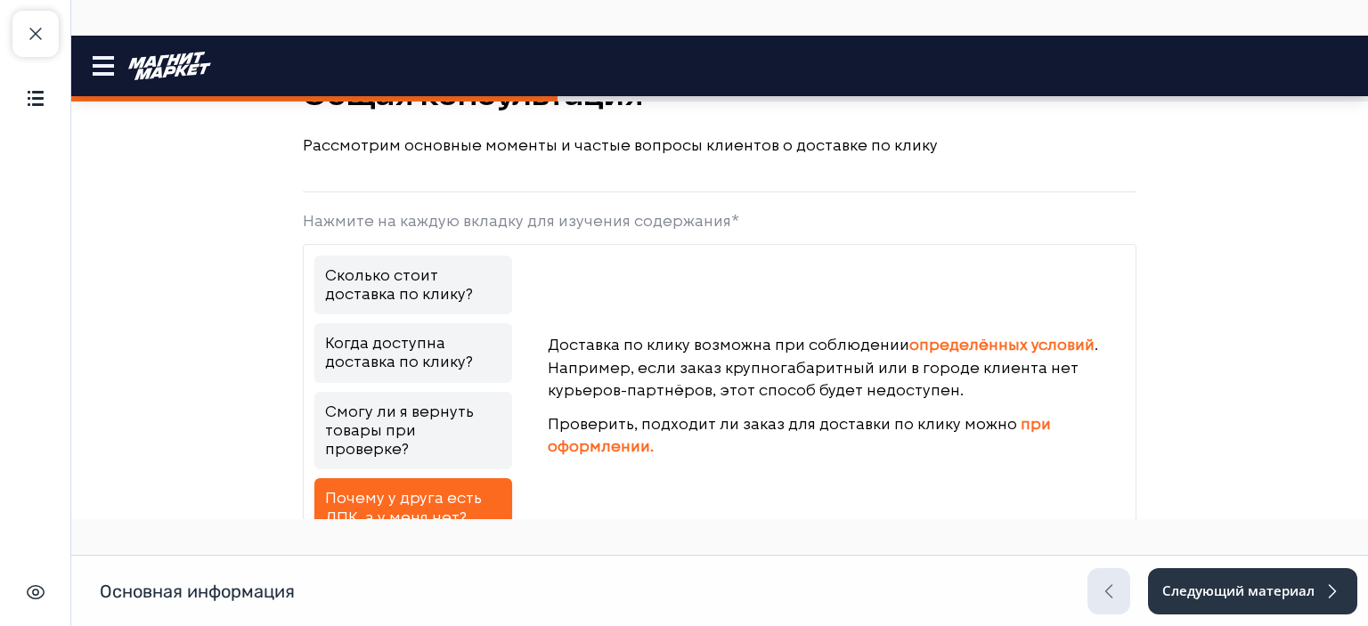
scroll to position [278, 0]
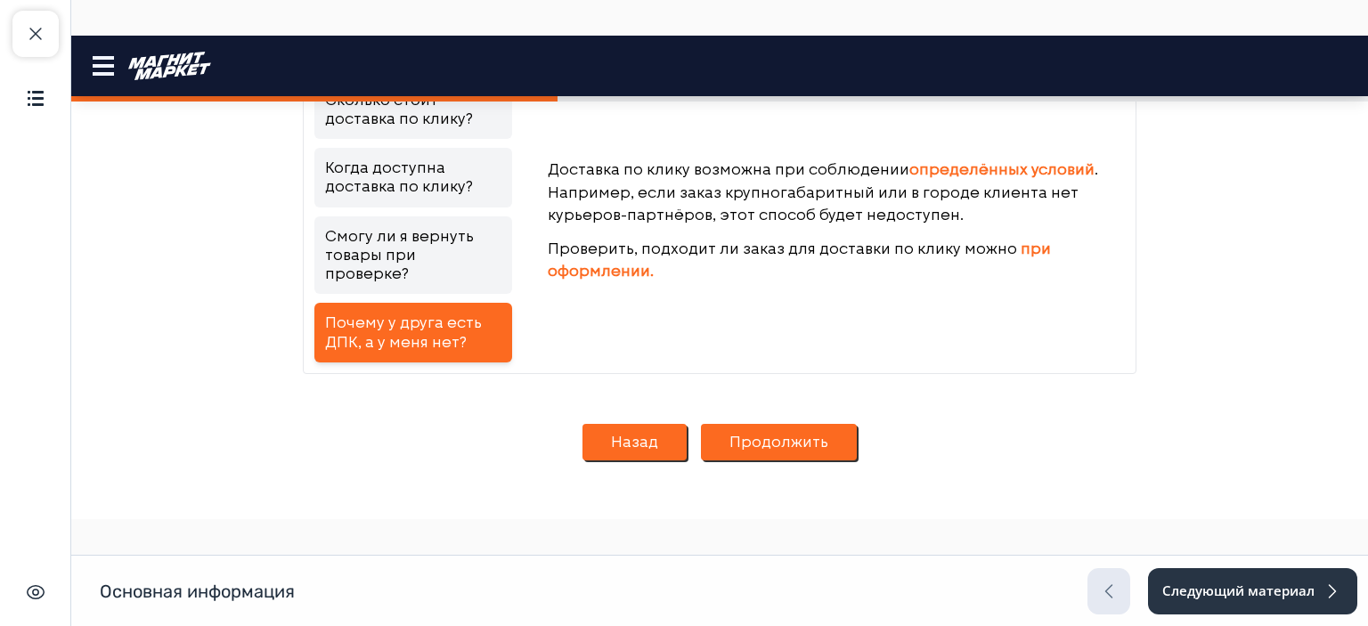
click at [827, 424] on button "Продолжить" at bounding box center [779, 442] width 156 height 37
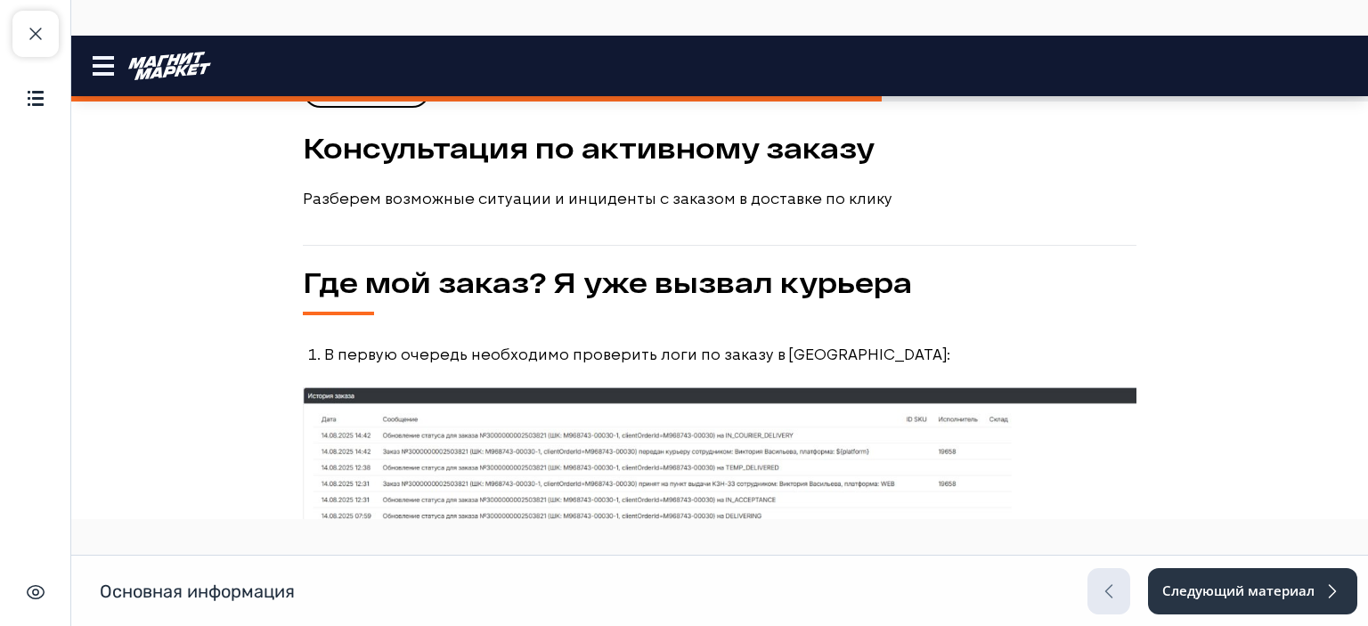
scroll to position [0, 0]
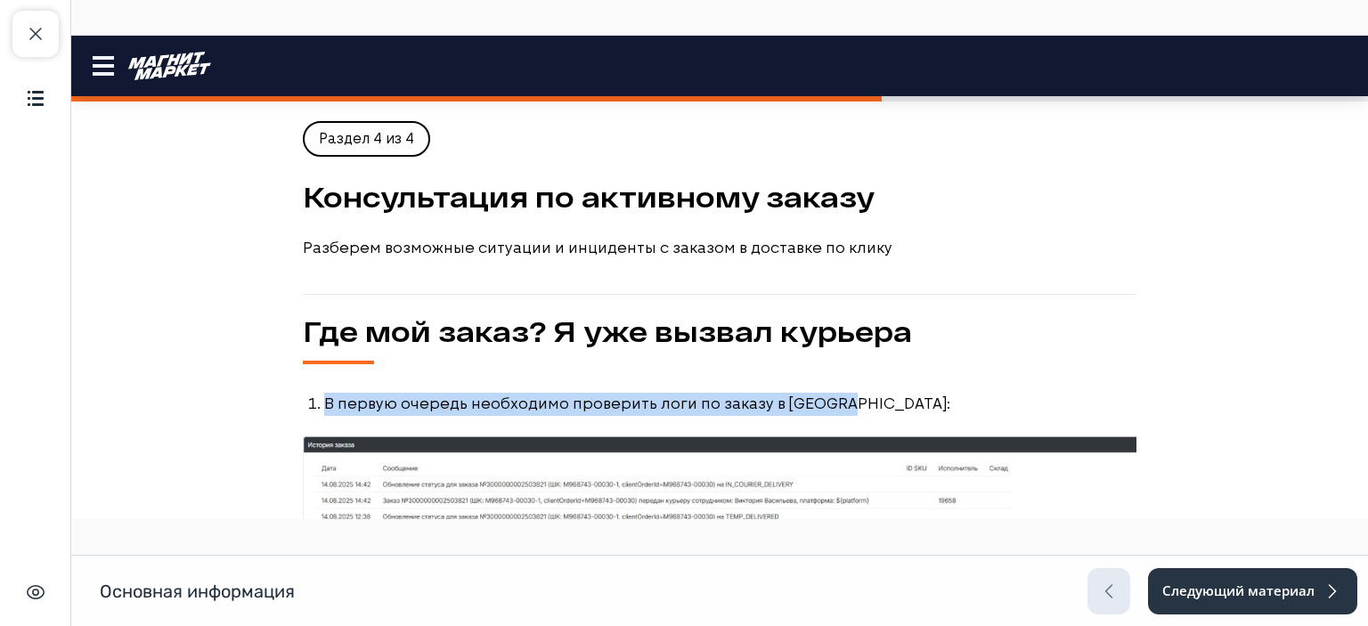
drag, startPoint x: 827, startPoint y: 407, endPoint x: 908, endPoint y: 323, distance: 116.5
click at [912, 346] on p "Где мой заказ? Я уже вызвал курьера" at bounding box center [720, 331] width 834 height 37
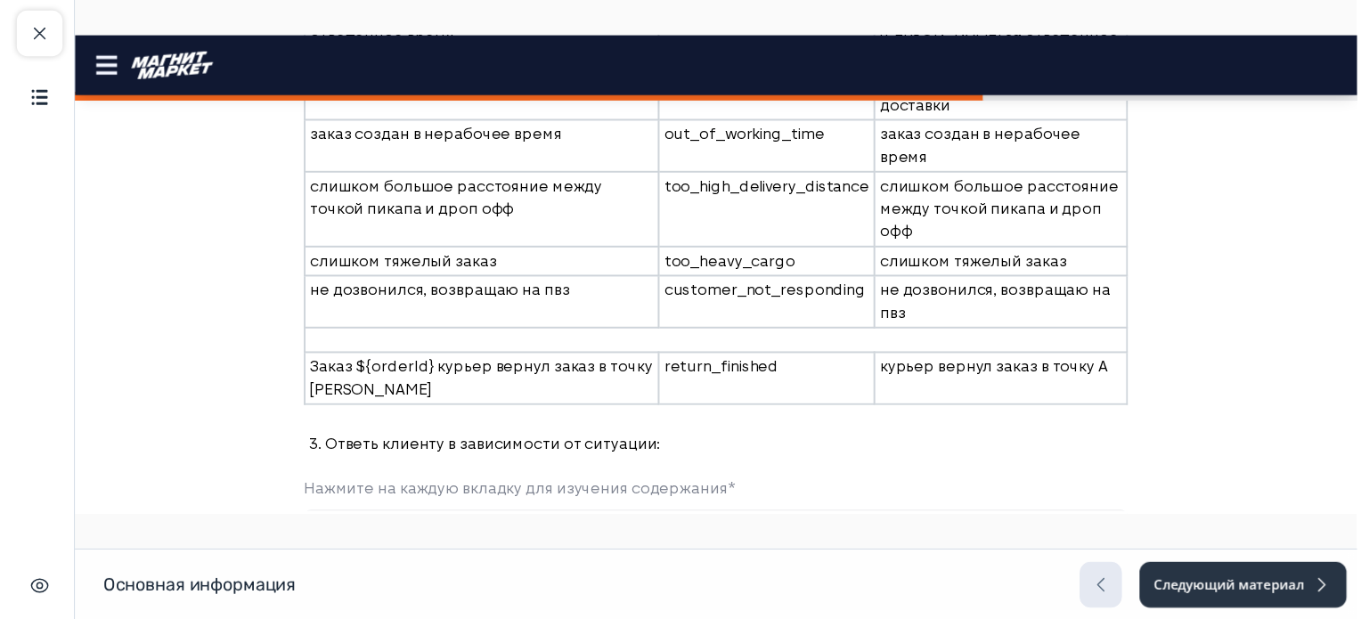
scroll to position [1835, 0]
click at [32, 50] on button "Закрыть курс" at bounding box center [35, 34] width 46 height 46
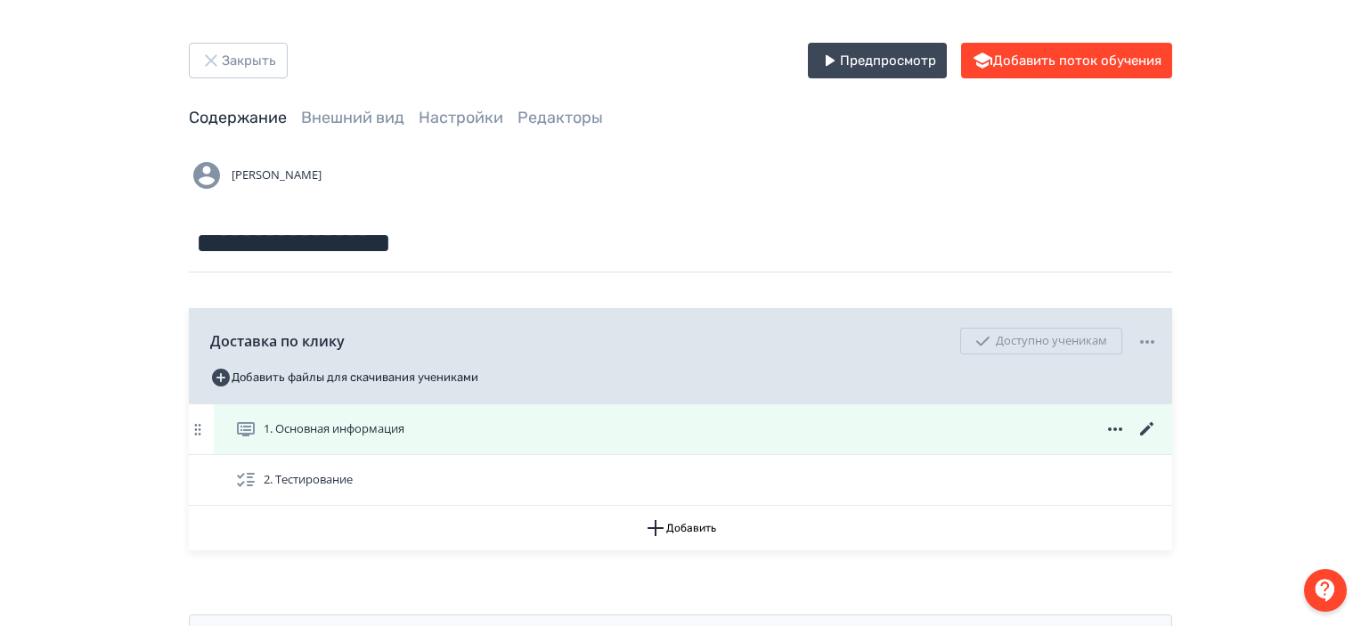
click at [1146, 428] on icon at bounding box center [1146, 428] width 13 height 13
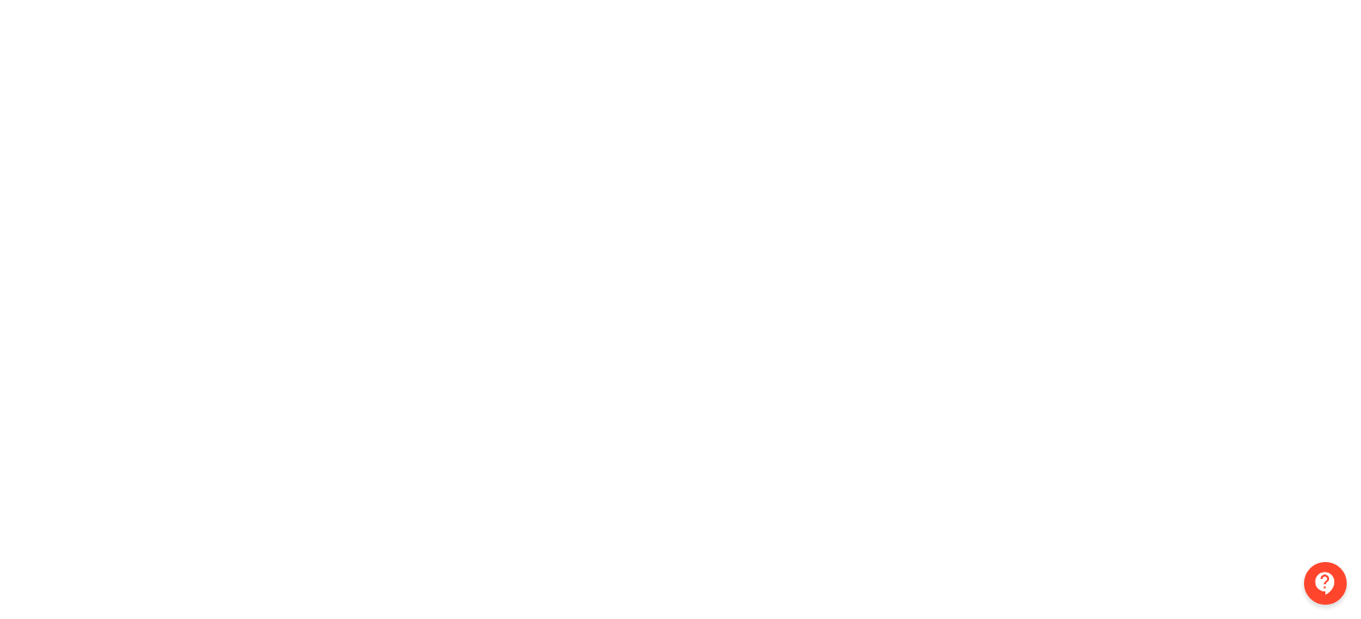
scroll to position [0, 4]
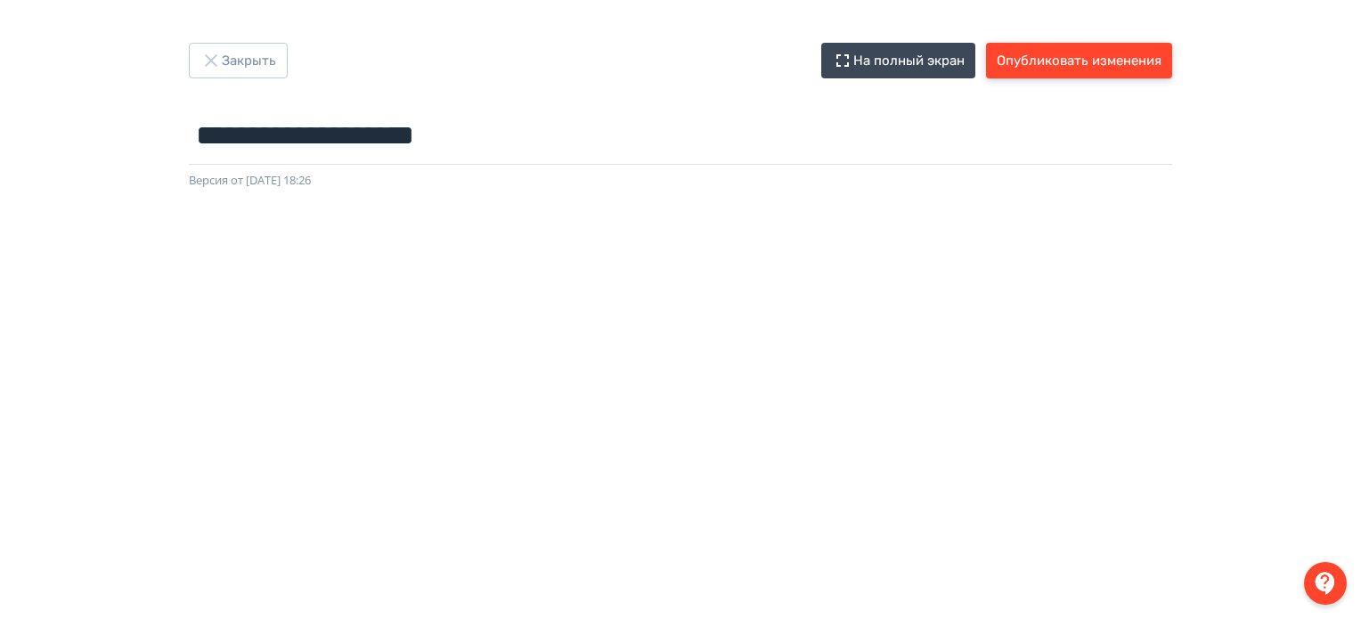
click at [1141, 72] on button "Опубликовать изменения" at bounding box center [1079, 61] width 186 height 36
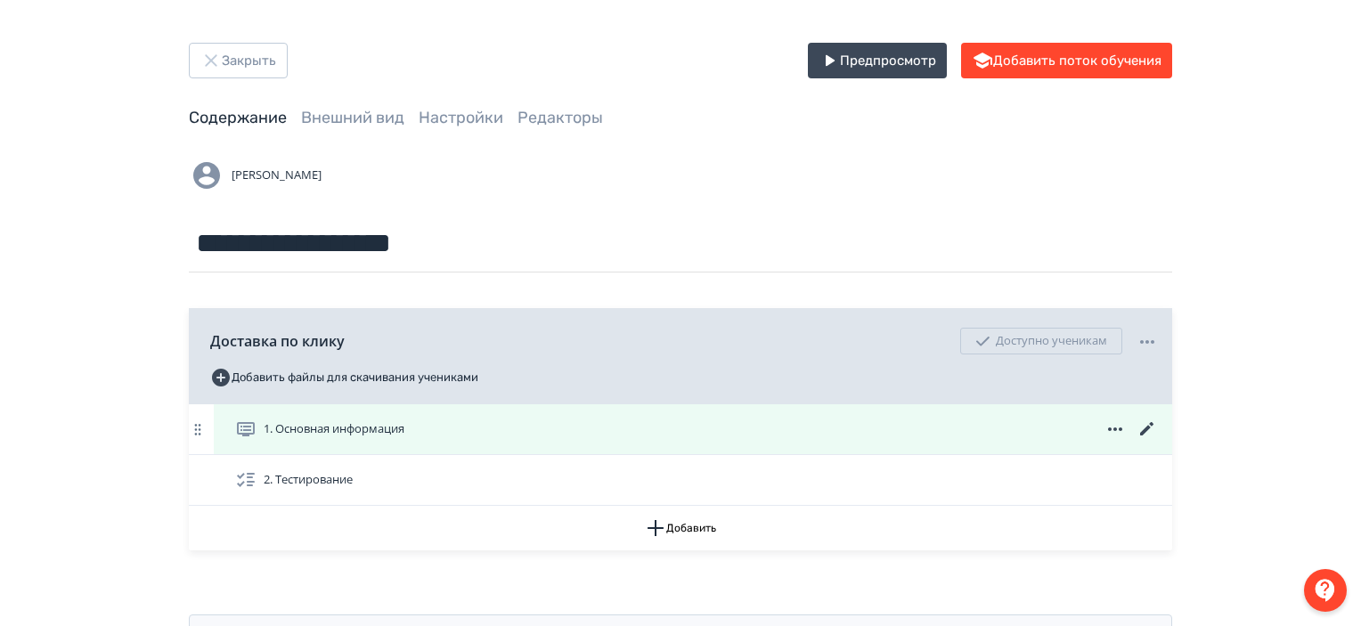
click at [1149, 426] on icon at bounding box center [1147, 429] width 21 height 21
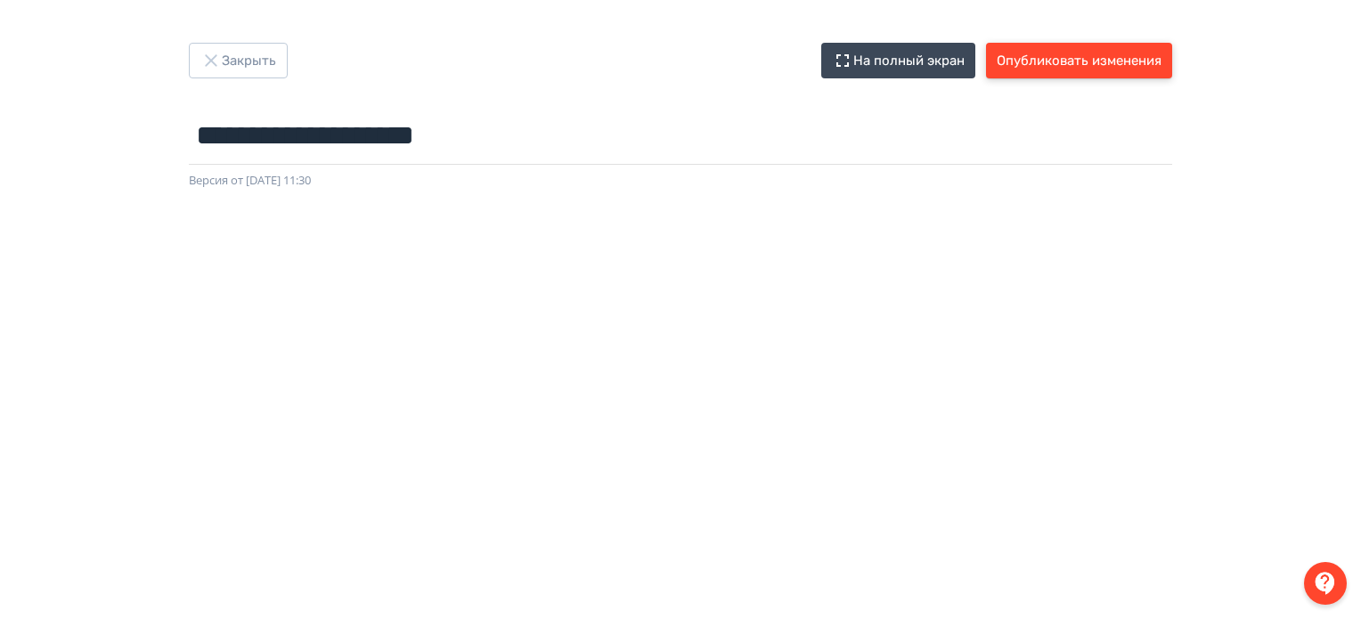
click at [1109, 43] on button "Опубликовать изменения" at bounding box center [1079, 61] width 186 height 36
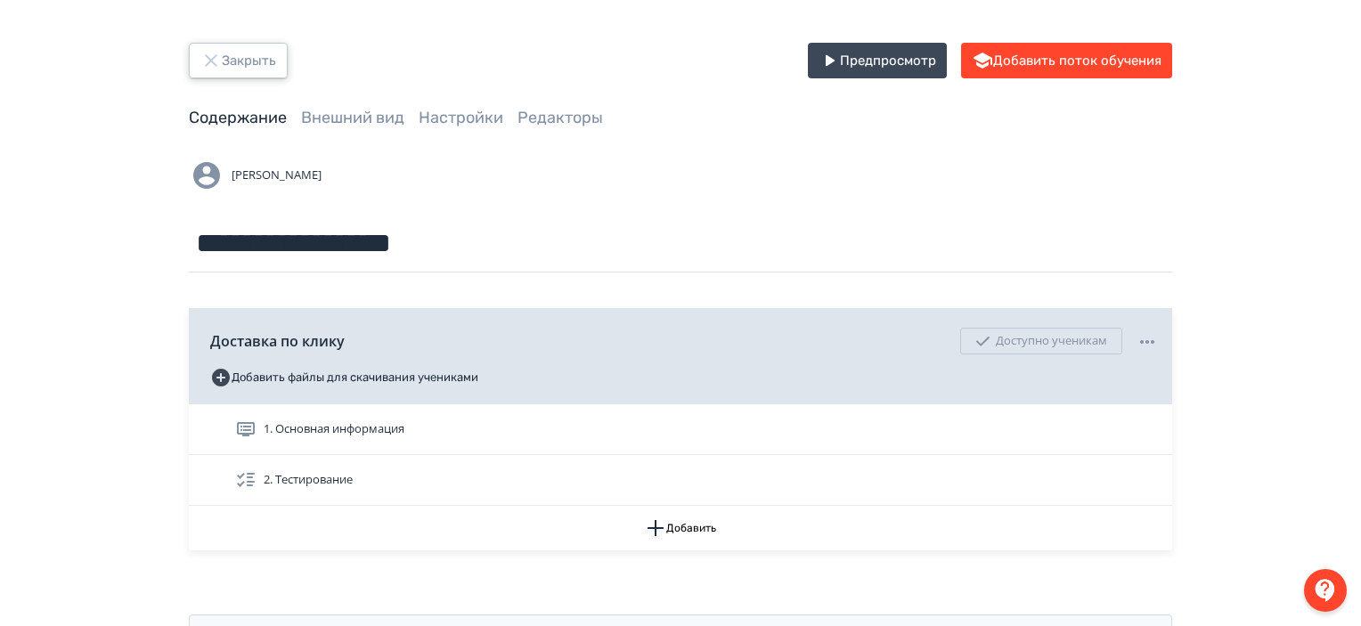
click at [276, 54] on button "Закрыть" at bounding box center [238, 61] width 99 height 36
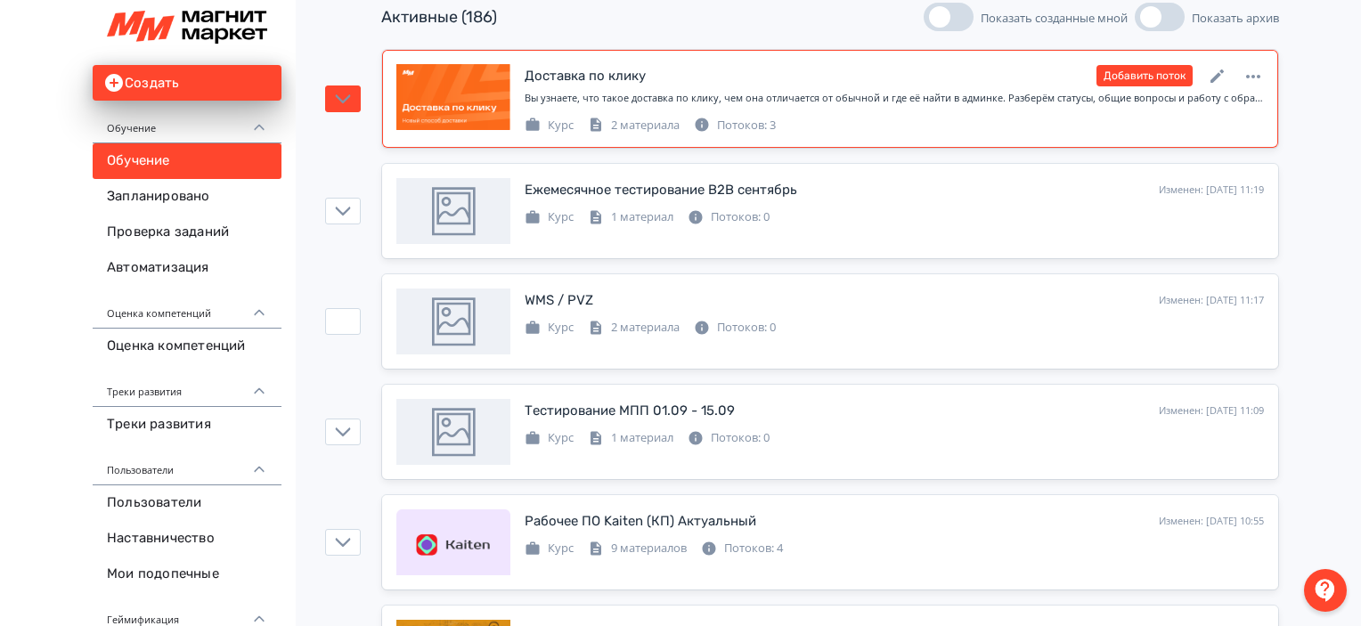
scroll to position [192, 0]
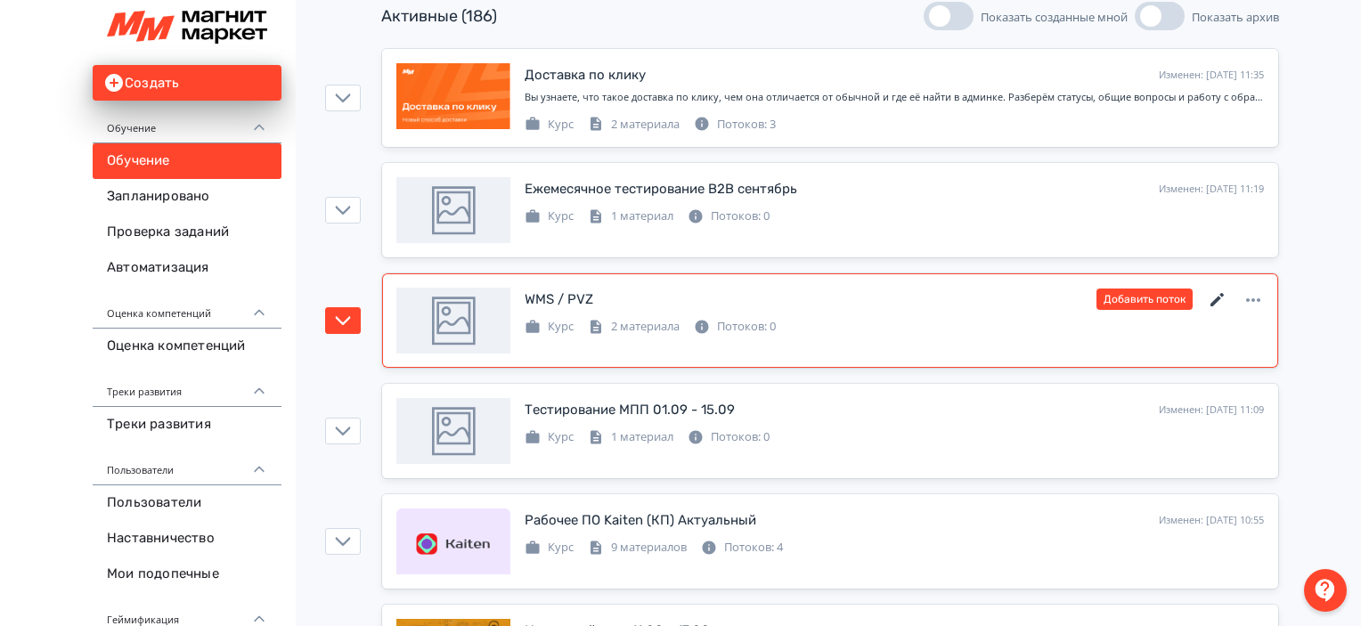
click at [1218, 294] on icon at bounding box center [1217, 299] width 21 height 21
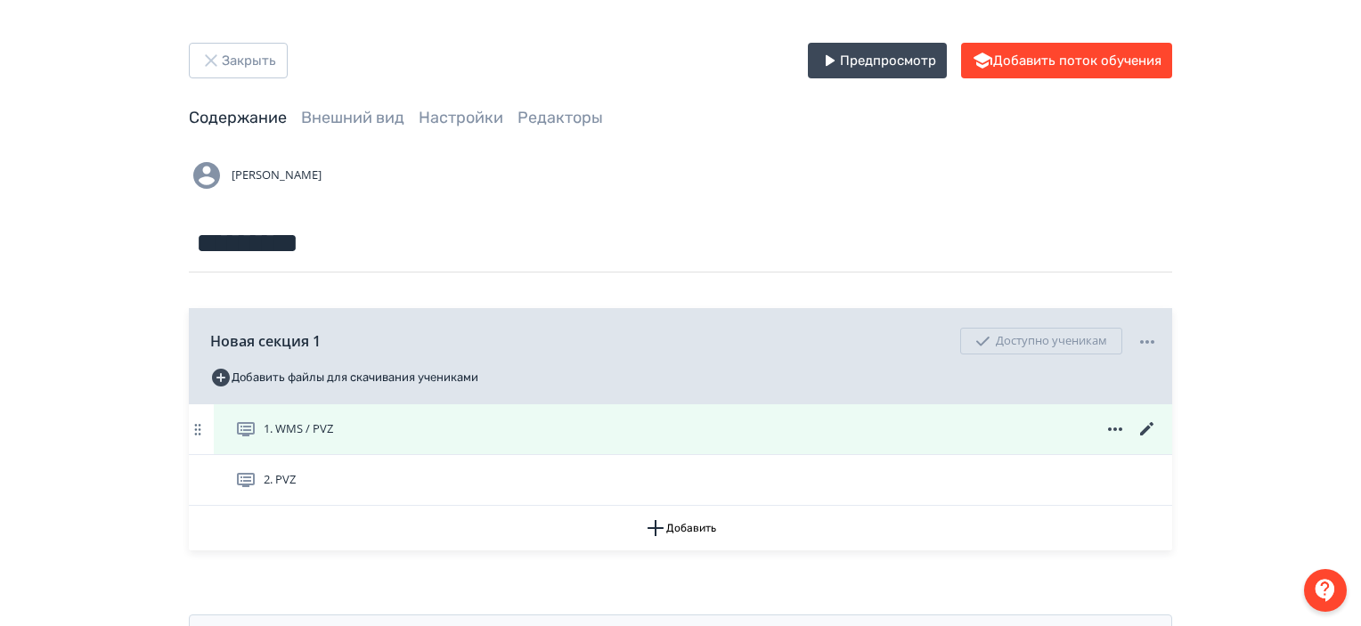
click at [1146, 428] on icon at bounding box center [1146, 428] width 13 height 13
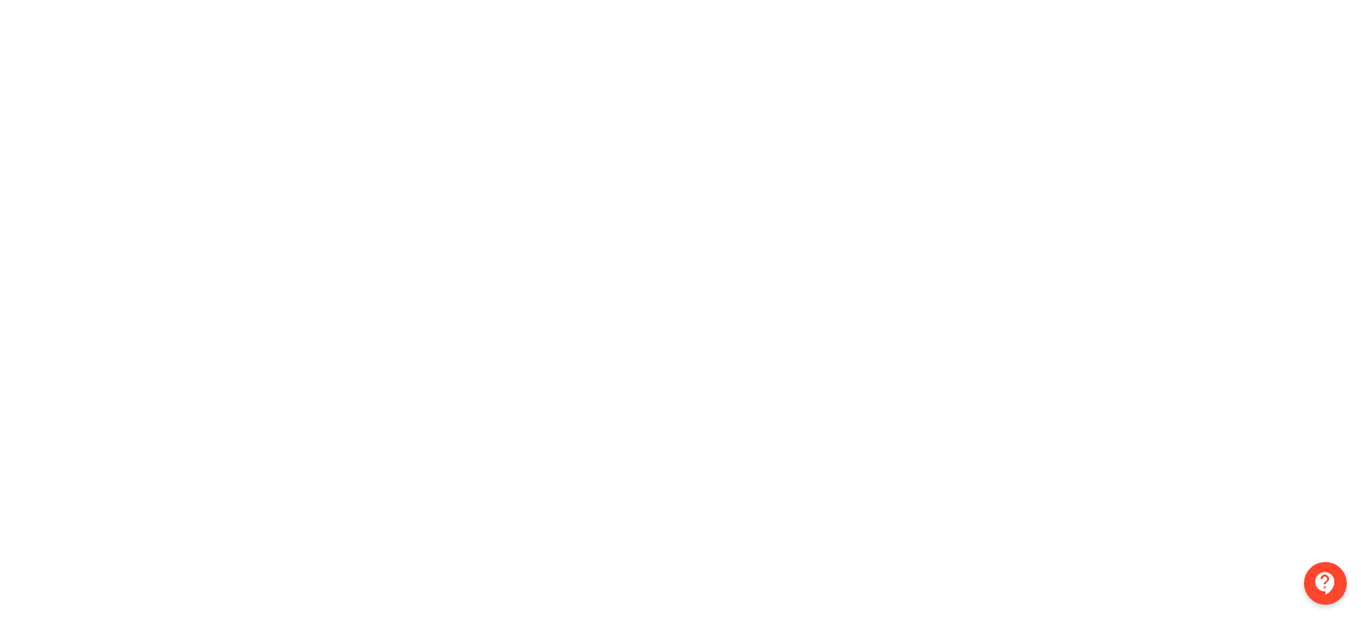
scroll to position [271, 4]
